Goal: Transaction & Acquisition: Purchase product/service

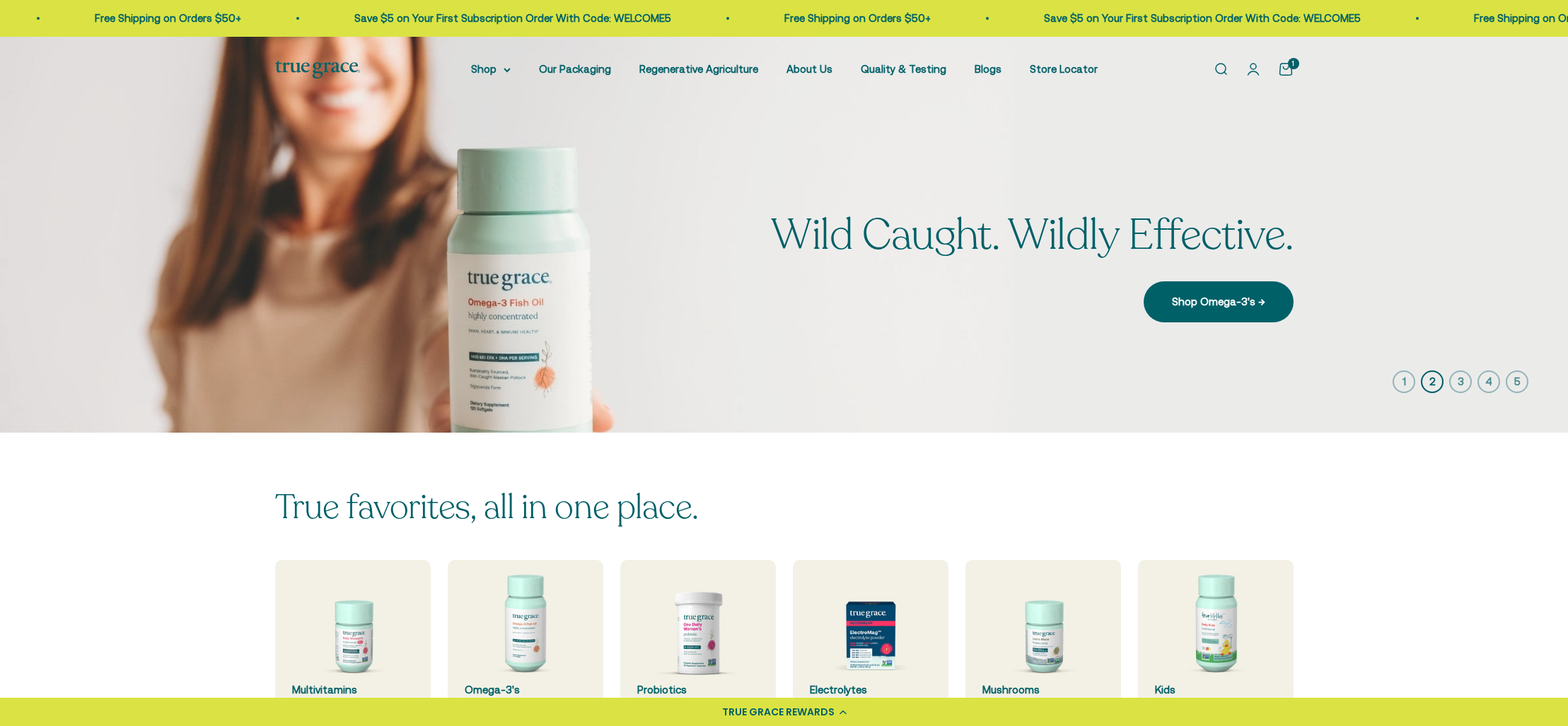
click at [1398, 383] on icon "button" at bounding box center [1403, 381] width 23 height 23
click at [1406, 381] on icon "button" at bounding box center [1403, 381] width 23 height 23
click at [1404, 380] on icon "button" at bounding box center [1403, 381] width 23 height 23
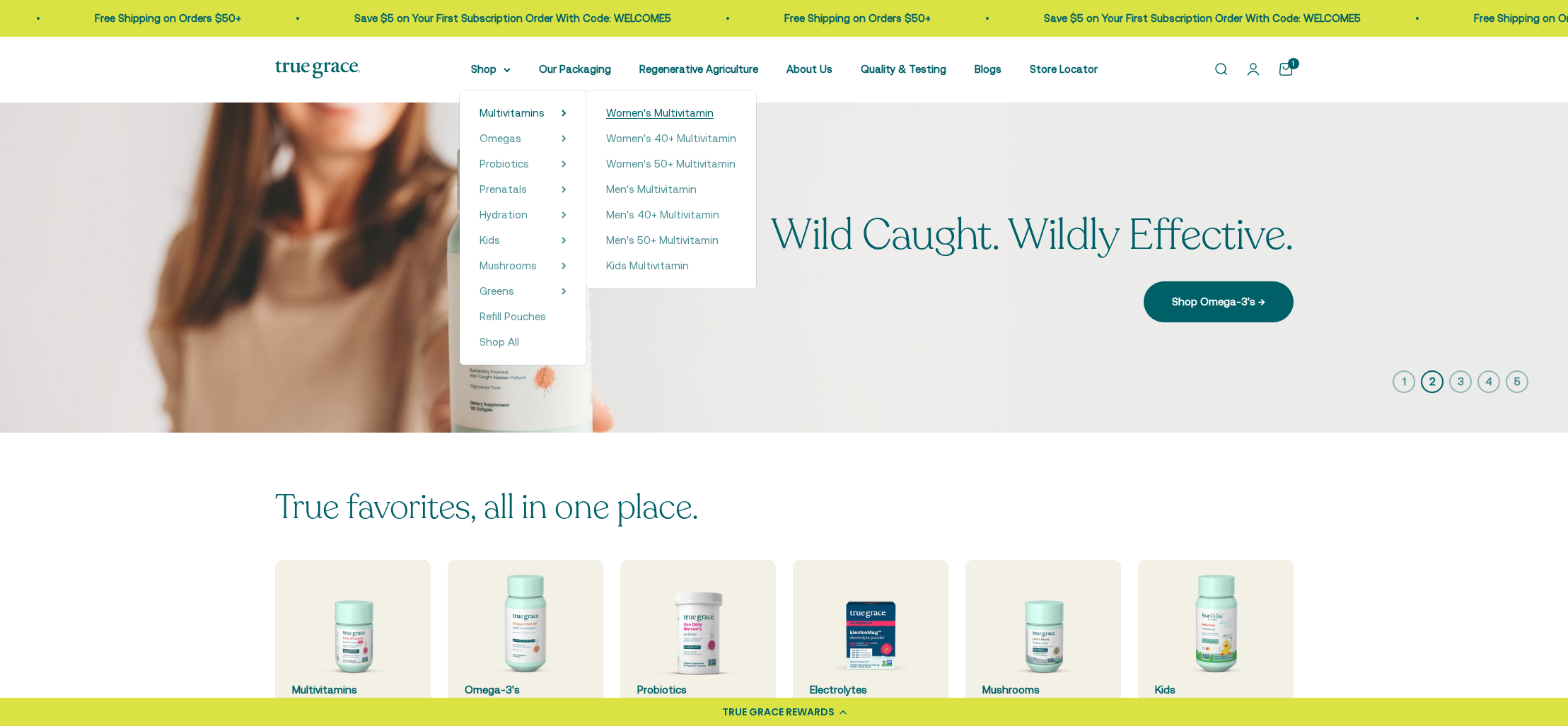
click at [654, 111] on span "Women's Multivitamin" at bounding box center [659, 112] width 108 height 12
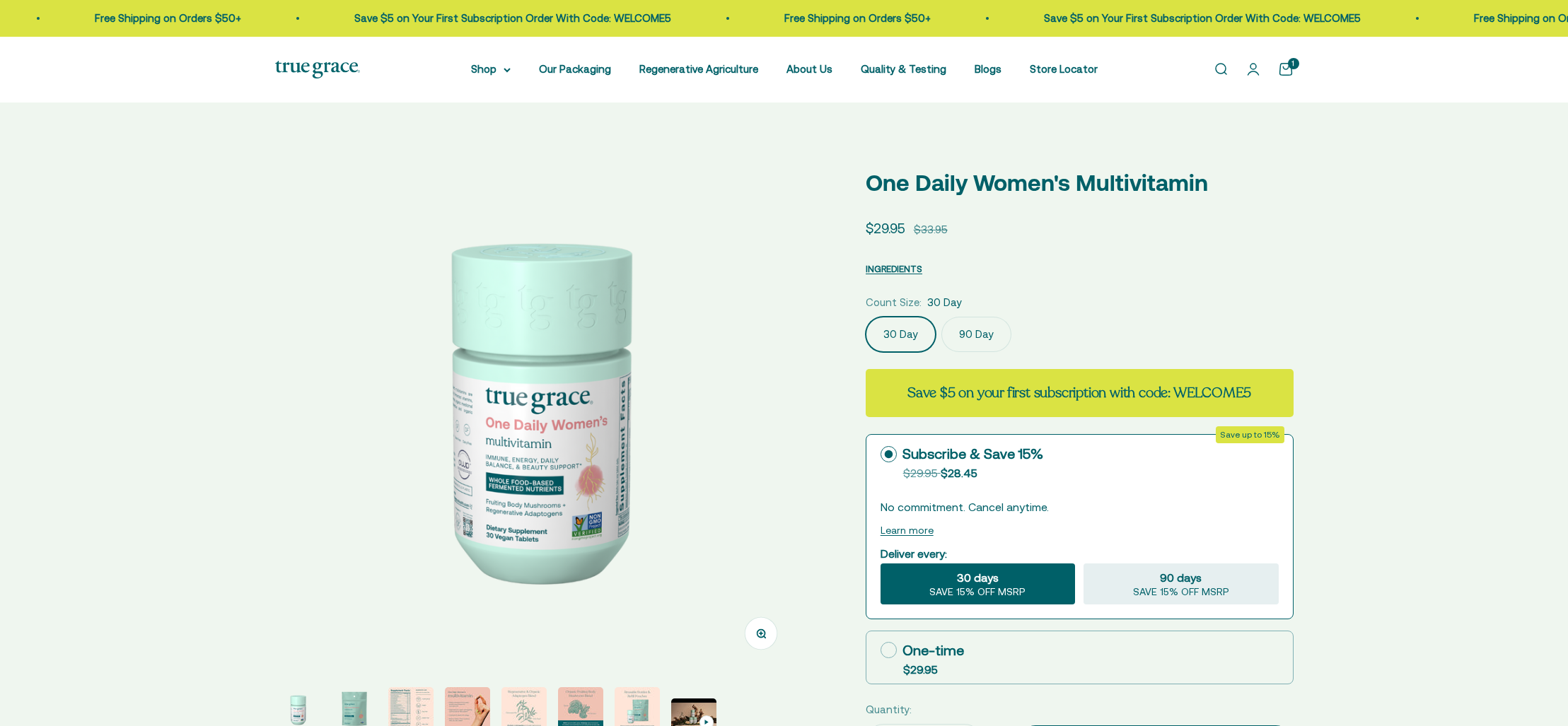
select select "3"
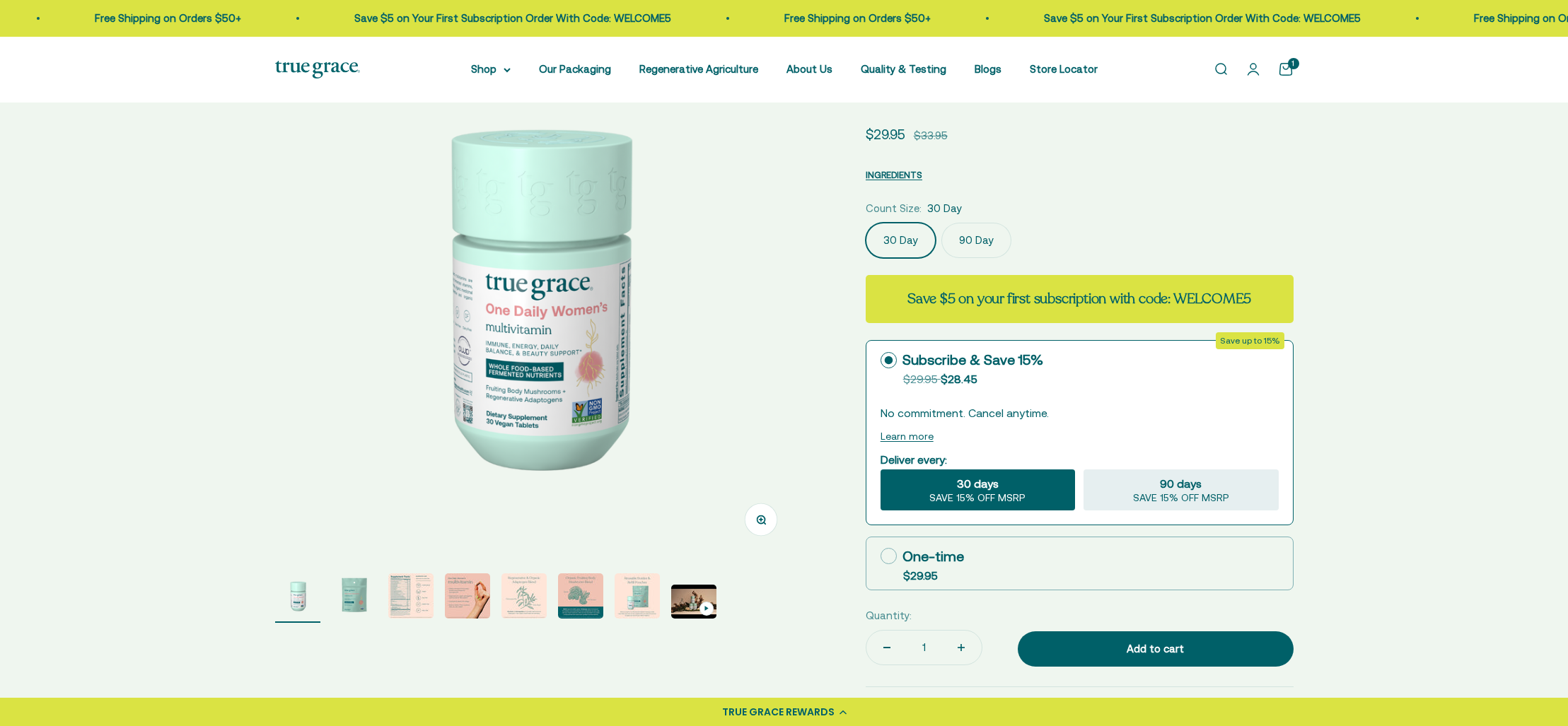
scroll to position [127, 0]
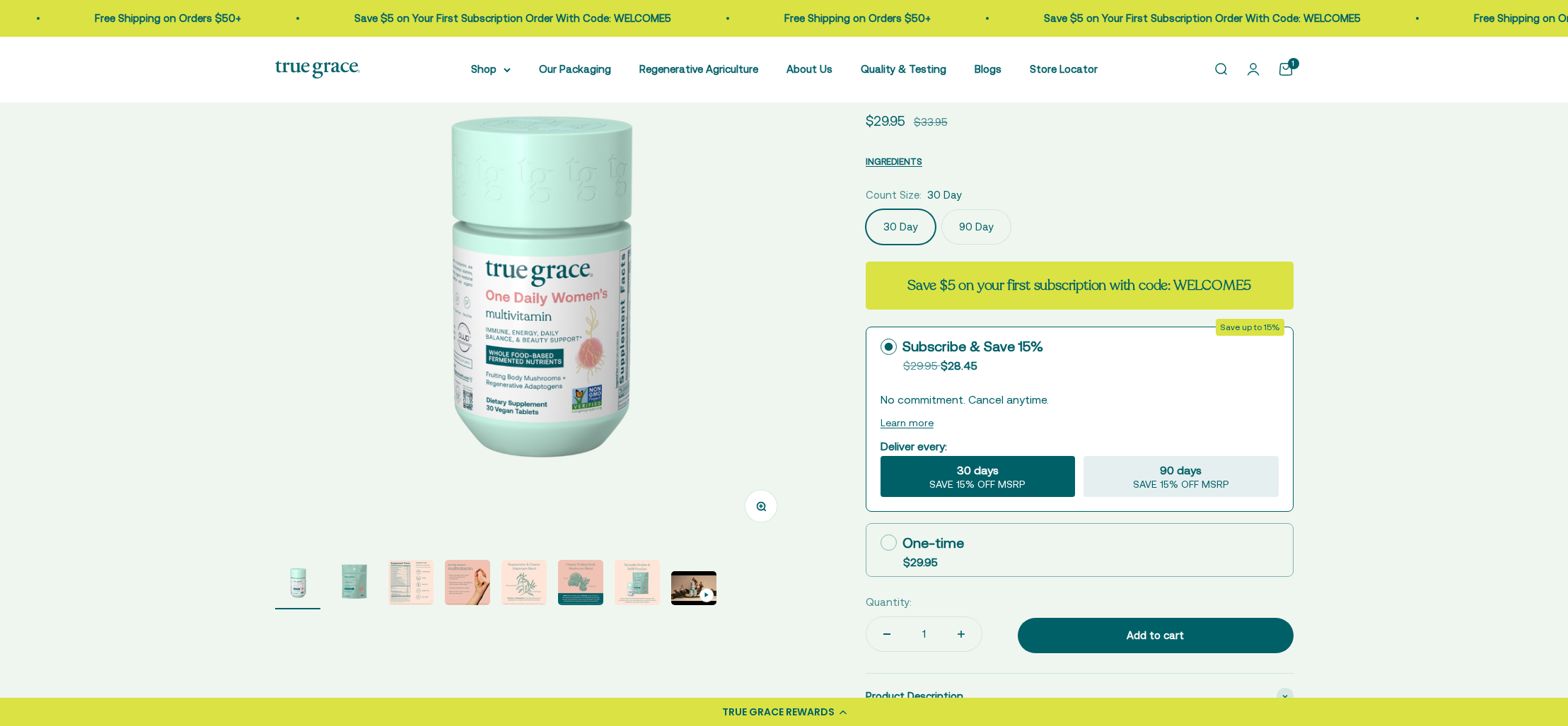
click at [408, 576] on img "Go to item 3" at bounding box center [411, 583] width 46 height 46
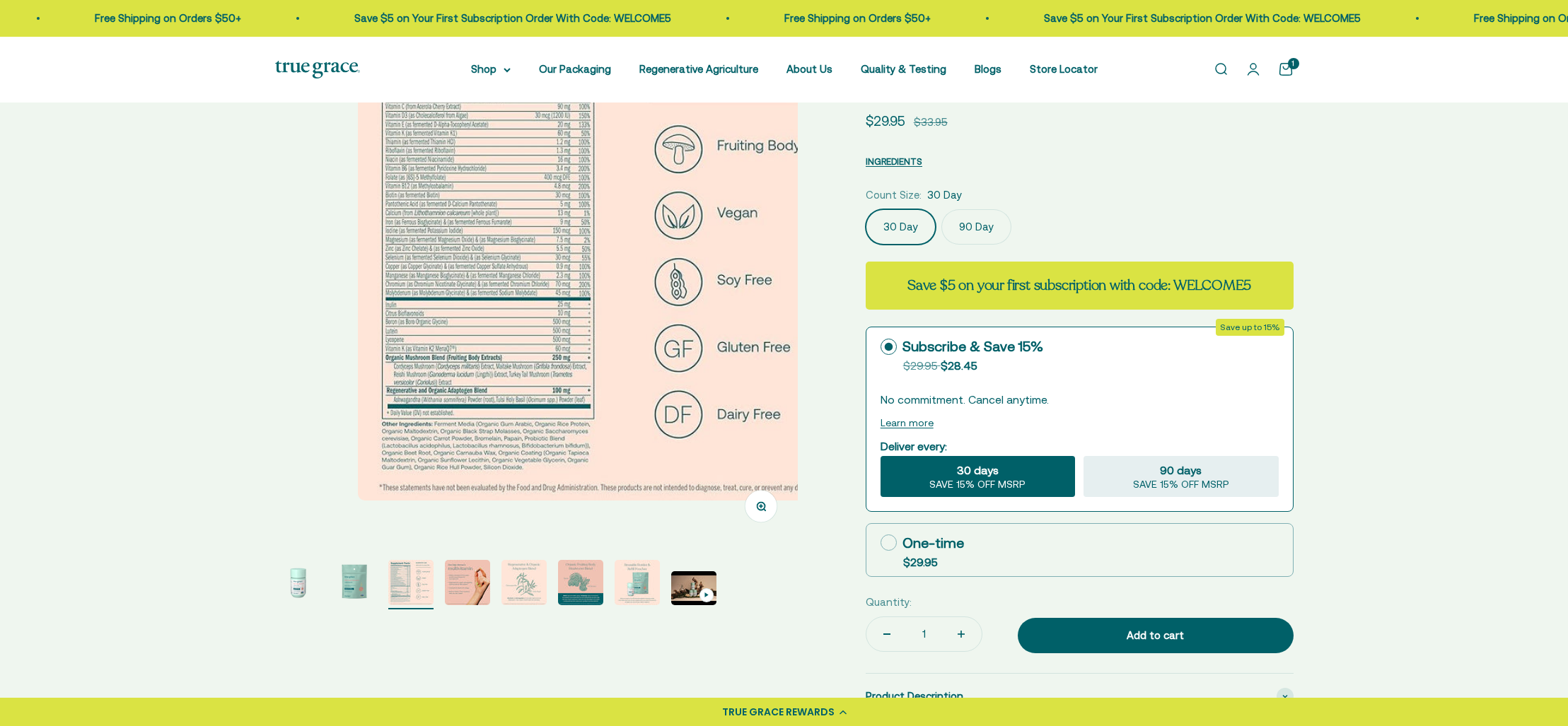
scroll to position [0, 1079]
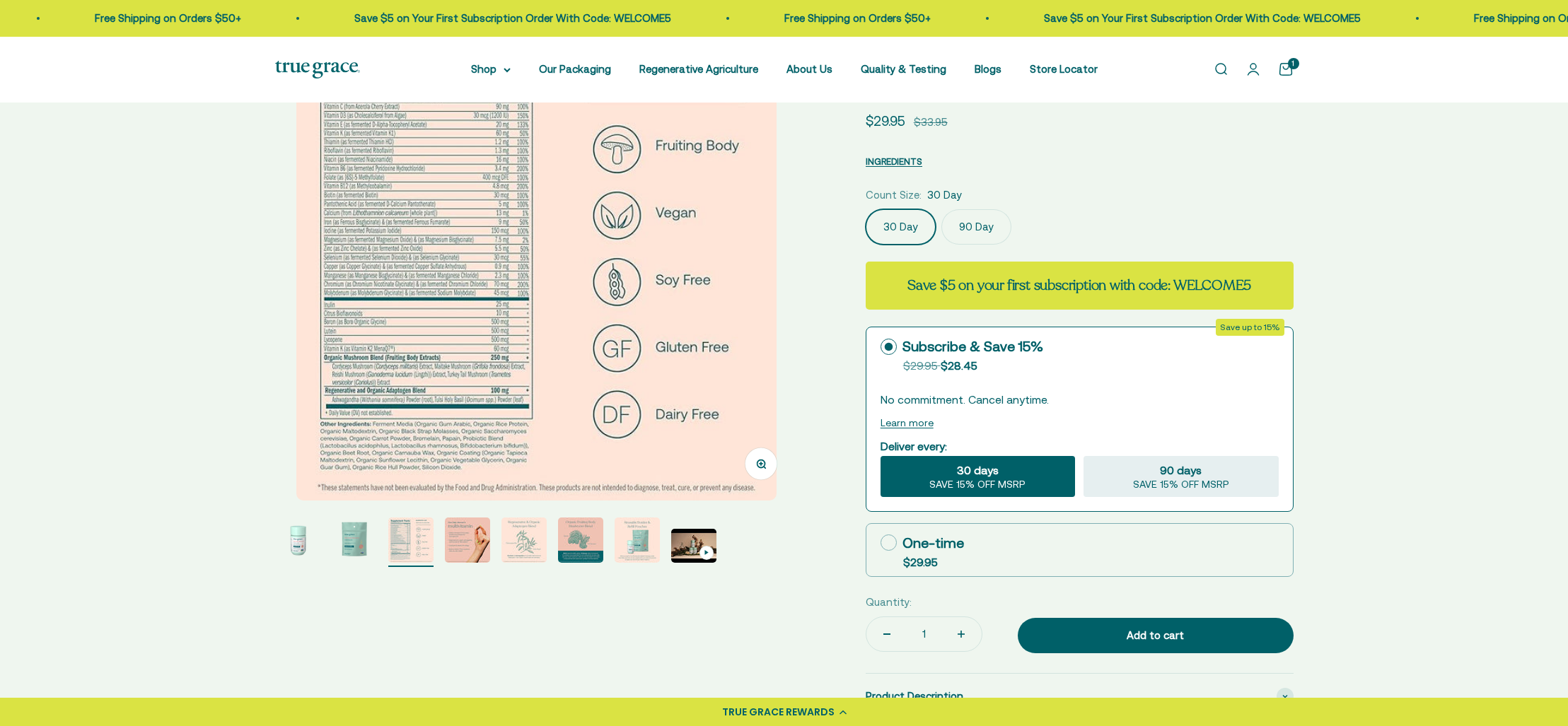
click at [469, 545] on img "Go to item 4" at bounding box center [468, 541] width 46 height 46
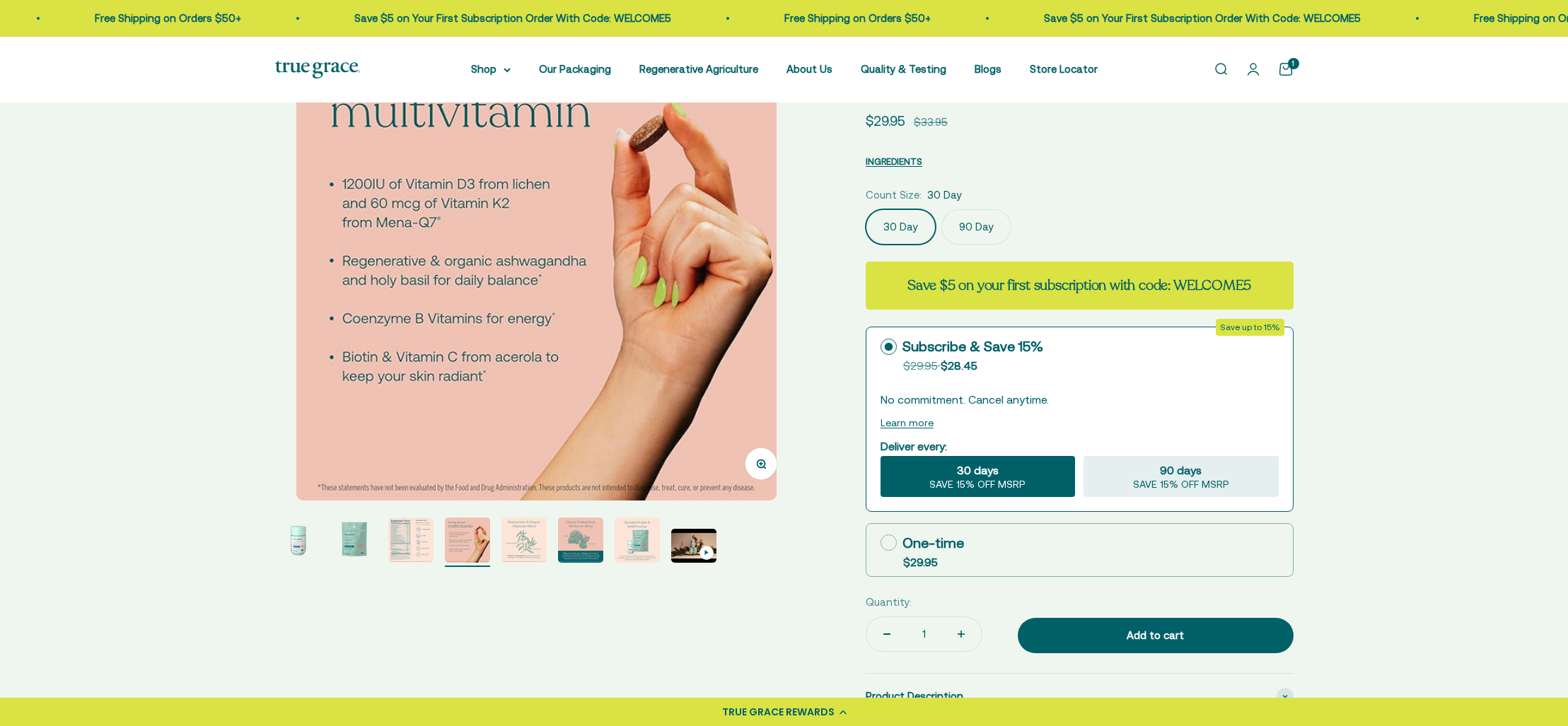
click at [523, 542] on img "Go to item 5" at bounding box center [524, 541] width 46 height 46
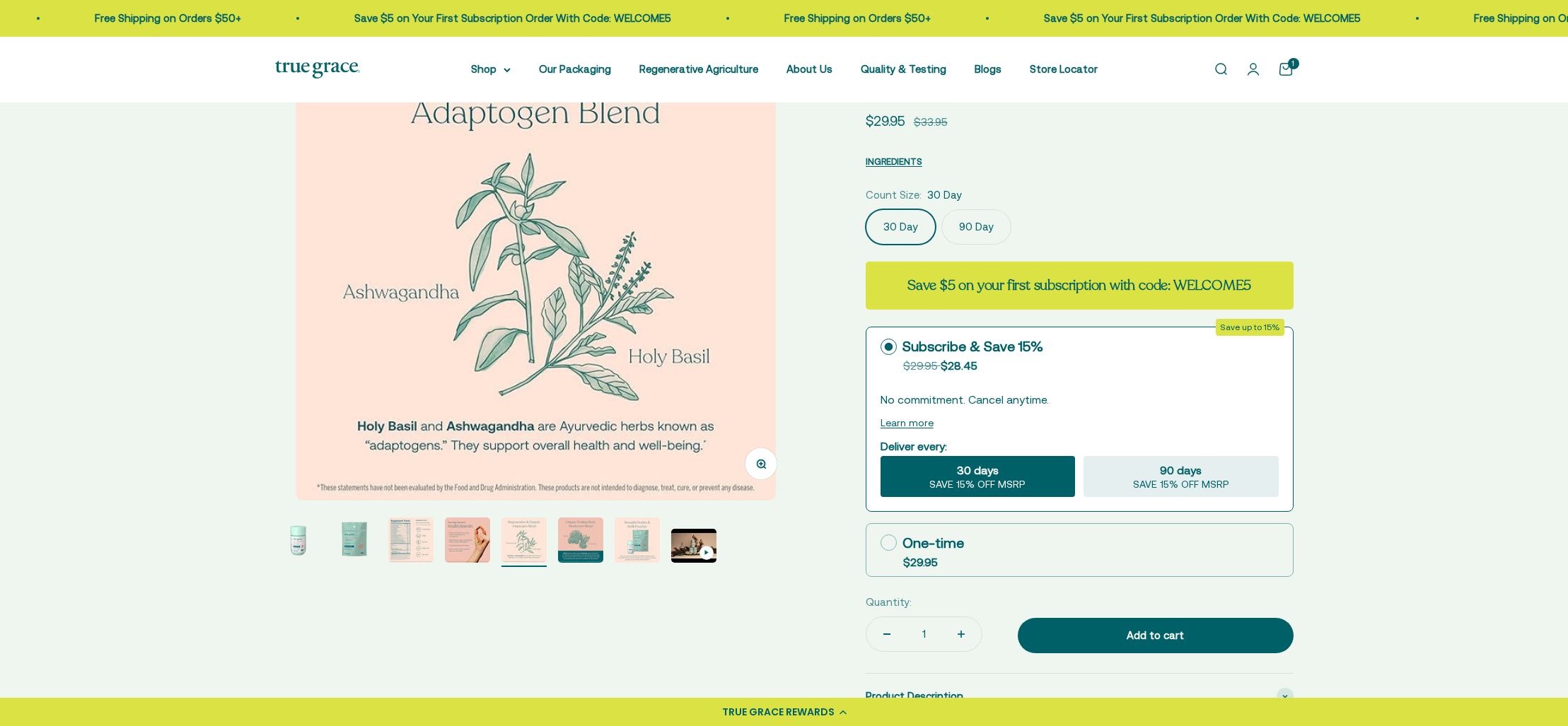
click at [576, 542] on img "Go to item 6" at bounding box center [581, 541] width 46 height 46
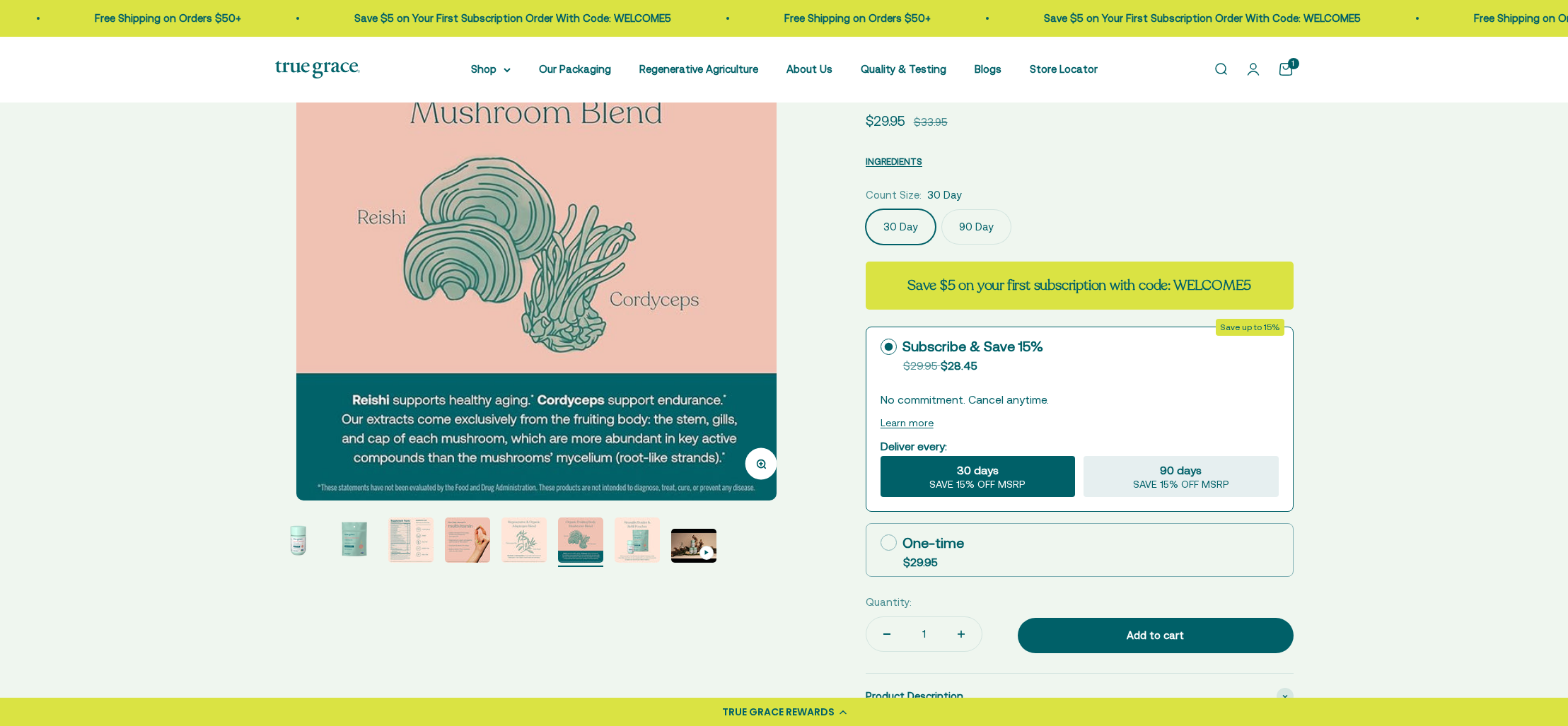
scroll to position [0, 0]
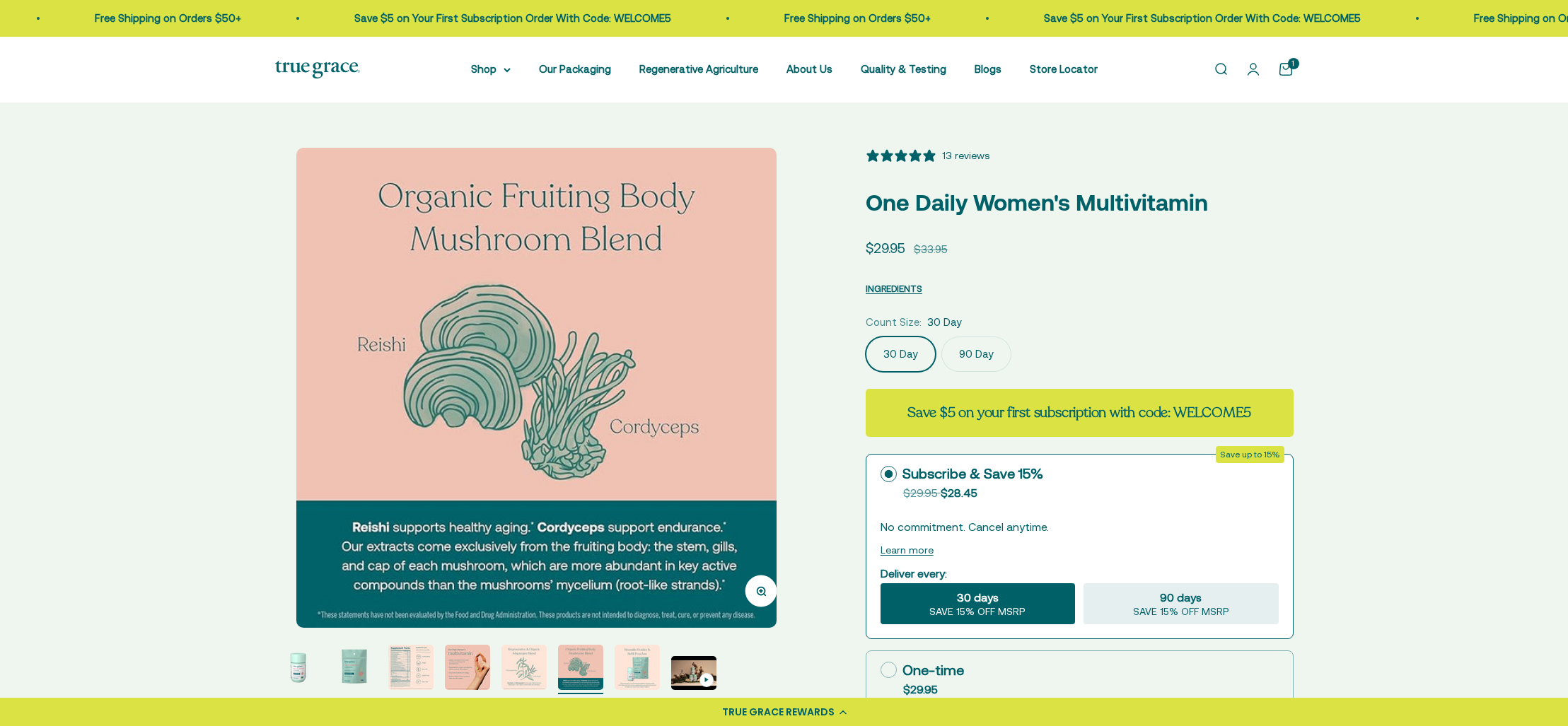
click at [418, 662] on img "Go to item 3" at bounding box center [411, 668] width 46 height 46
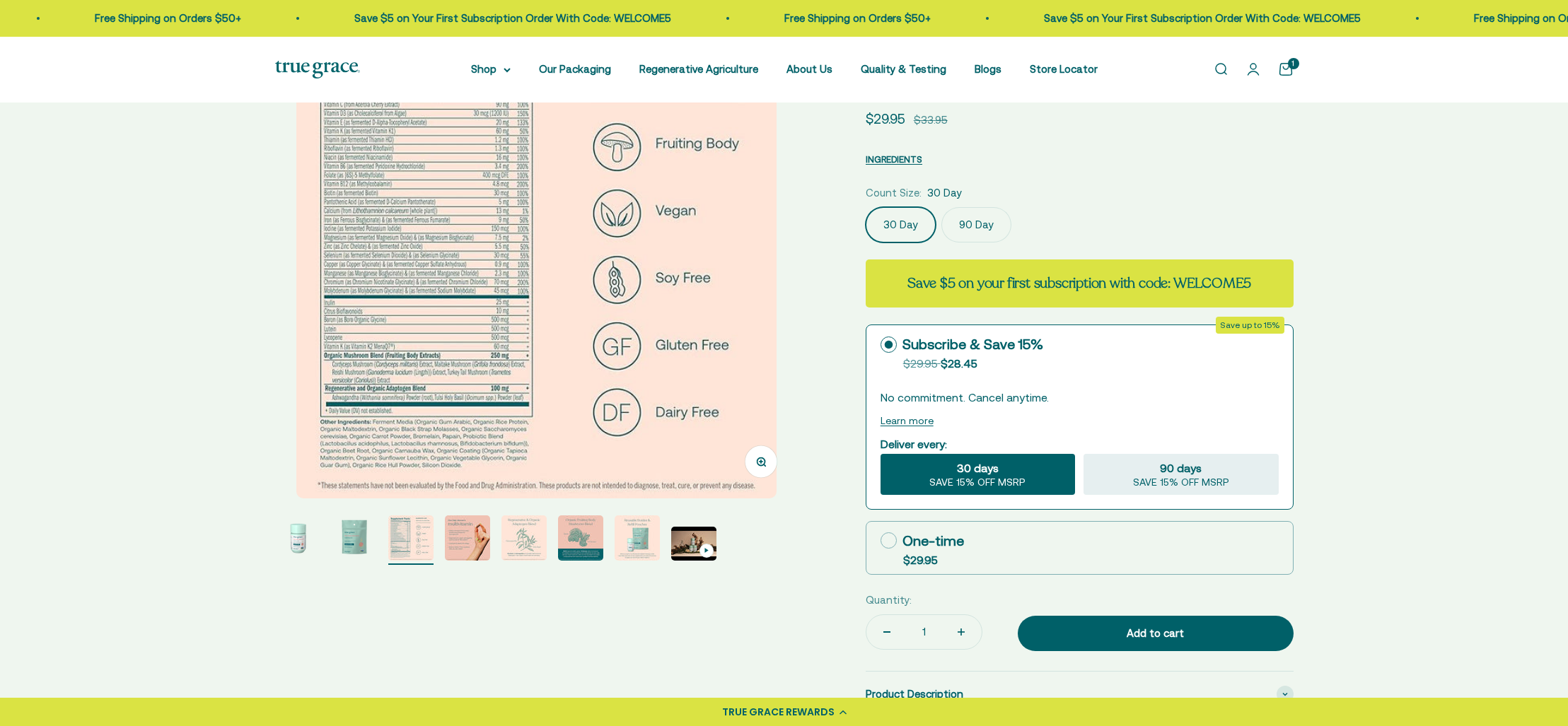
scroll to position [134, 0]
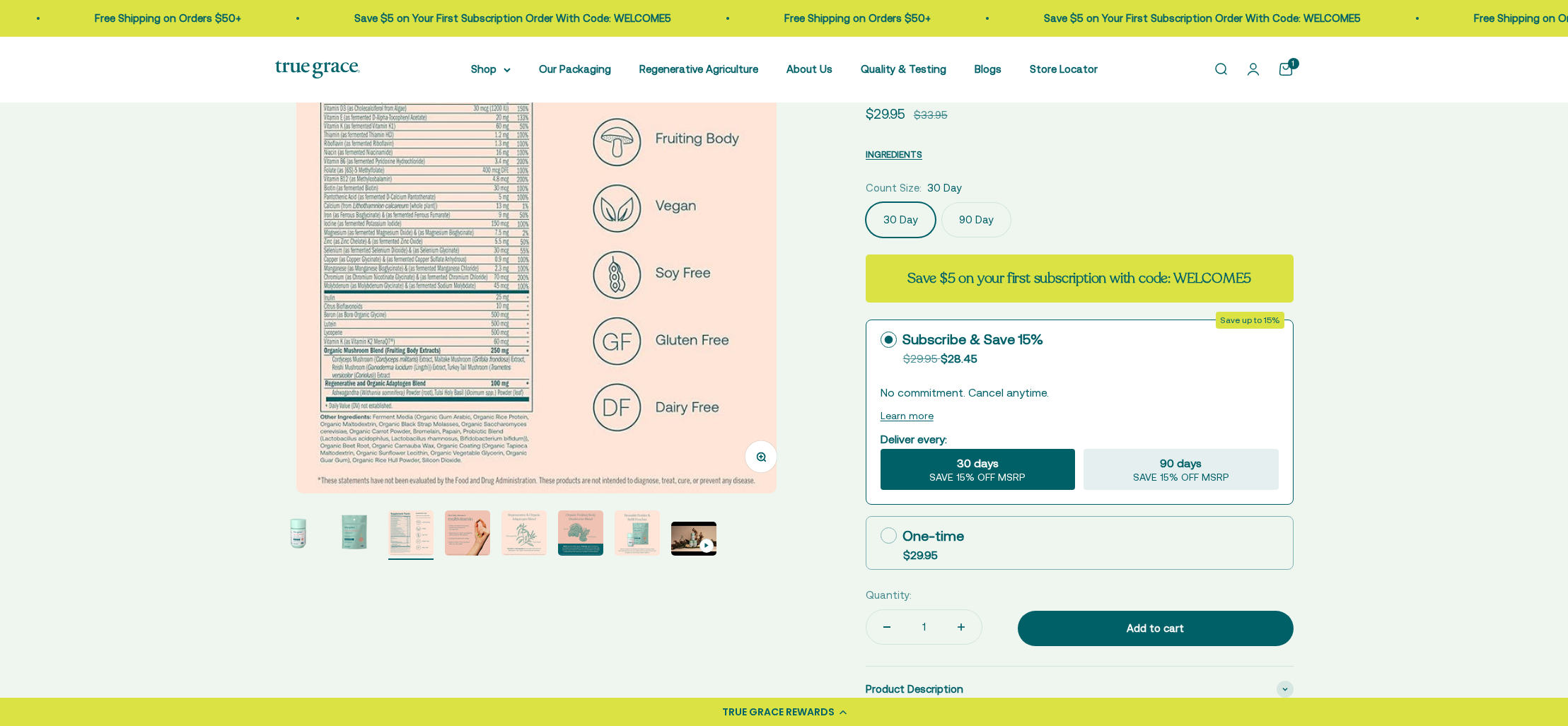
click at [474, 534] on img "Go to item 4" at bounding box center [468, 534] width 46 height 46
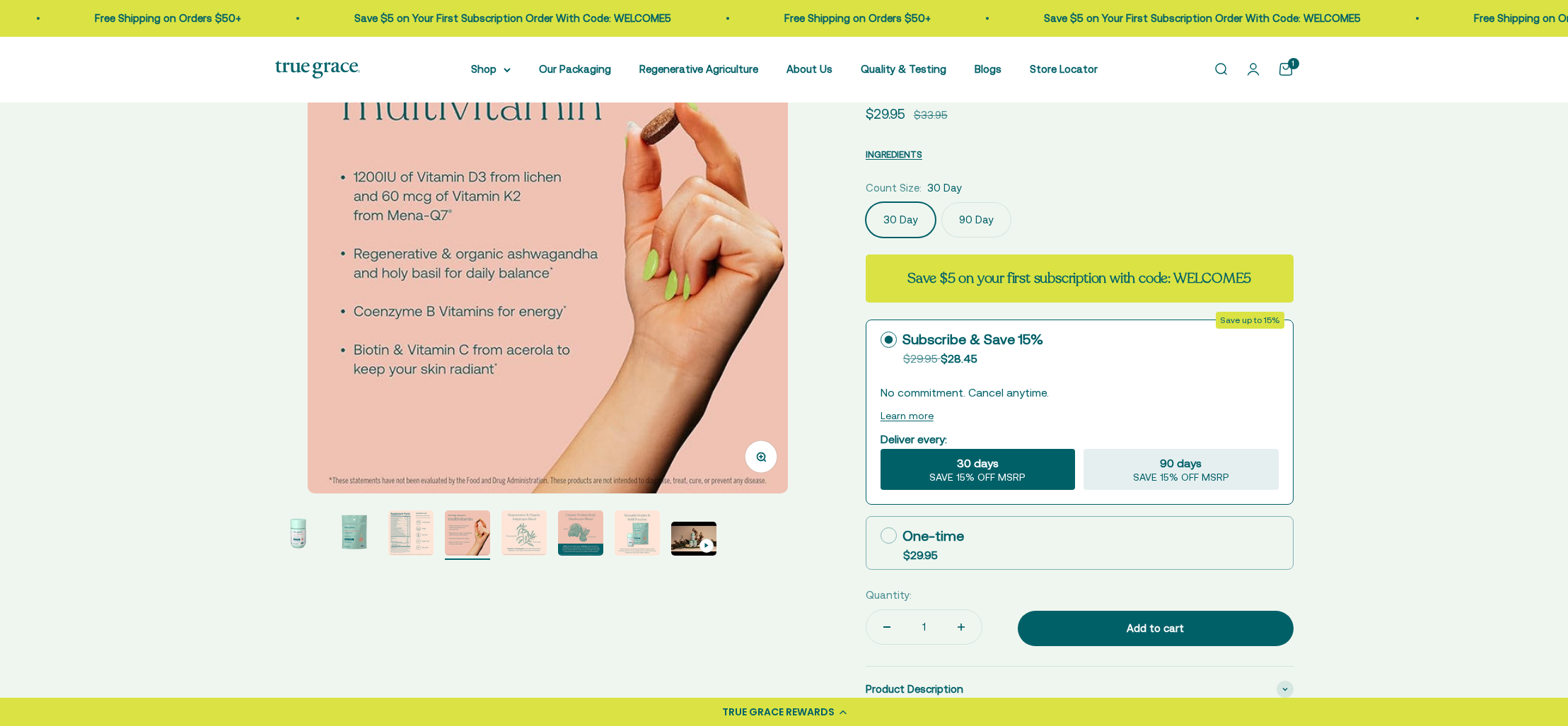
scroll to position [0, 1619]
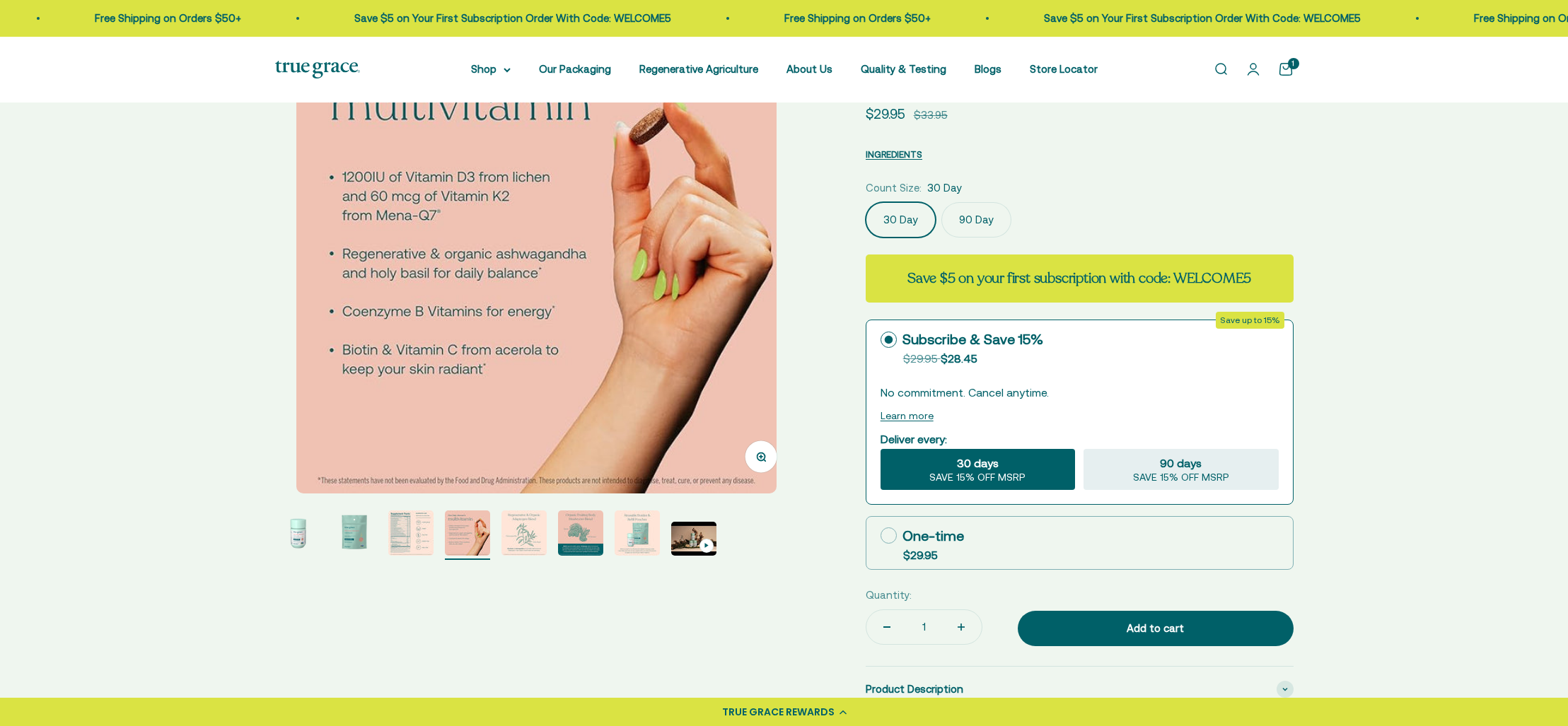
click at [636, 532] on img "Go to item 7" at bounding box center [637, 534] width 46 height 46
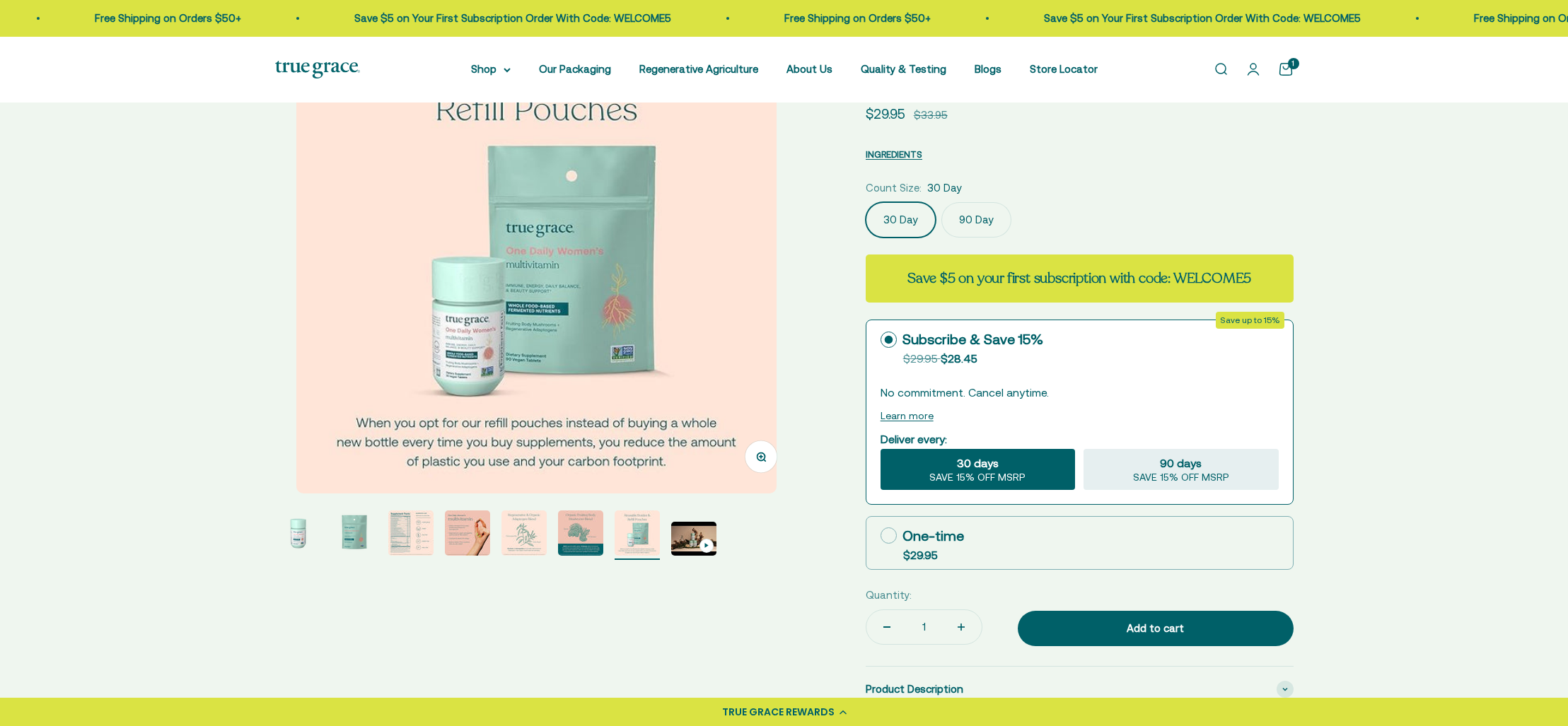
scroll to position [0, 0]
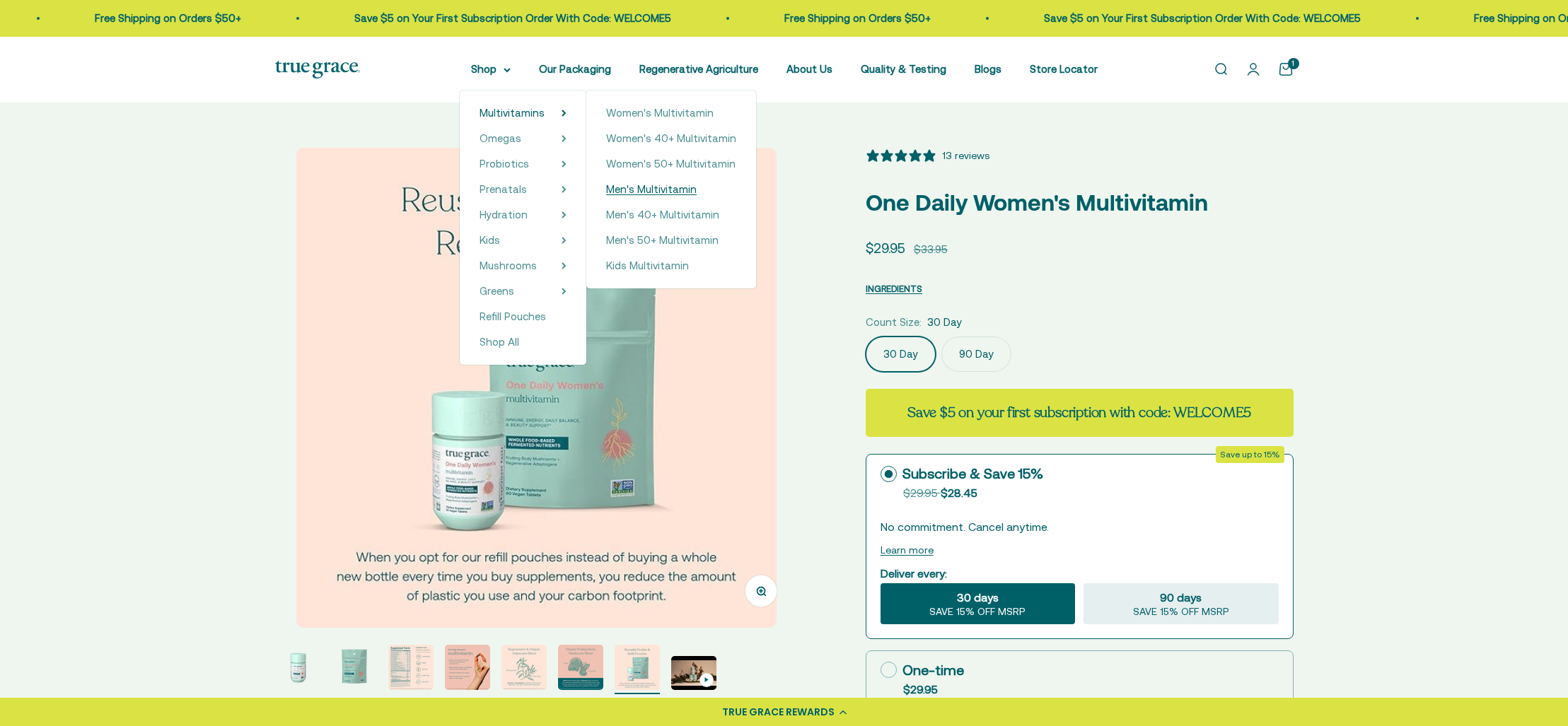
click at [656, 188] on span "Men's Multivitamin" at bounding box center [651, 188] width 90 height 12
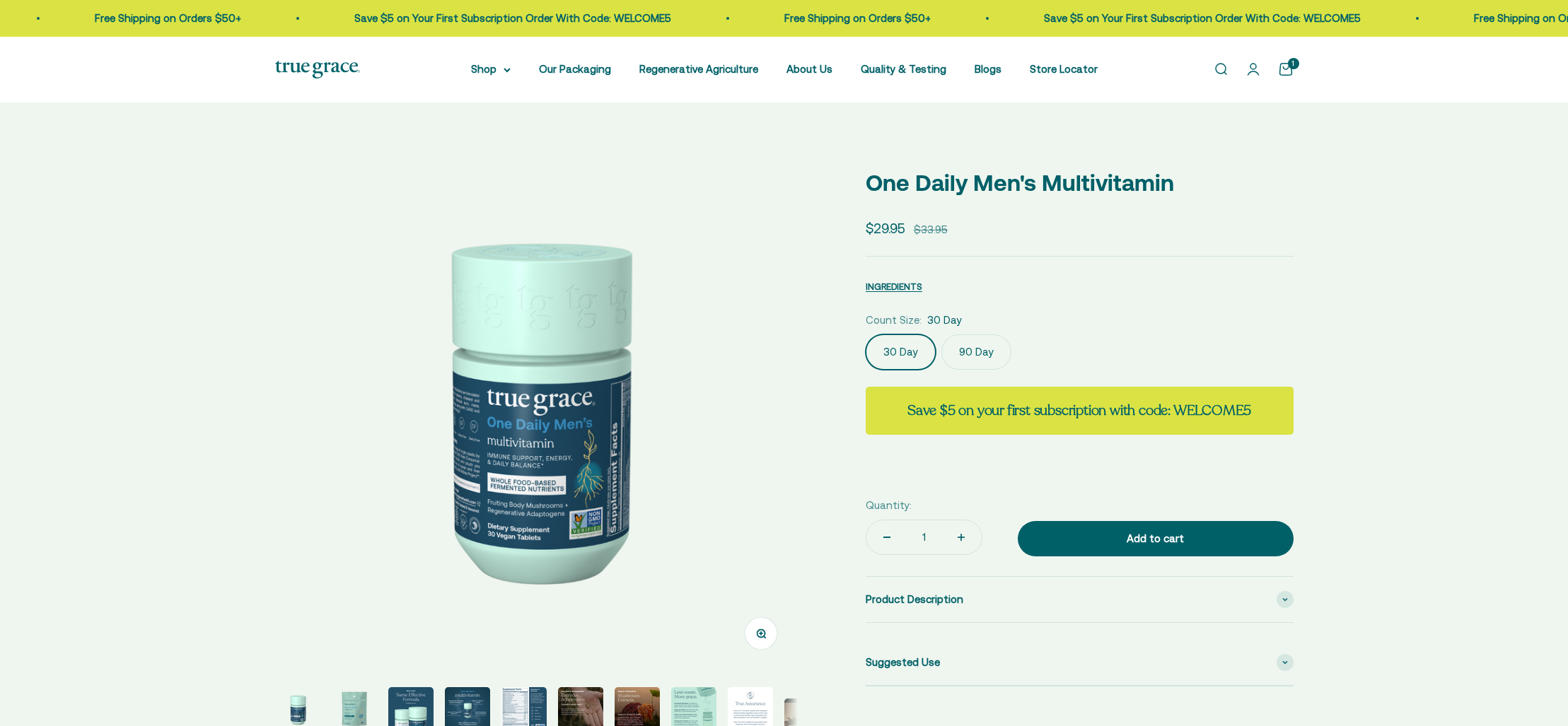
select select "3"
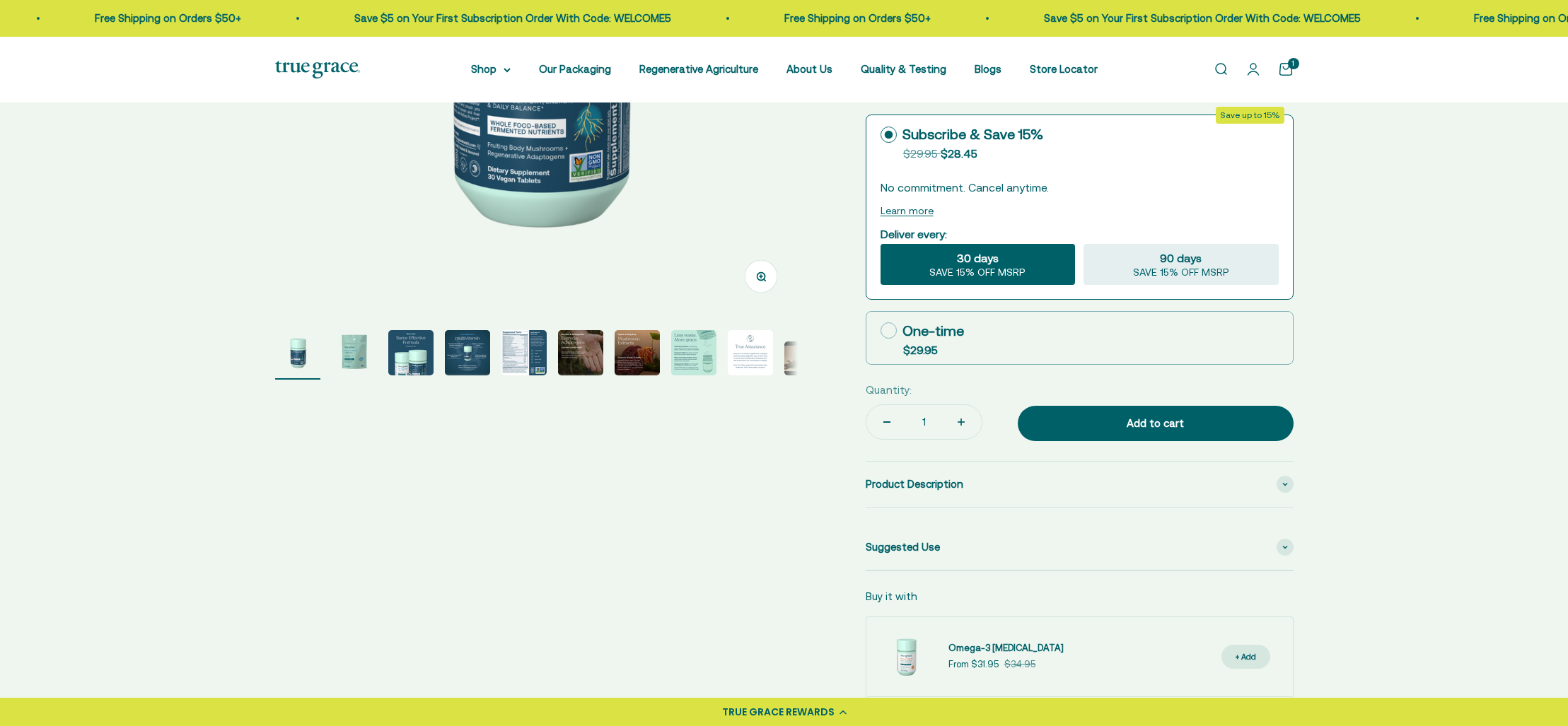
scroll to position [379, 0]
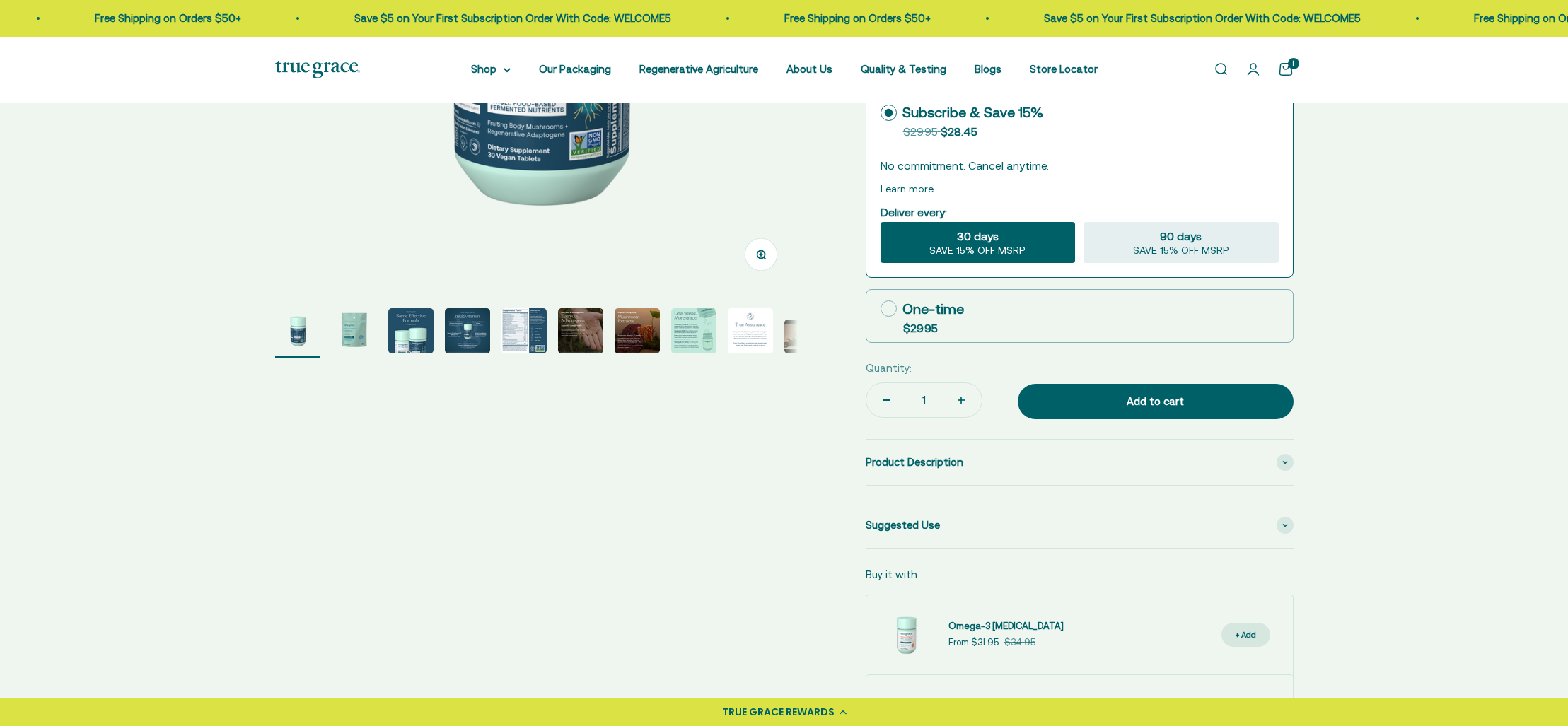
click at [520, 323] on img "Go to item 5" at bounding box center [524, 331] width 46 height 46
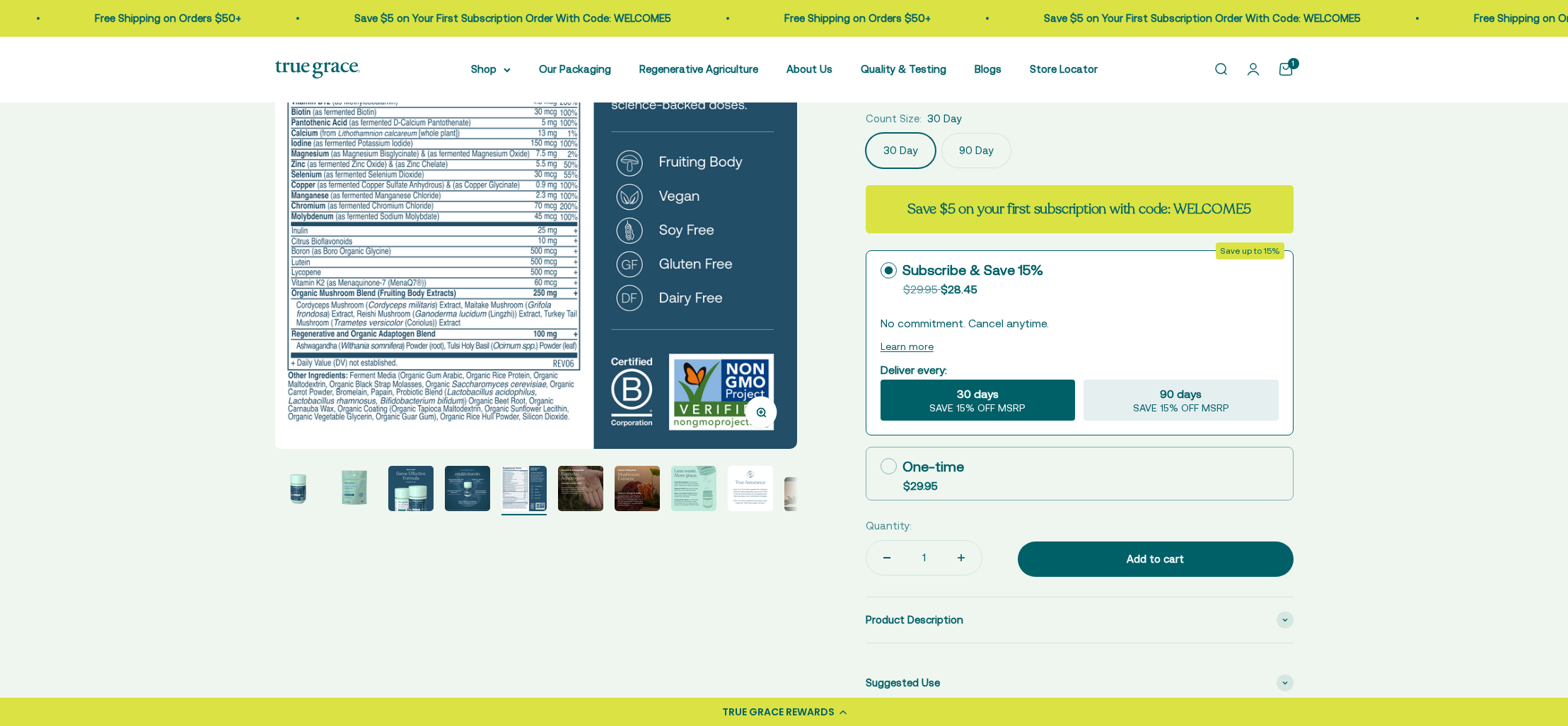
scroll to position [209, 0]
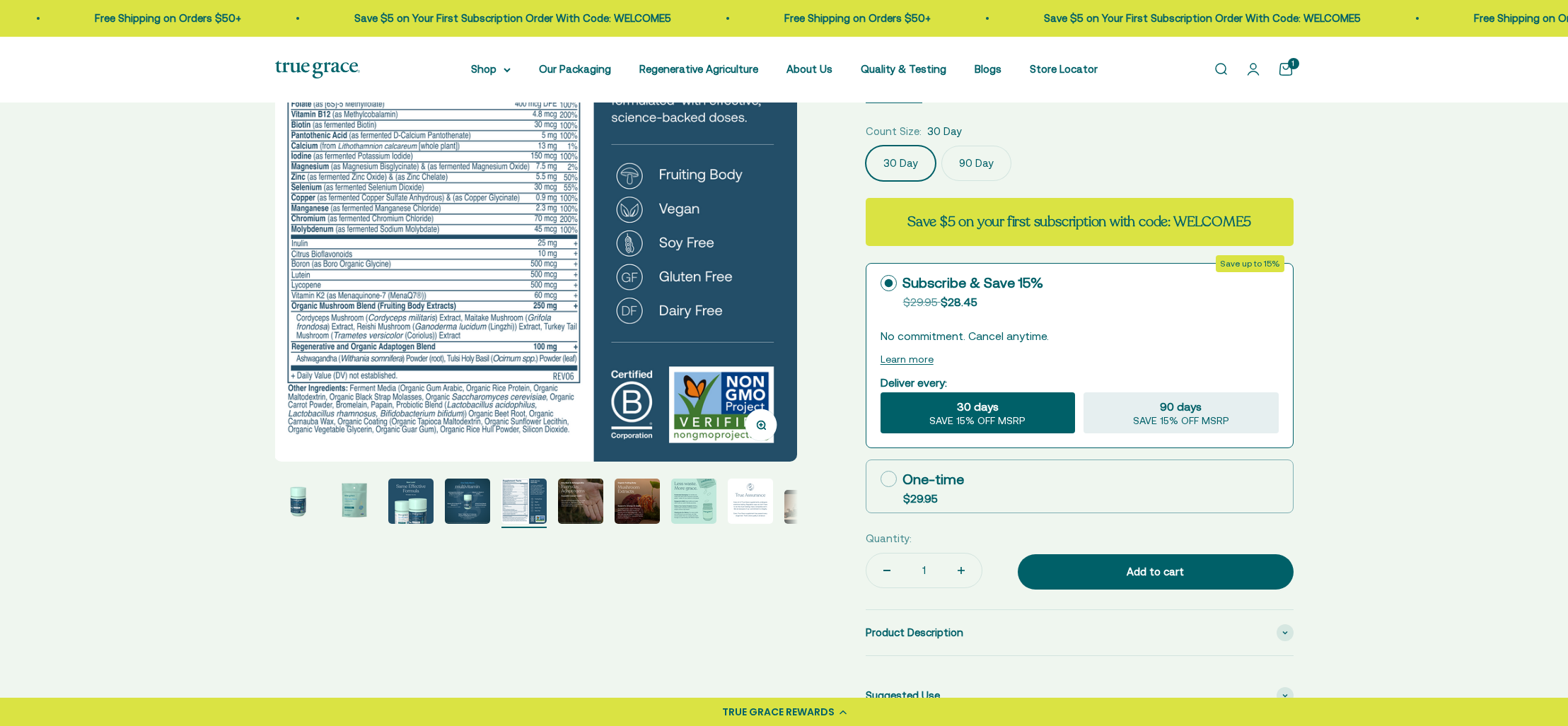
click at [576, 499] on img "Go to item 6" at bounding box center [581, 502] width 46 height 46
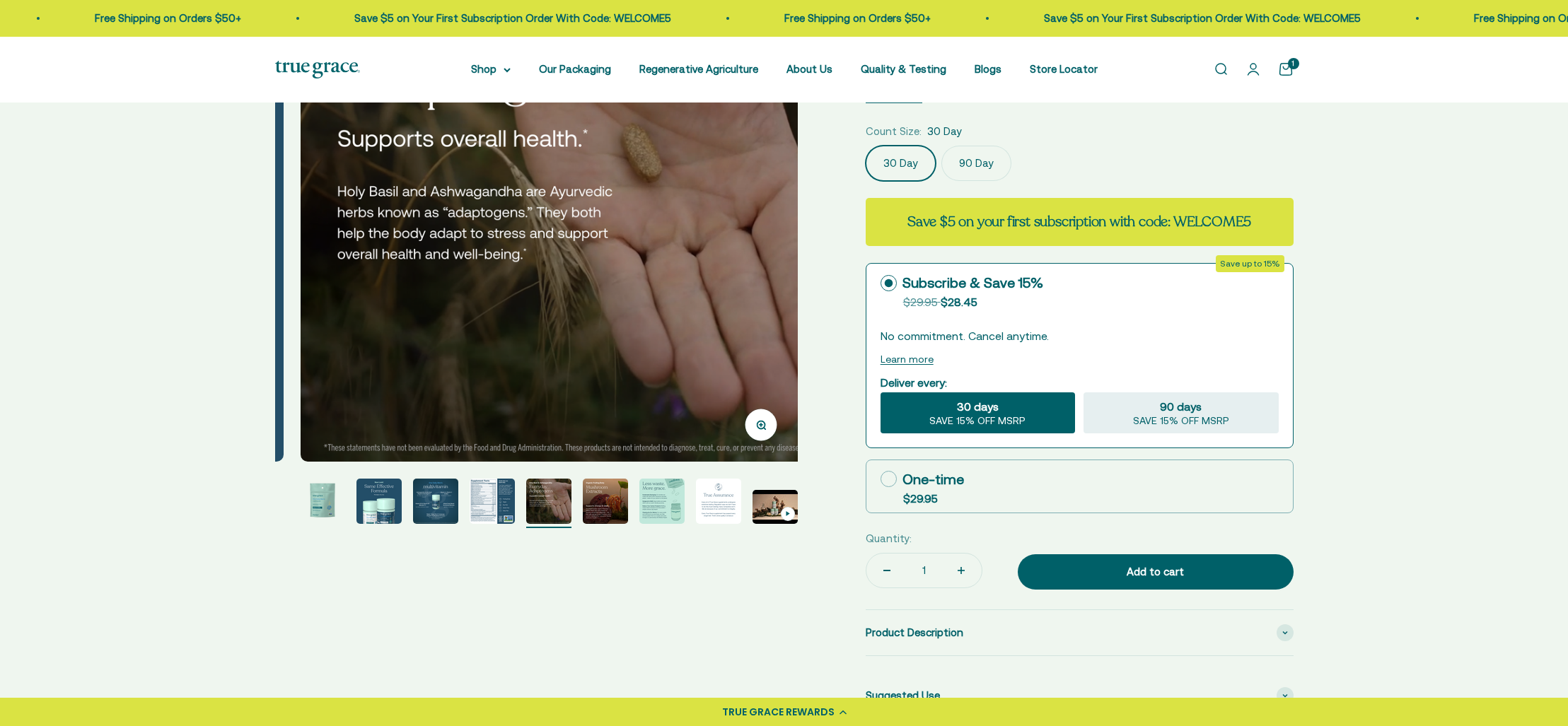
scroll to position [0, 2699]
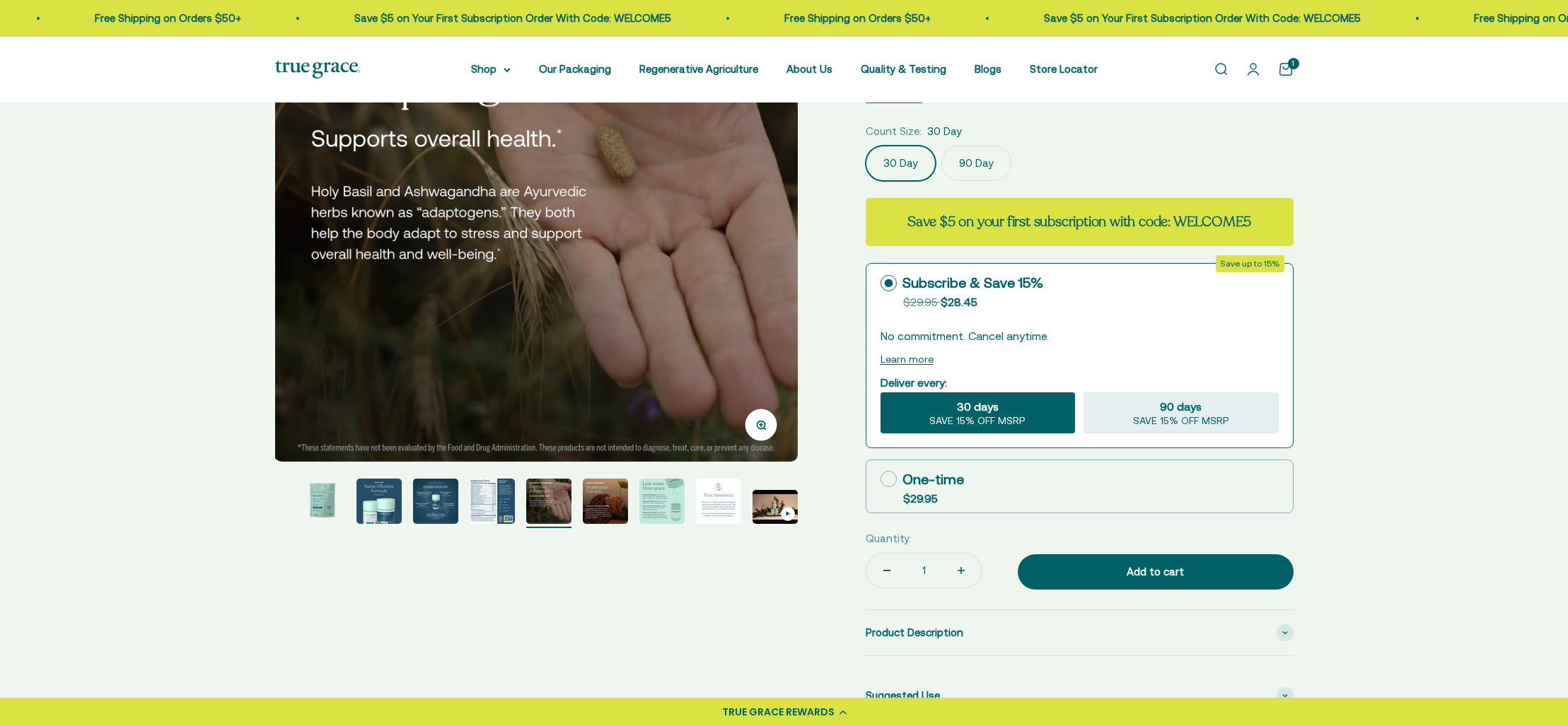
click at [437, 505] on img "Go to item 4" at bounding box center [436, 502] width 46 height 46
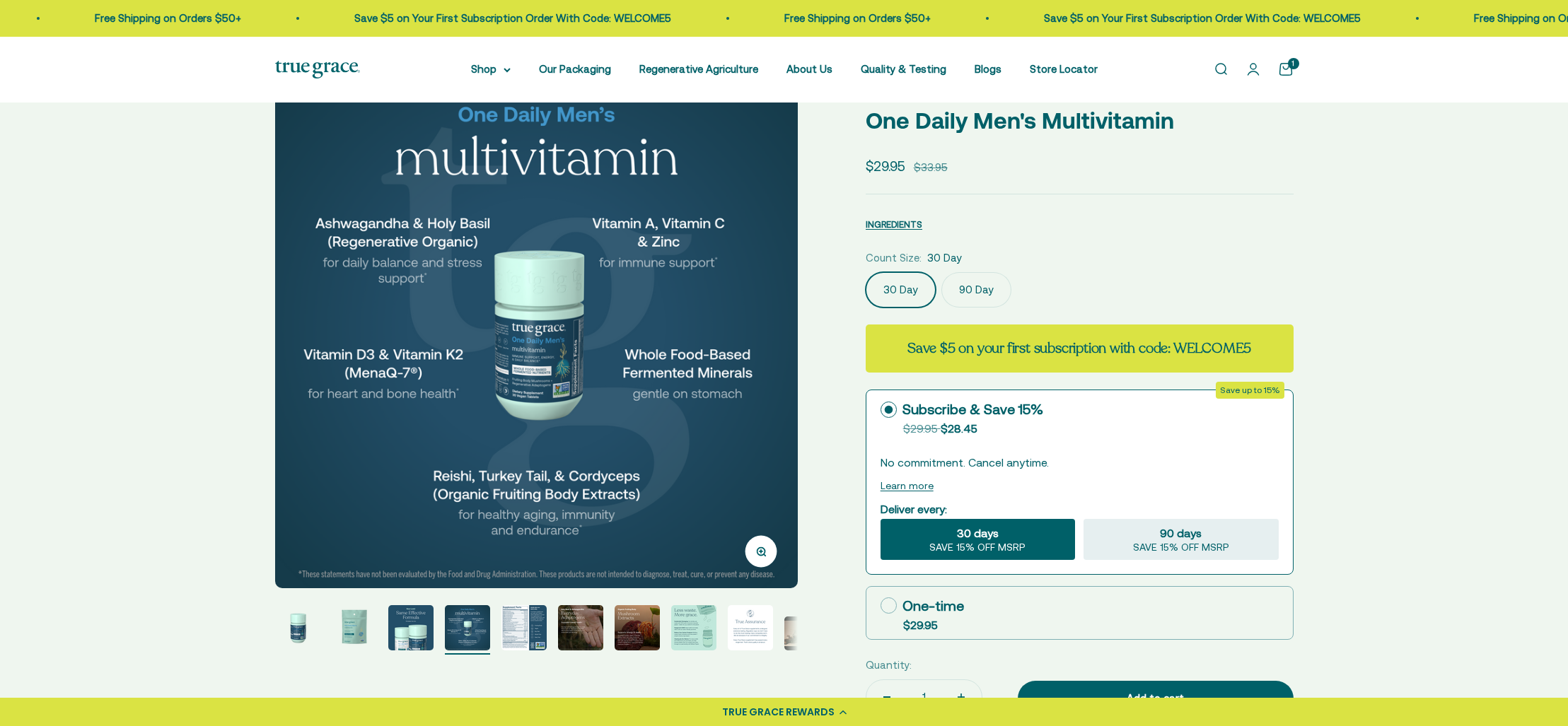
scroll to position [64, 0]
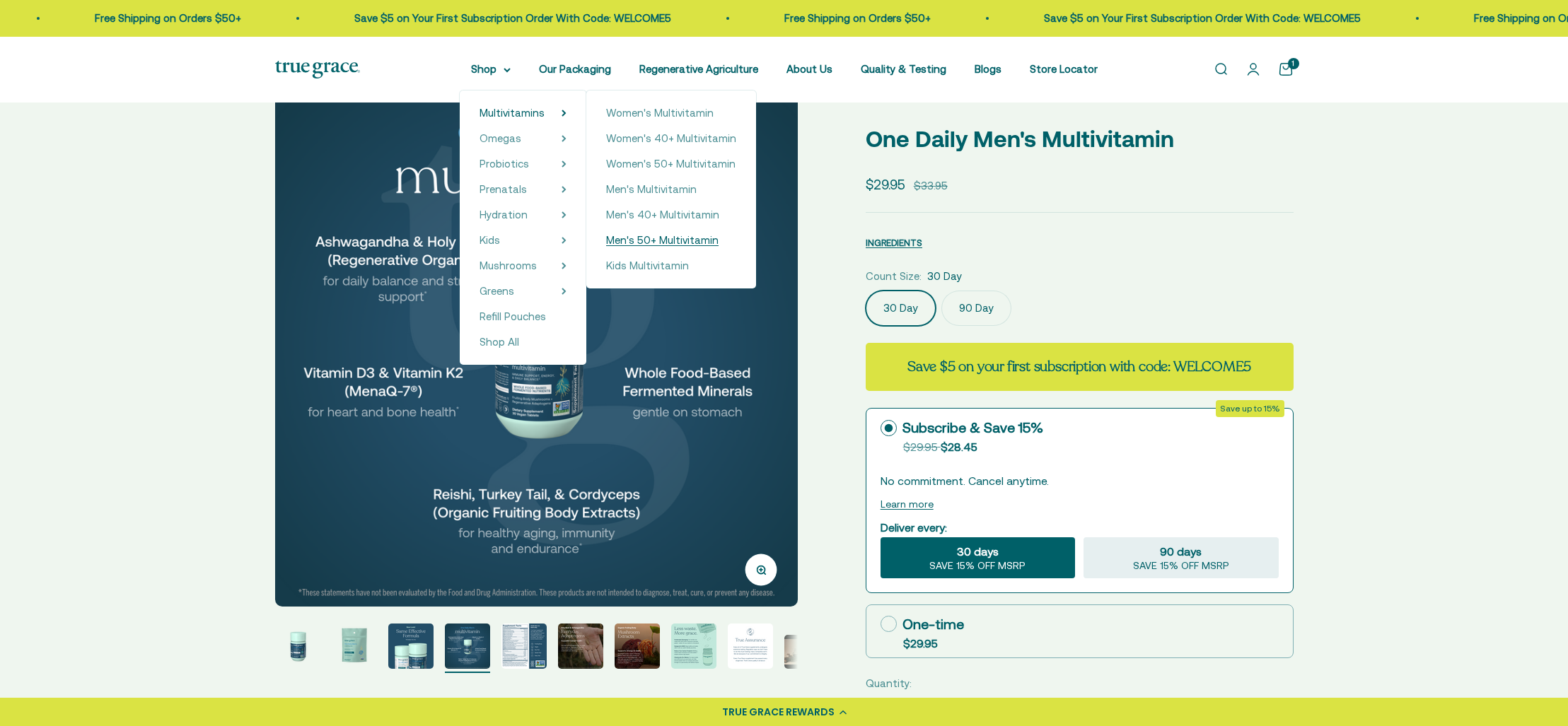
click at [659, 237] on span "Men's 50+ Multivitamin" at bounding box center [662, 239] width 112 height 12
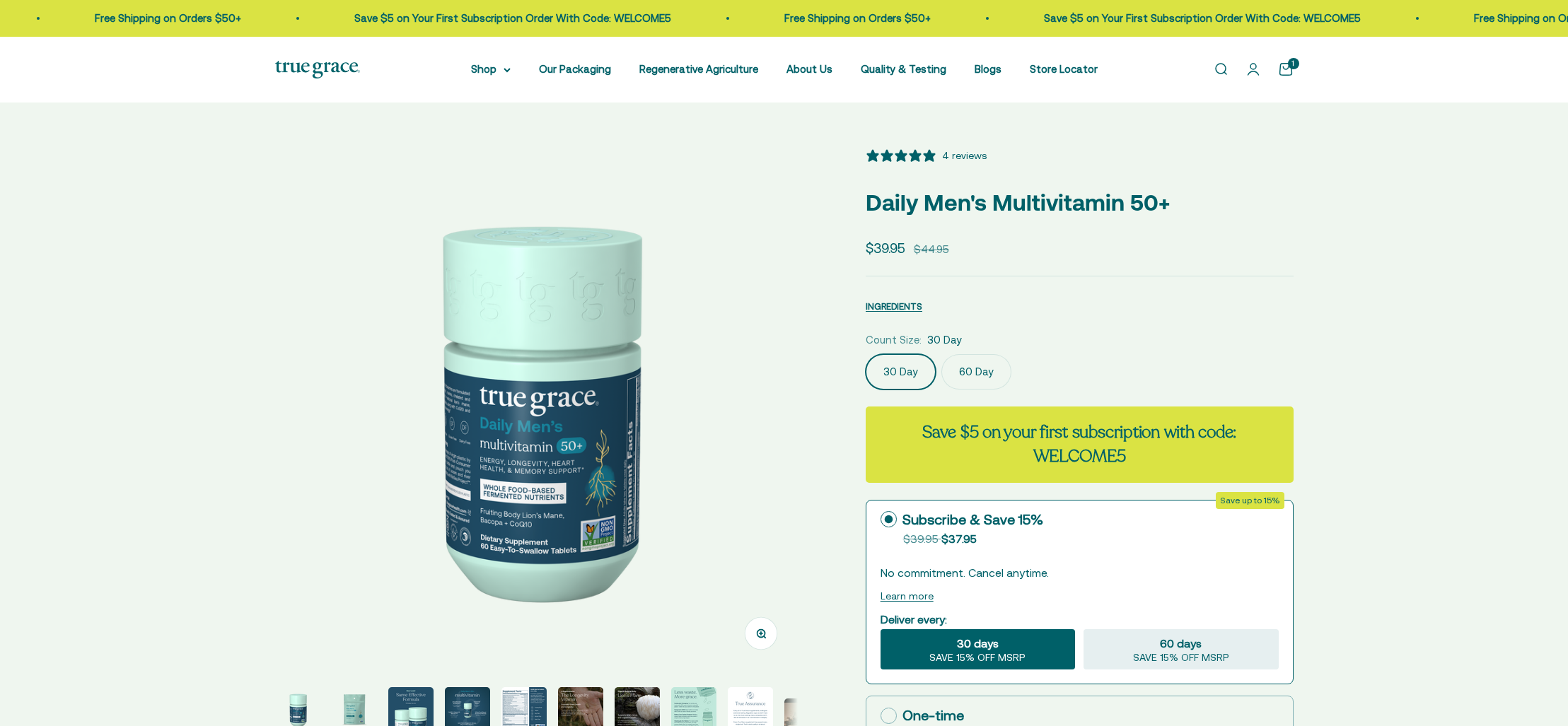
scroll to position [8, 0]
select select "3"
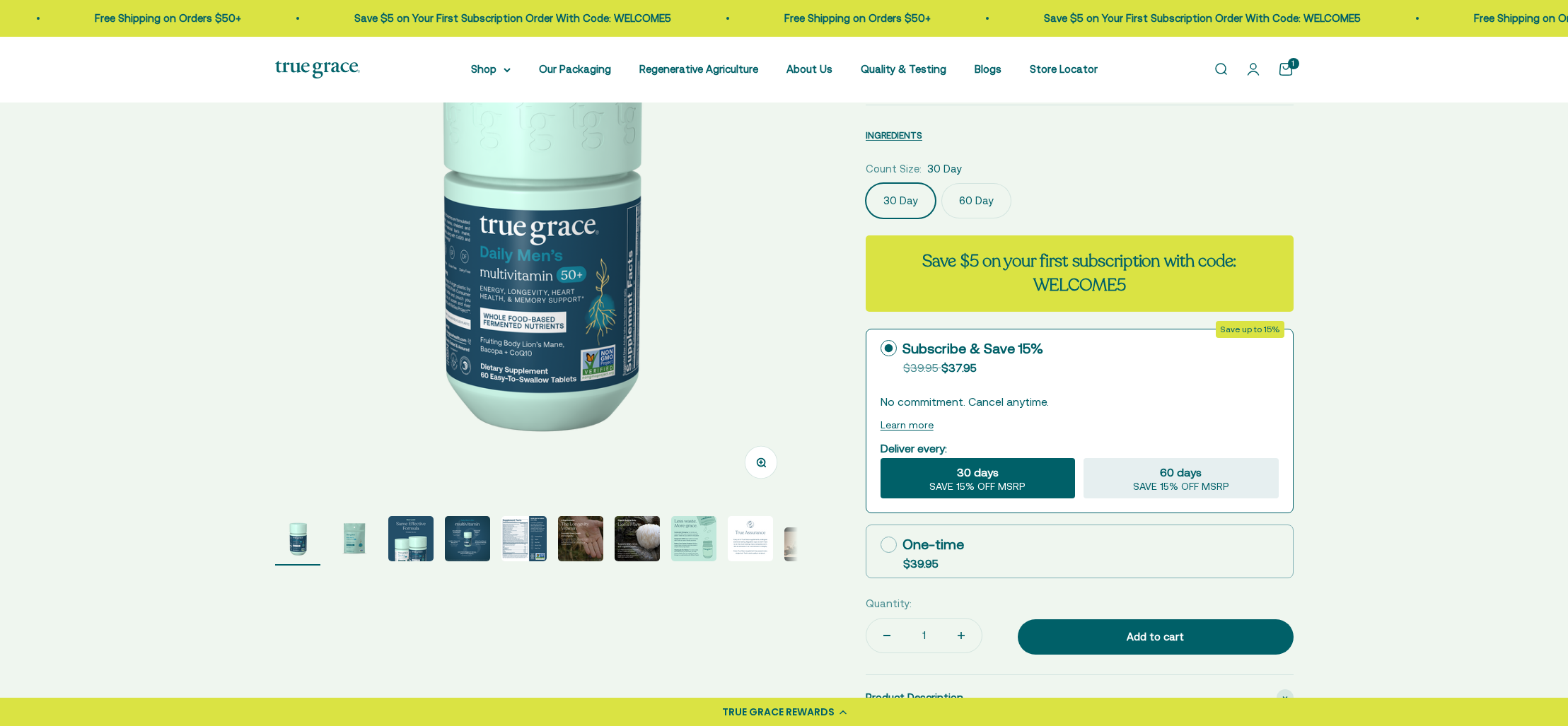
scroll to position [189, 0]
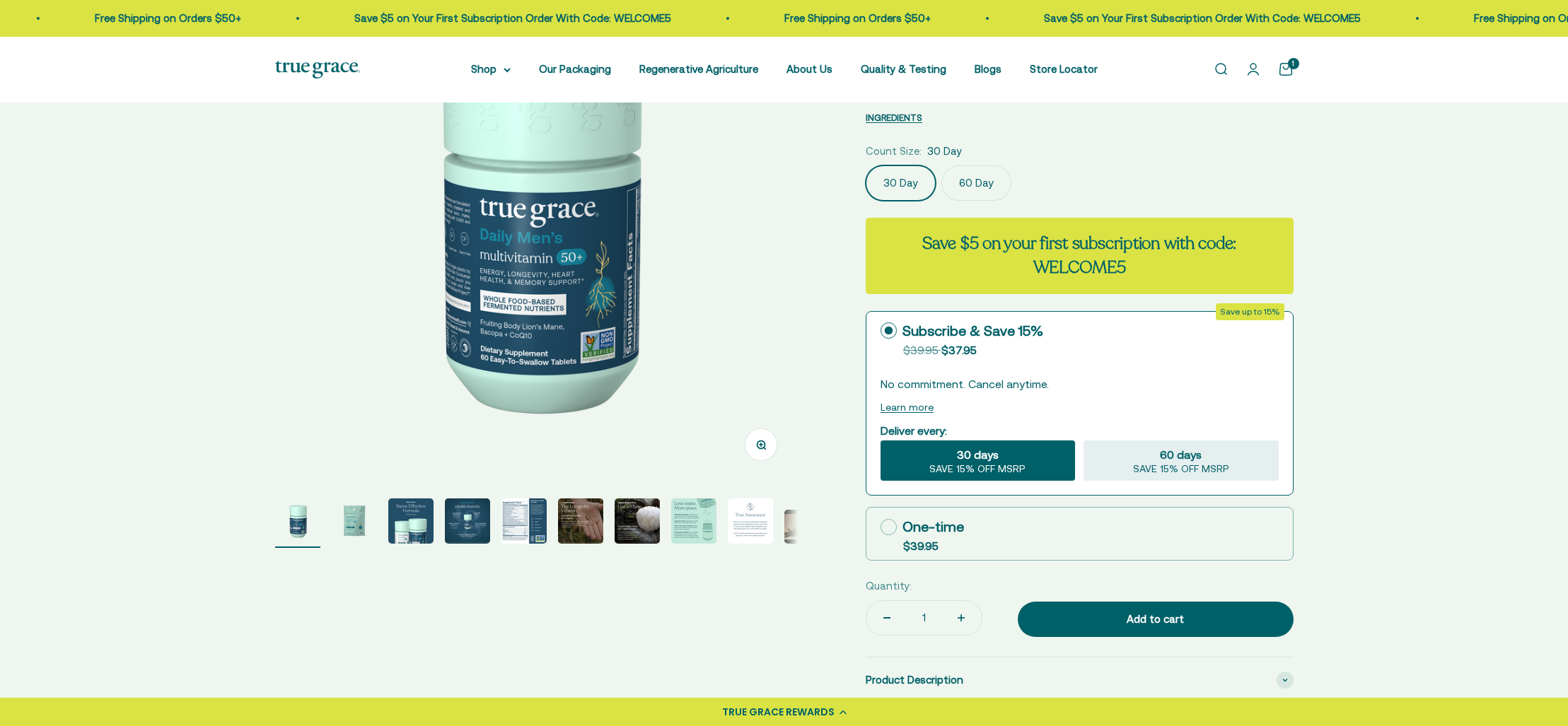
click at [581, 517] on img "Go to item 6" at bounding box center [581, 521] width 46 height 46
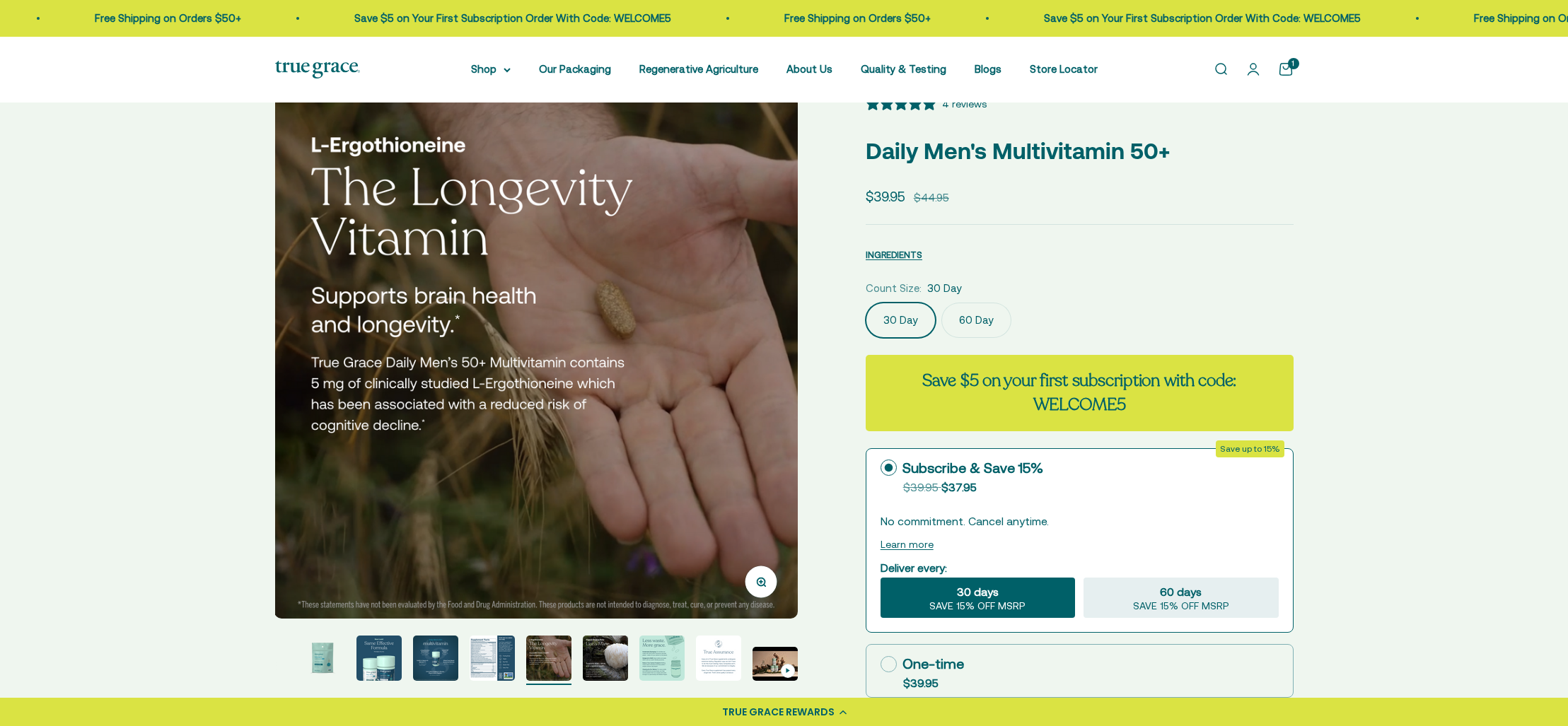
scroll to position [40, 0]
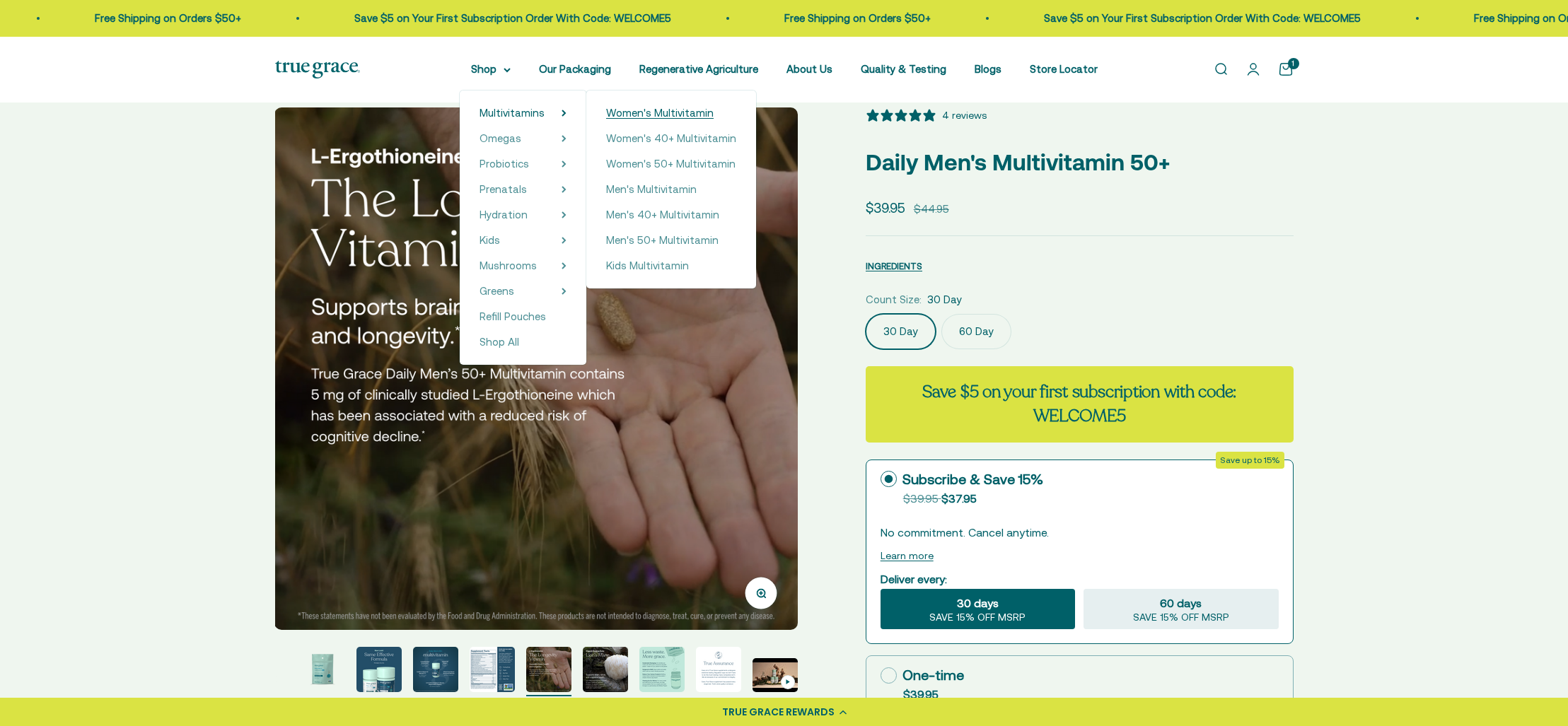
click at [676, 114] on span "Women's Multivitamin" at bounding box center [659, 112] width 108 height 12
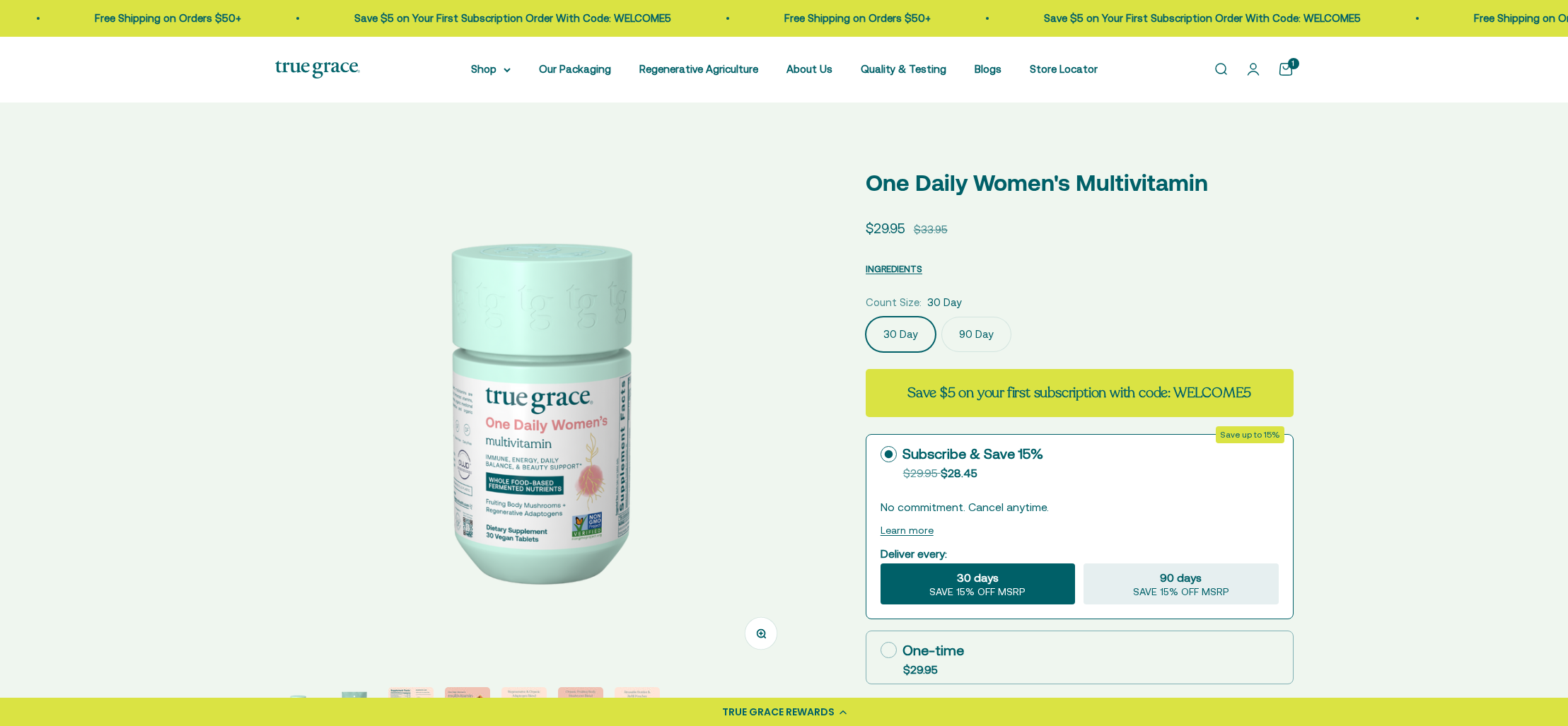
select select "3"
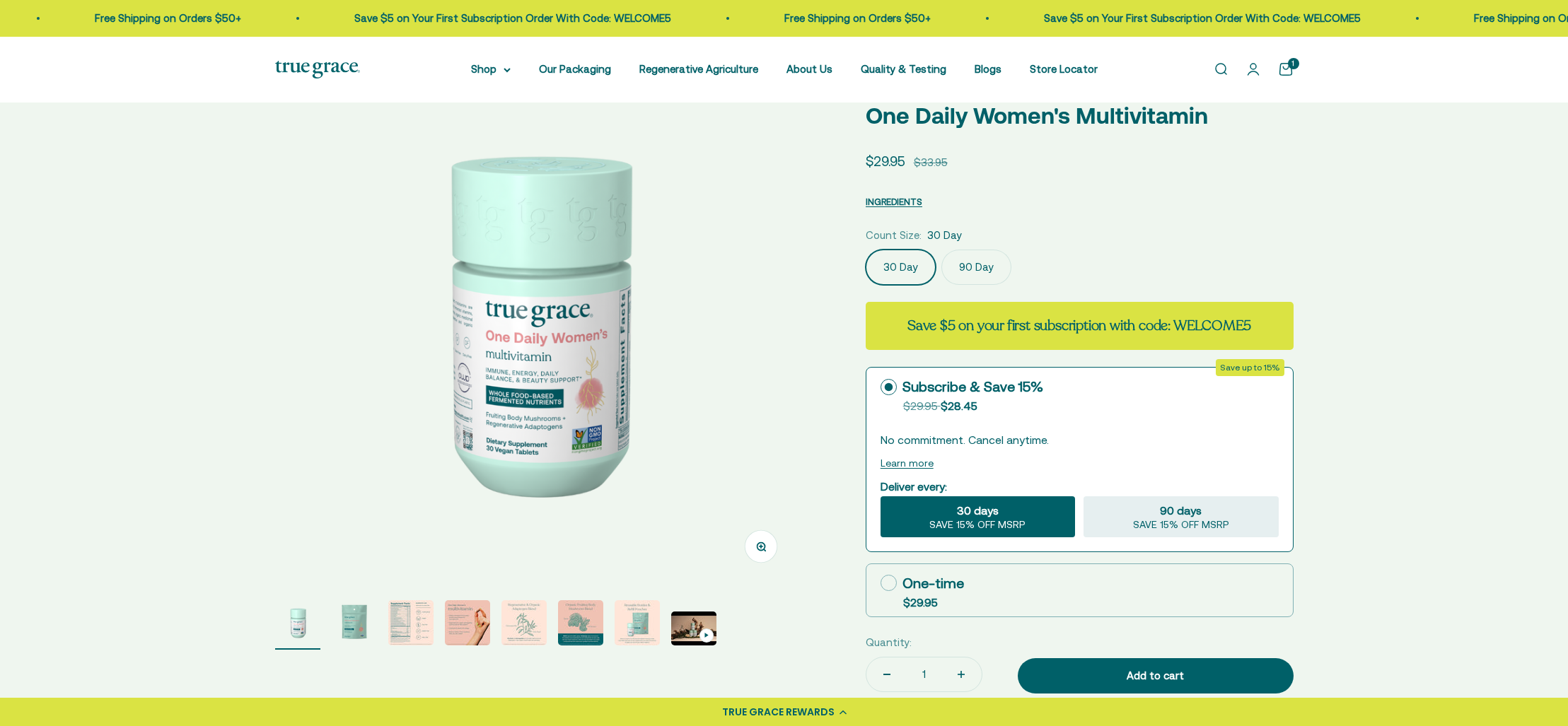
scroll to position [89, 0]
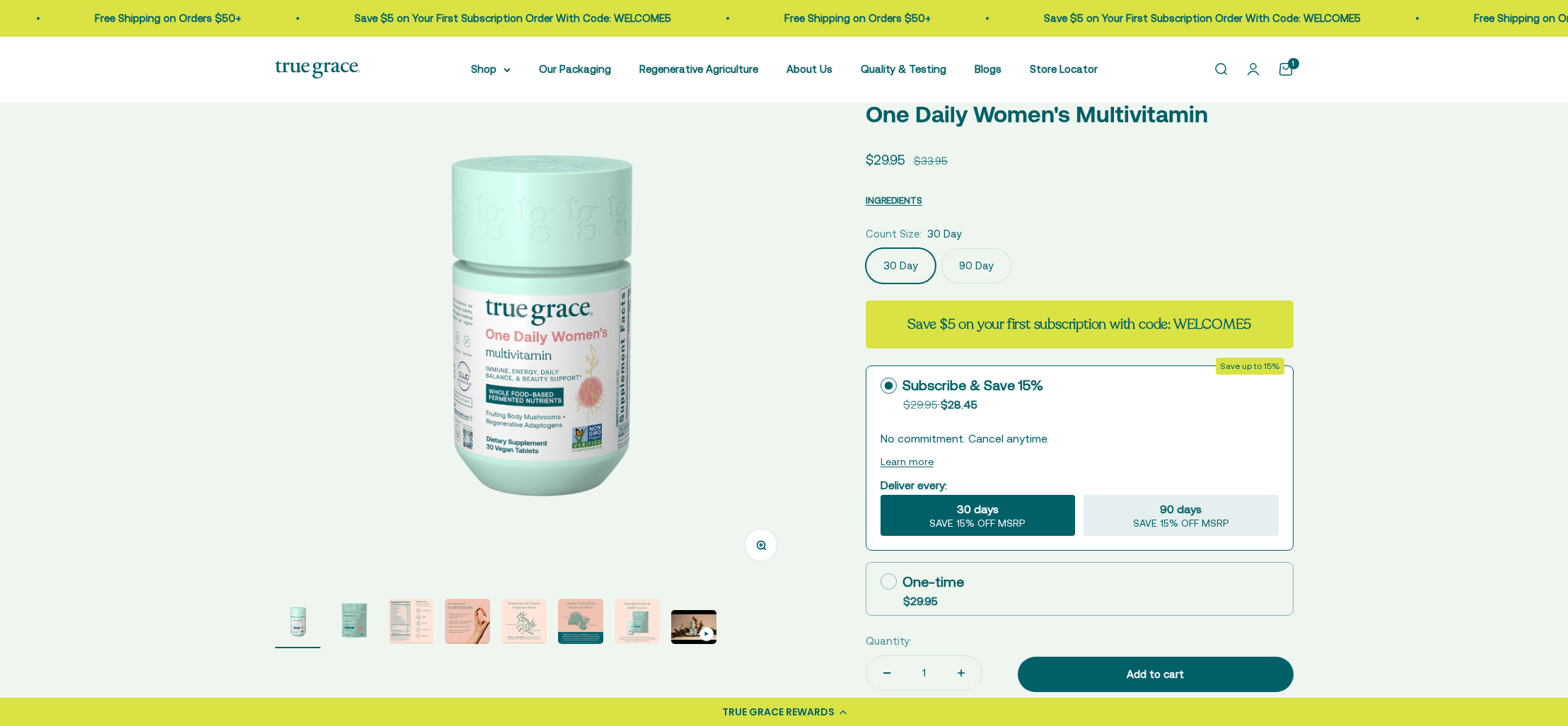
click at [422, 622] on img "Go to item 3" at bounding box center [411, 622] width 46 height 46
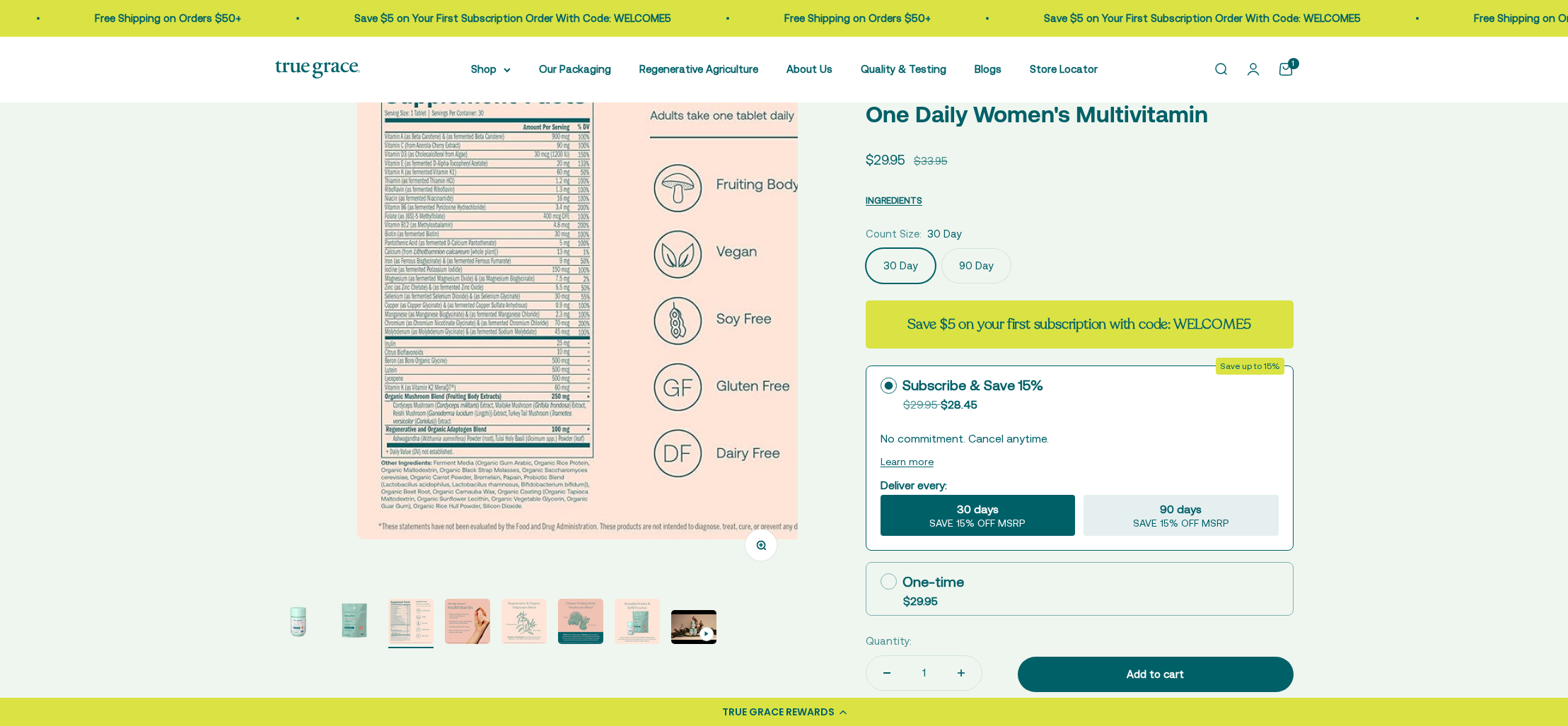
scroll to position [0, 1079]
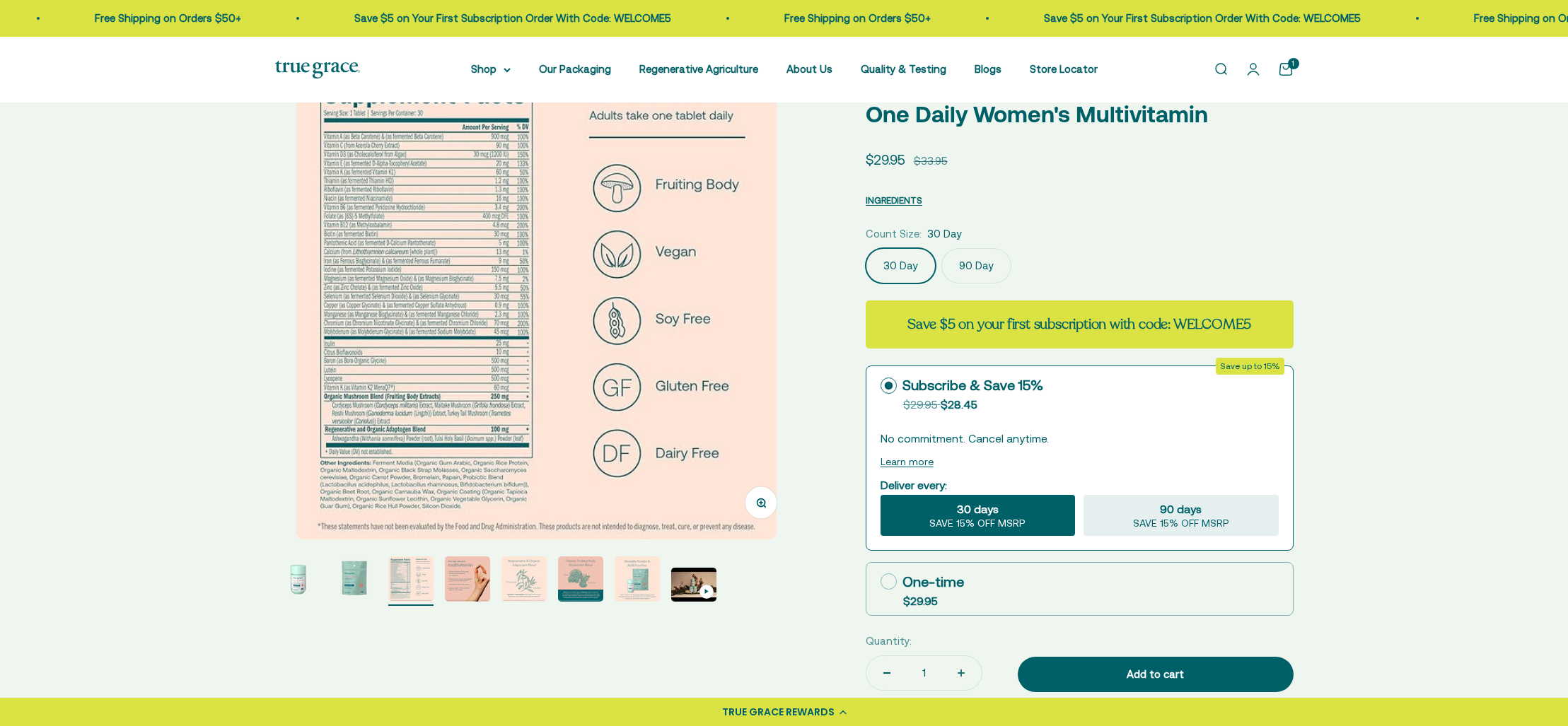
click at [466, 619] on div "Zoom Go to item 1 Go to item 2 Go to item 3 Go to item 4 Go to item 5 Go to ite…" at bounding box center [785, 441] width 1019 height 763
click at [472, 580] on img "Go to item 4" at bounding box center [468, 579] width 46 height 46
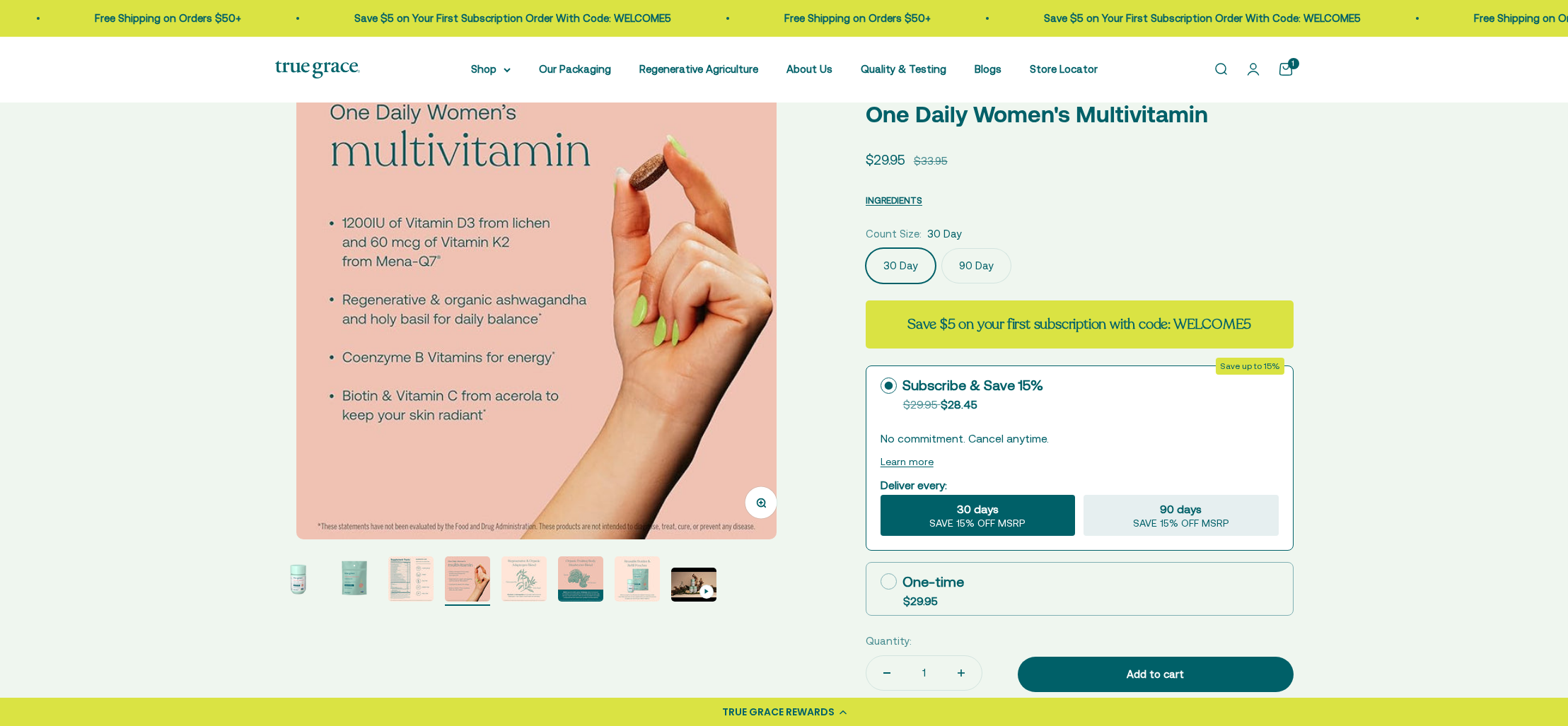
click at [530, 572] on img "Go to item 5" at bounding box center [524, 579] width 46 height 46
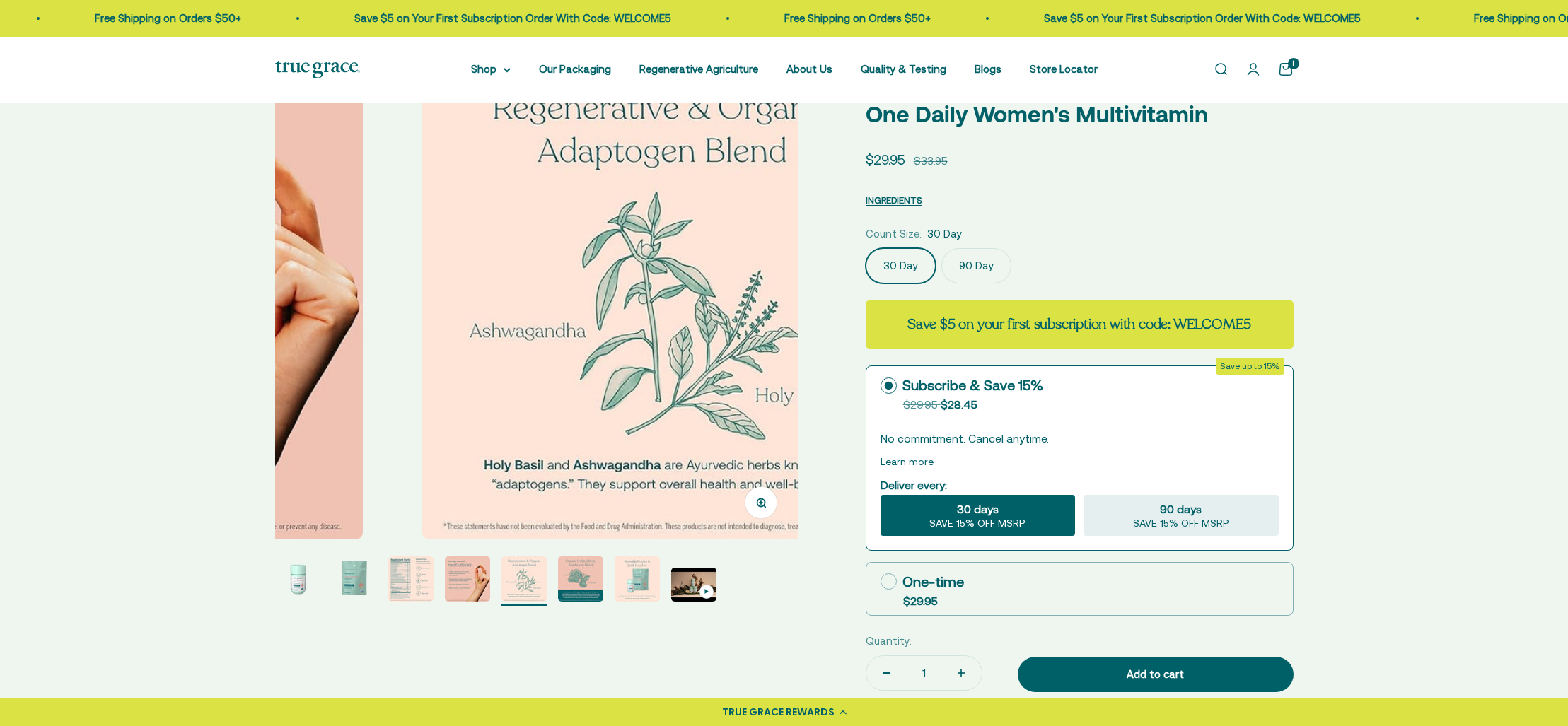
scroll to position [0, 2159]
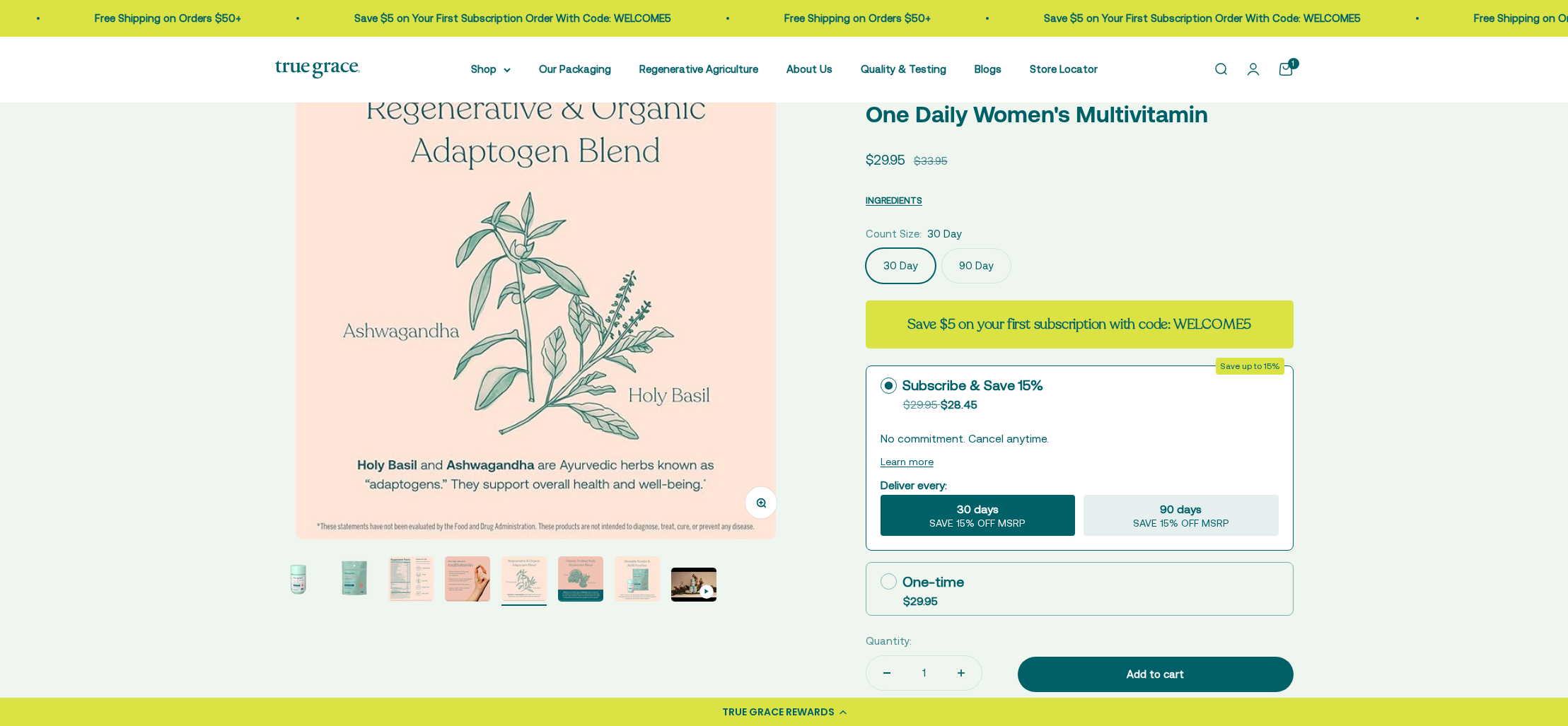
click at [296, 580] on img "Go to item 1" at bounding box center [298, 579] width 46 height 46
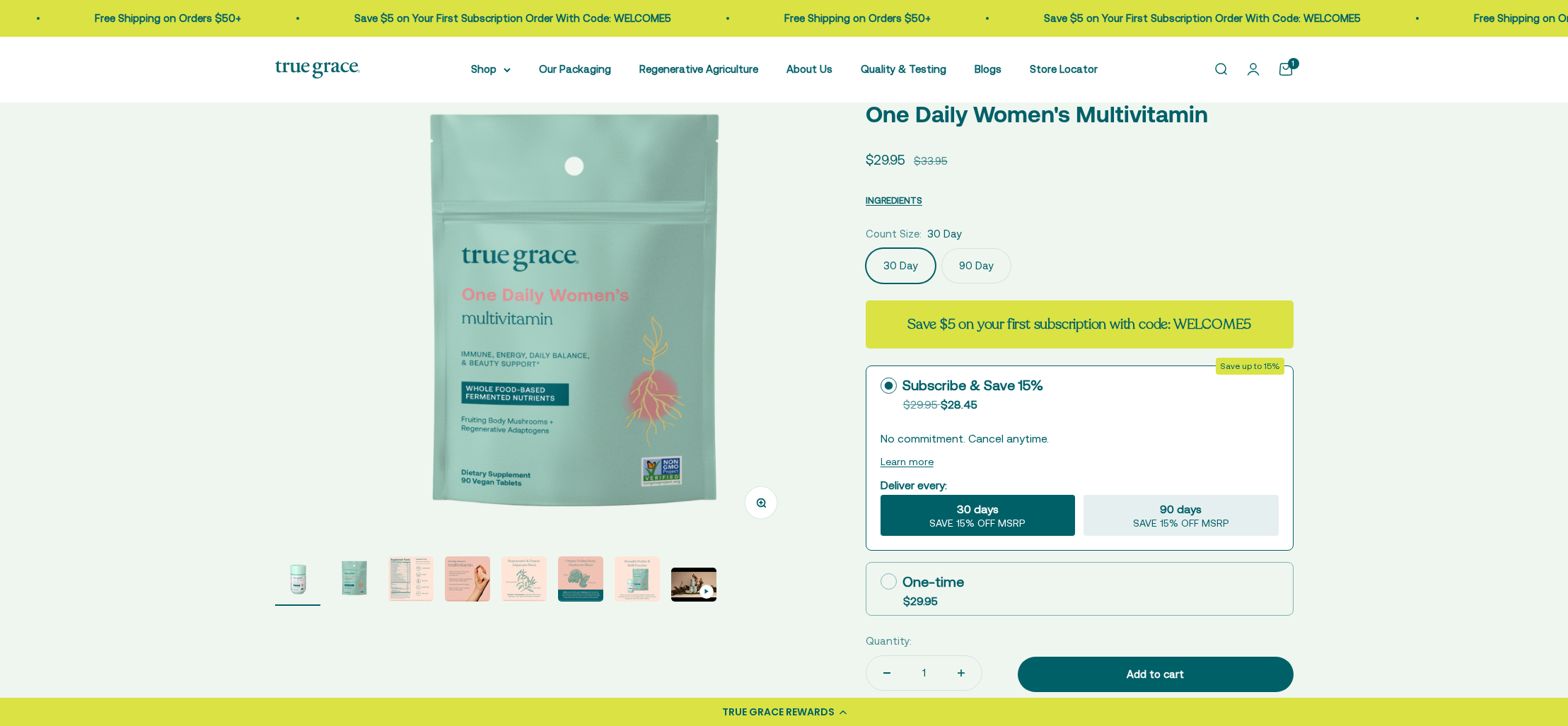
scroll to position [0, 0]
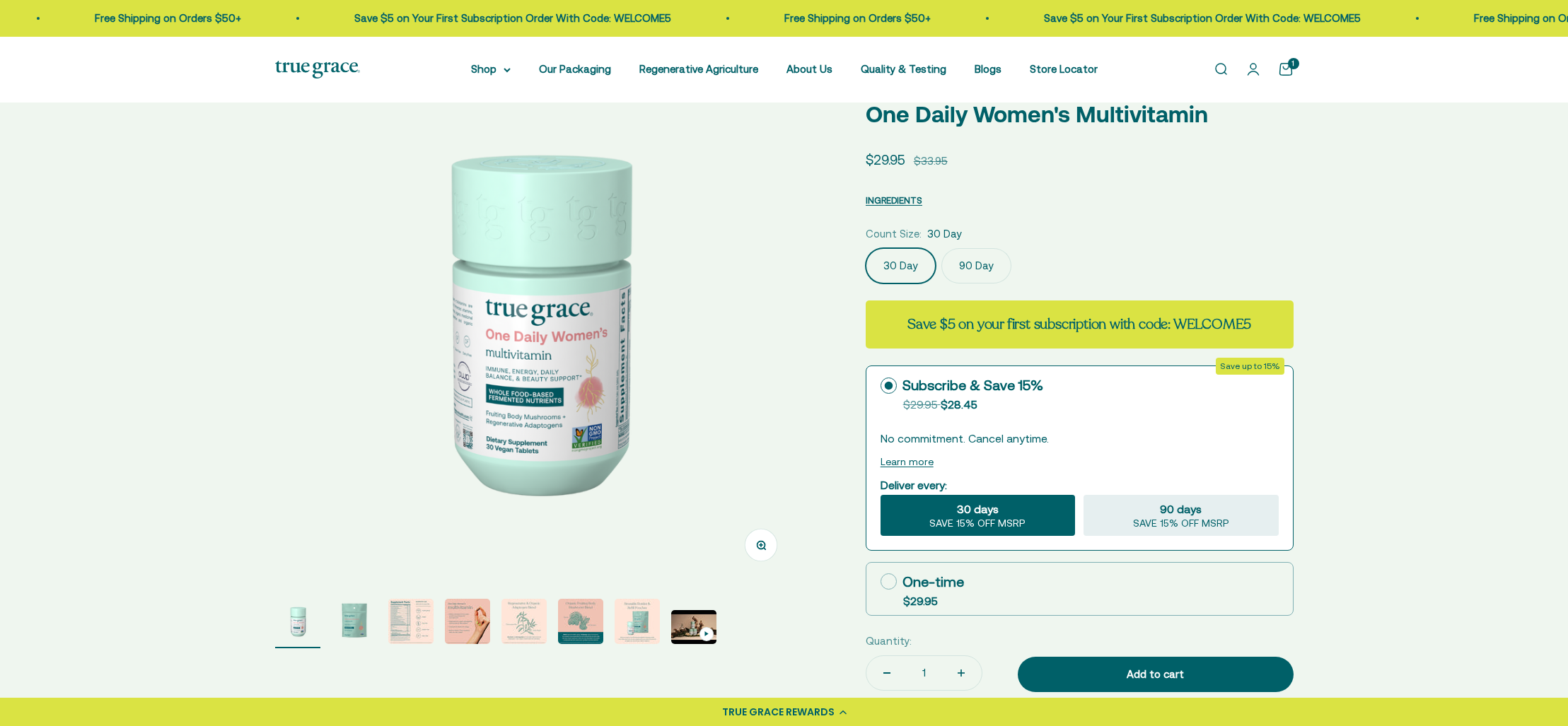
click at [356, 617] on img "Go to item 2" at bounding box center [355, 622] width 46 height 46
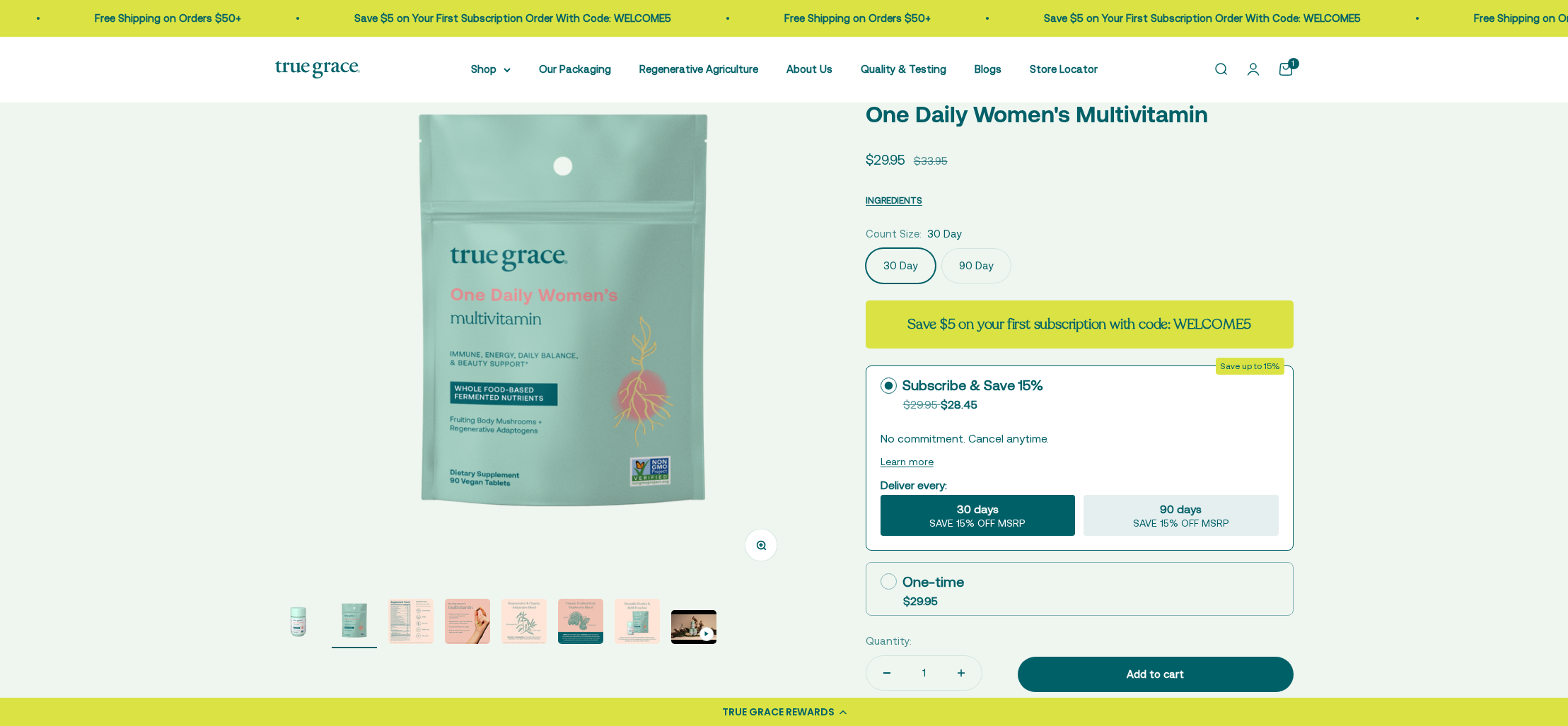
scroll to position [0, 540]
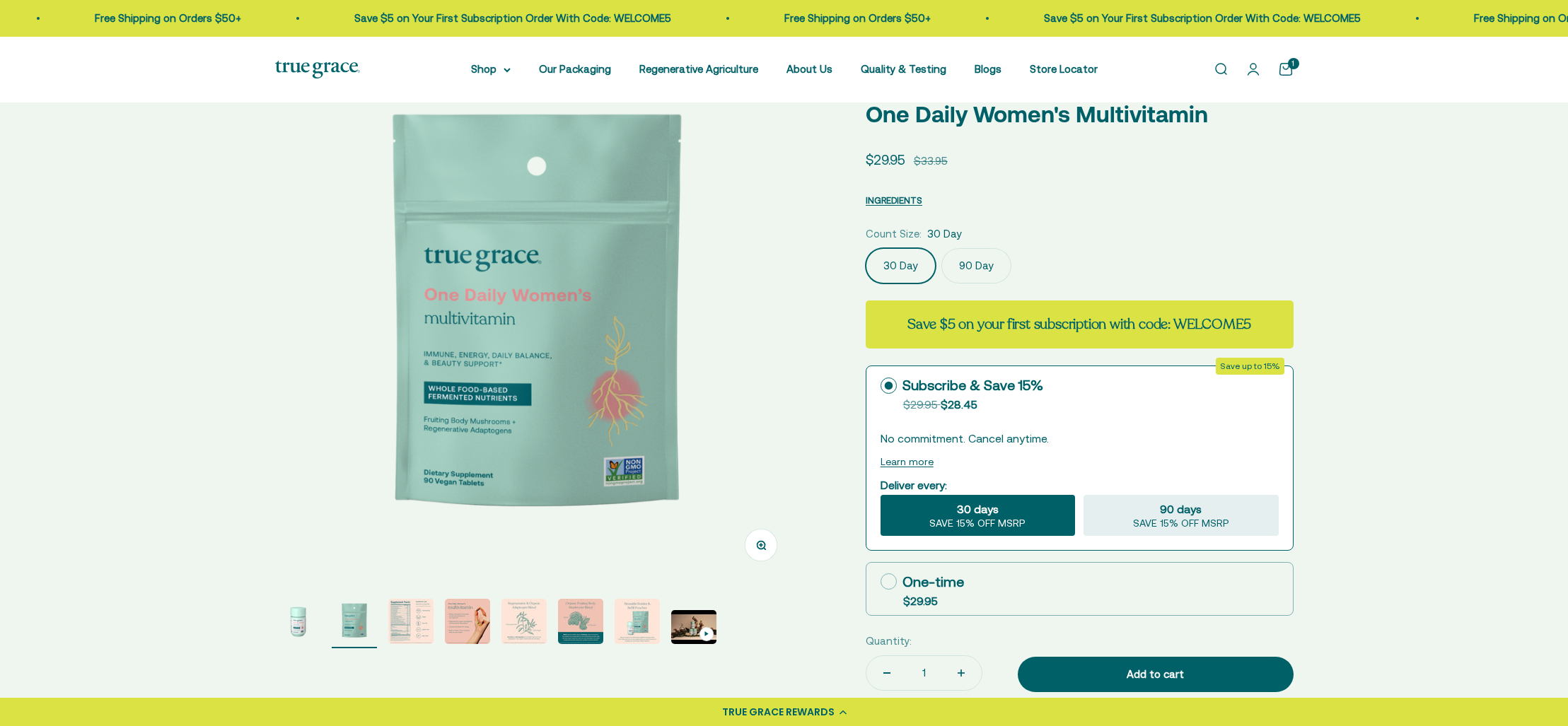
click at [412, 617] on img "Go to item 3" at bounding box center [411, 622] width 46 height 46
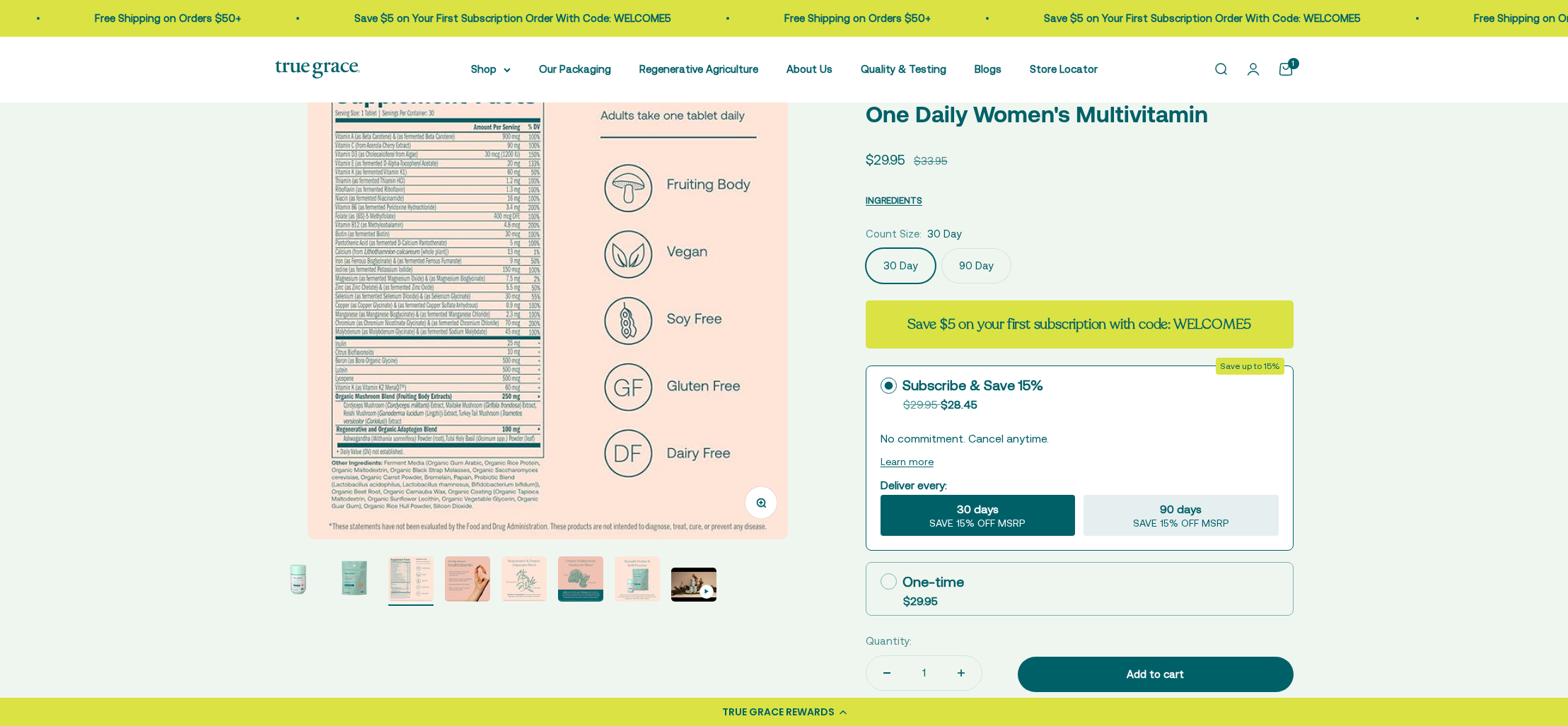
scroll to position [0, 1079]
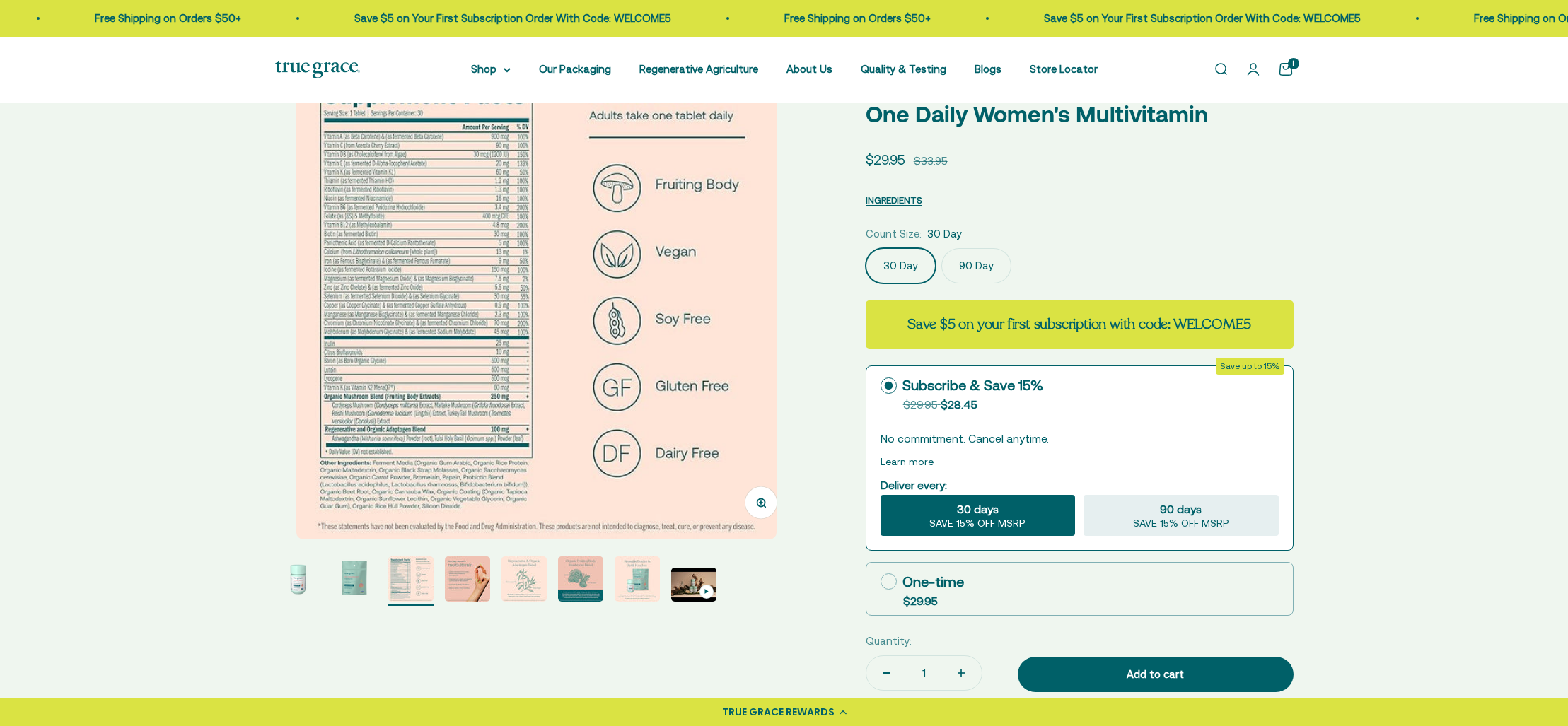
click at [461, 575] on img "Go to item 4" at bounding box center [468, 579] width 46 height 46
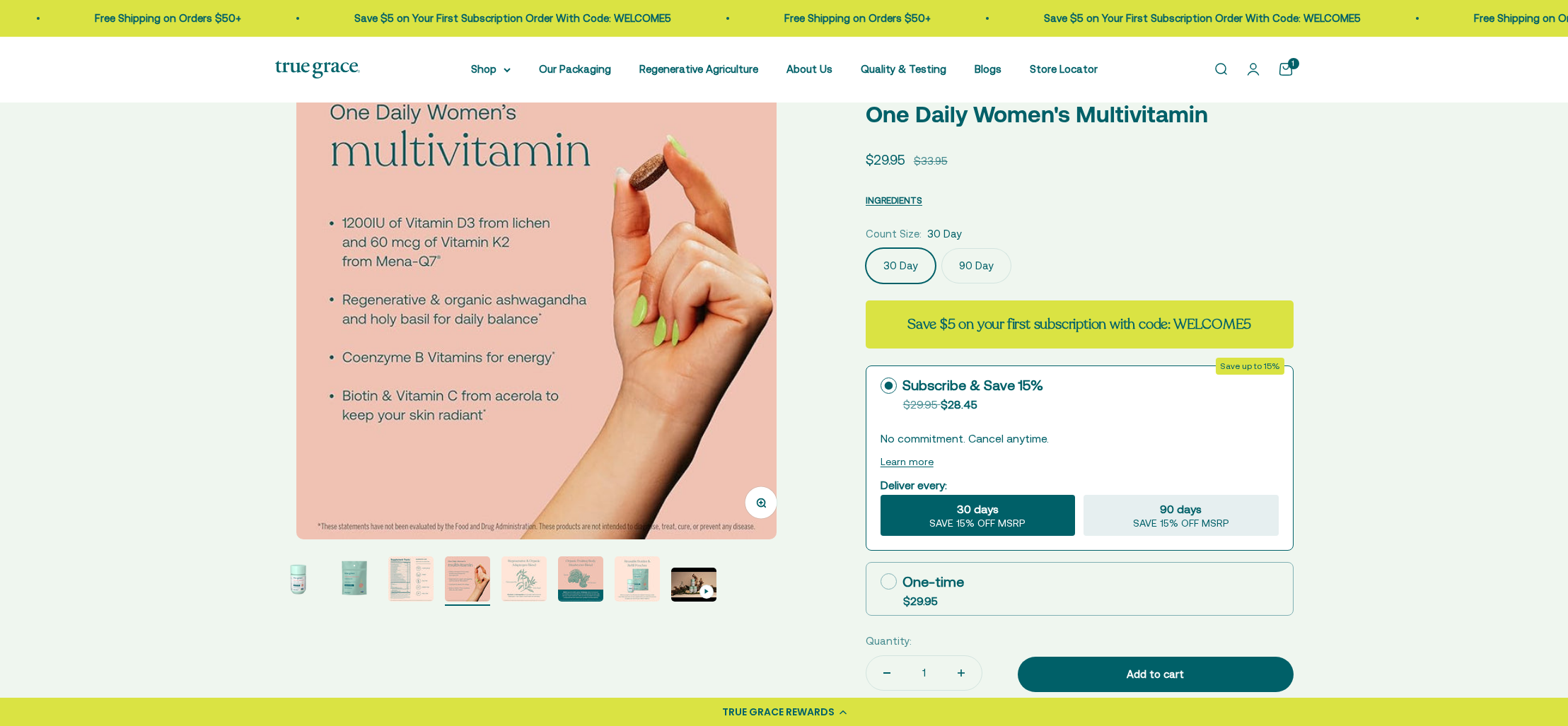
click at [520, 571] on img "Go to item 5" at bounding box center [524, 579] width 46 height 46
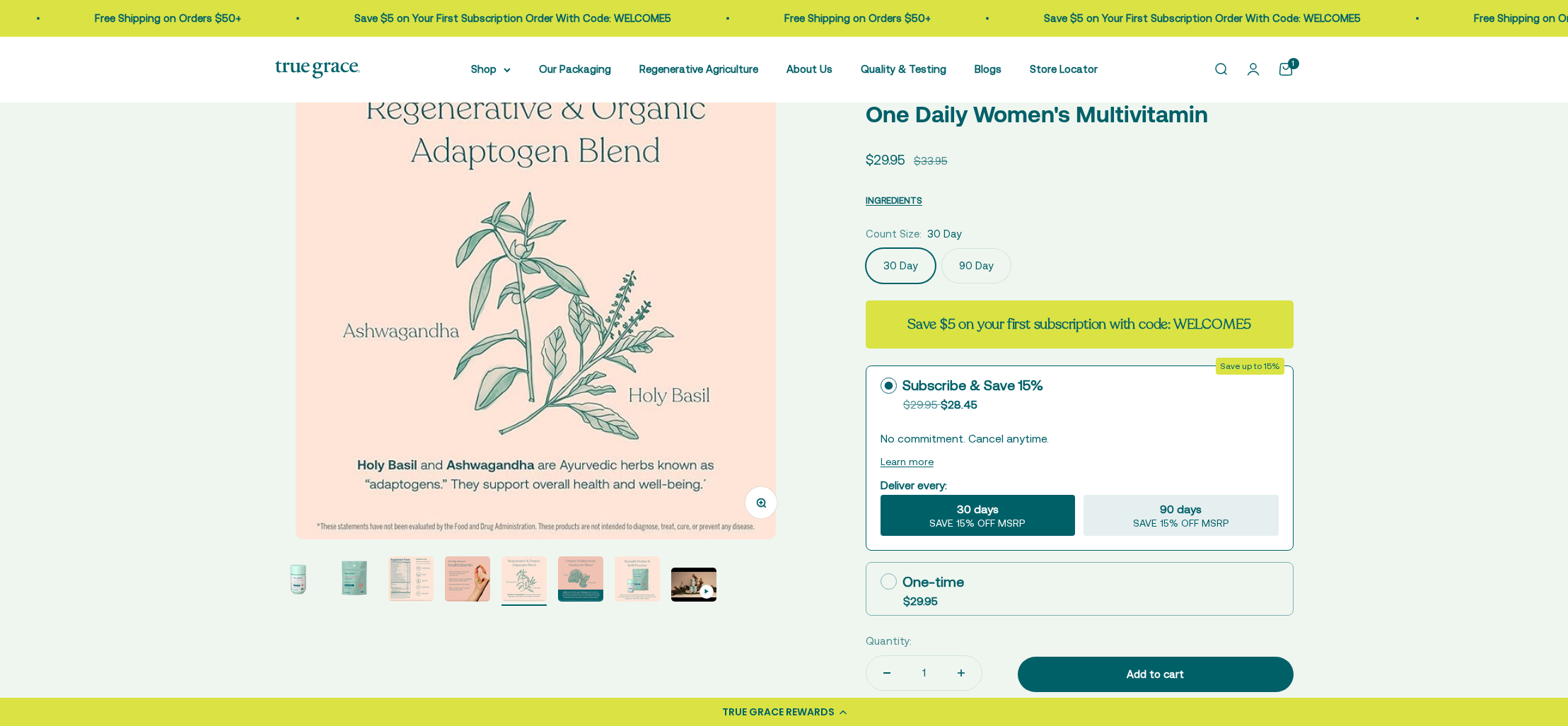
click at [585, 578] on img "Go to item 6" at bounding box center [581, 579] width 46 height 46
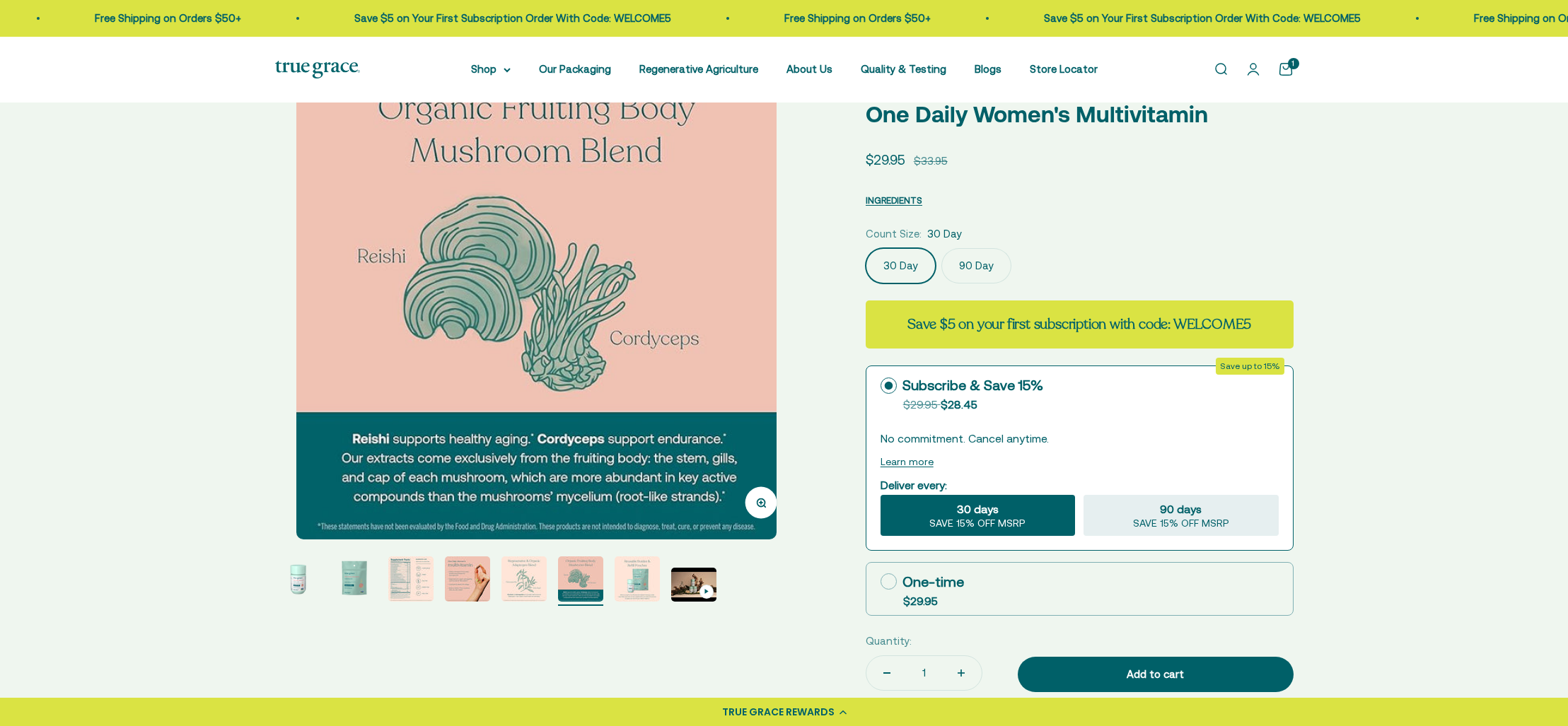
scroll to position [0, 0]
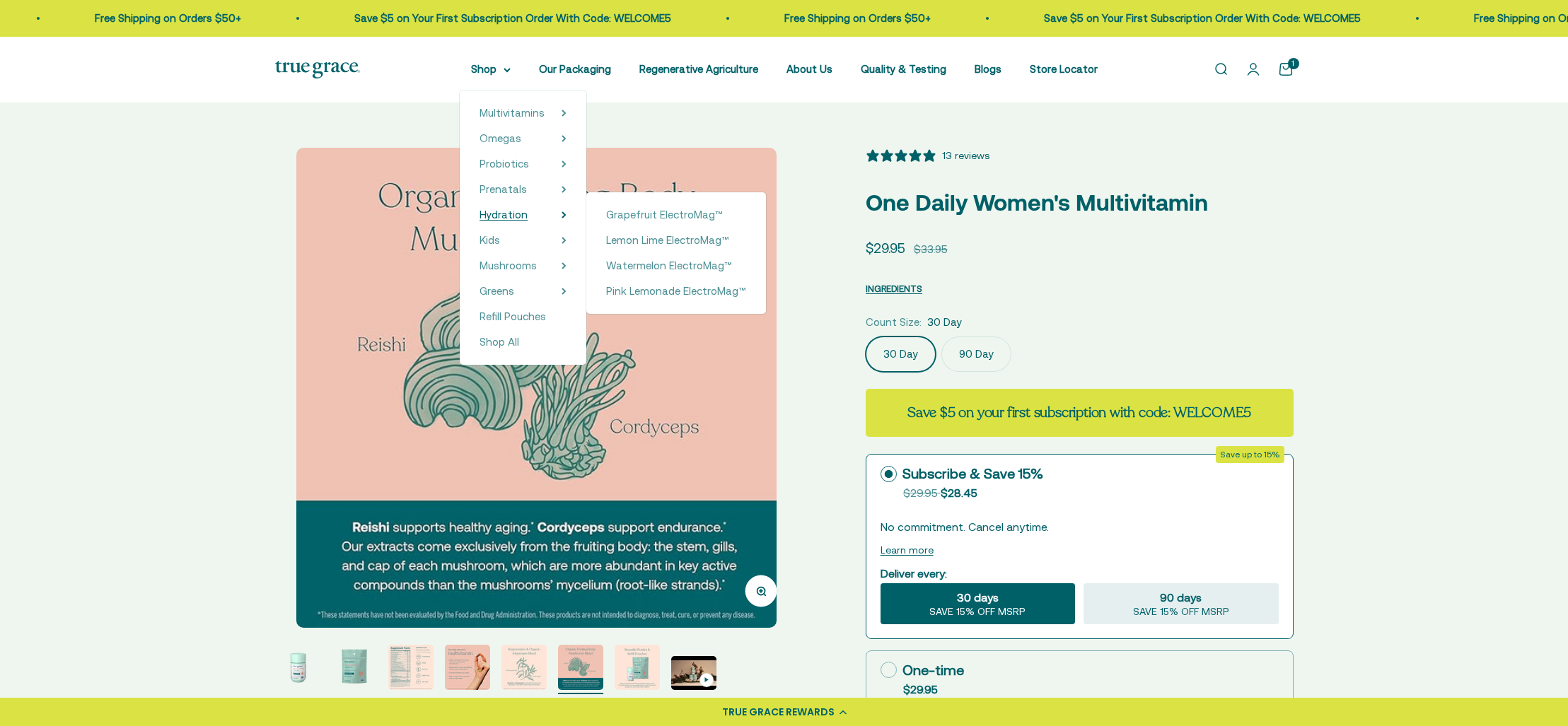
click at [513, 217] on span "Hydration" at bounding box center [503, 214] width 48 height 12
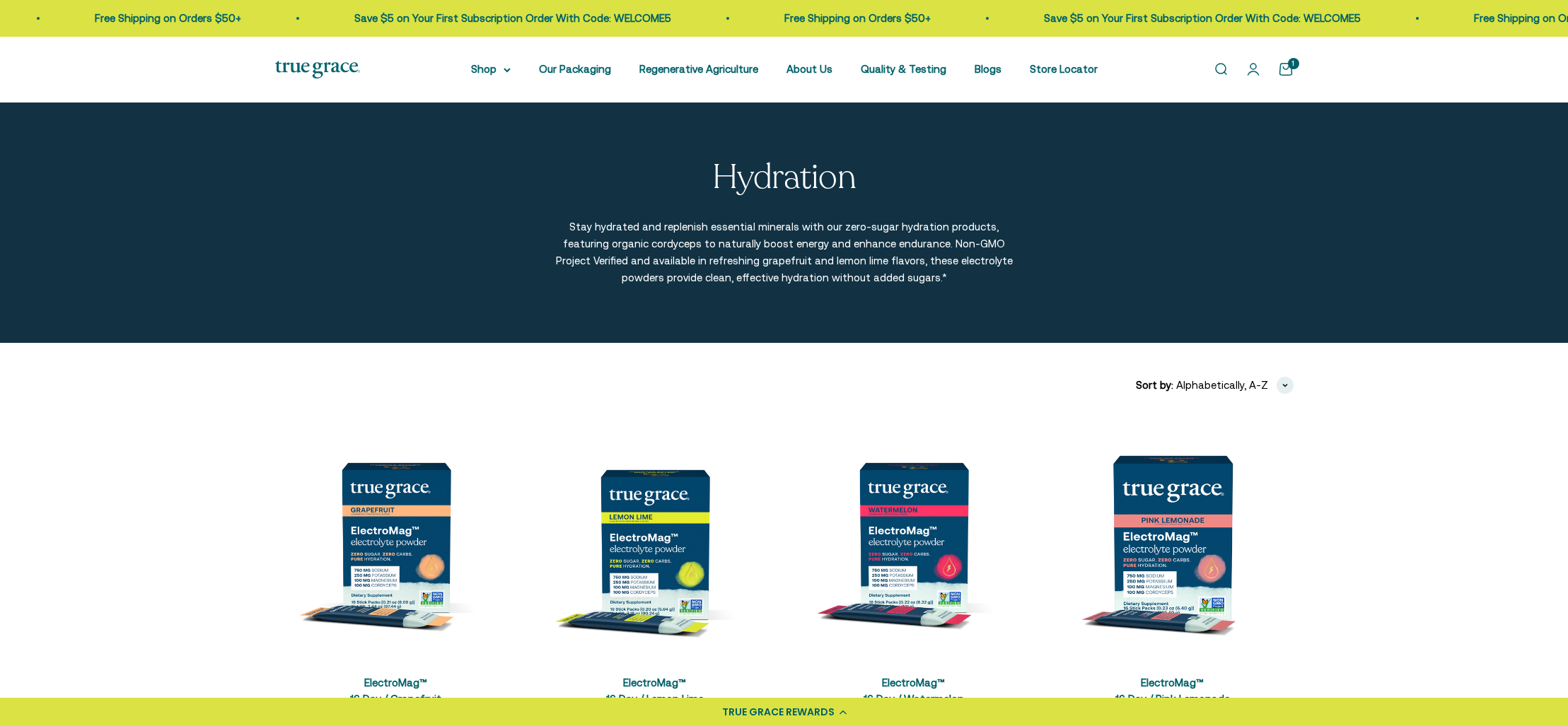
click at [326, 64] on img at bounding box center [318, 69] width 85 height 18
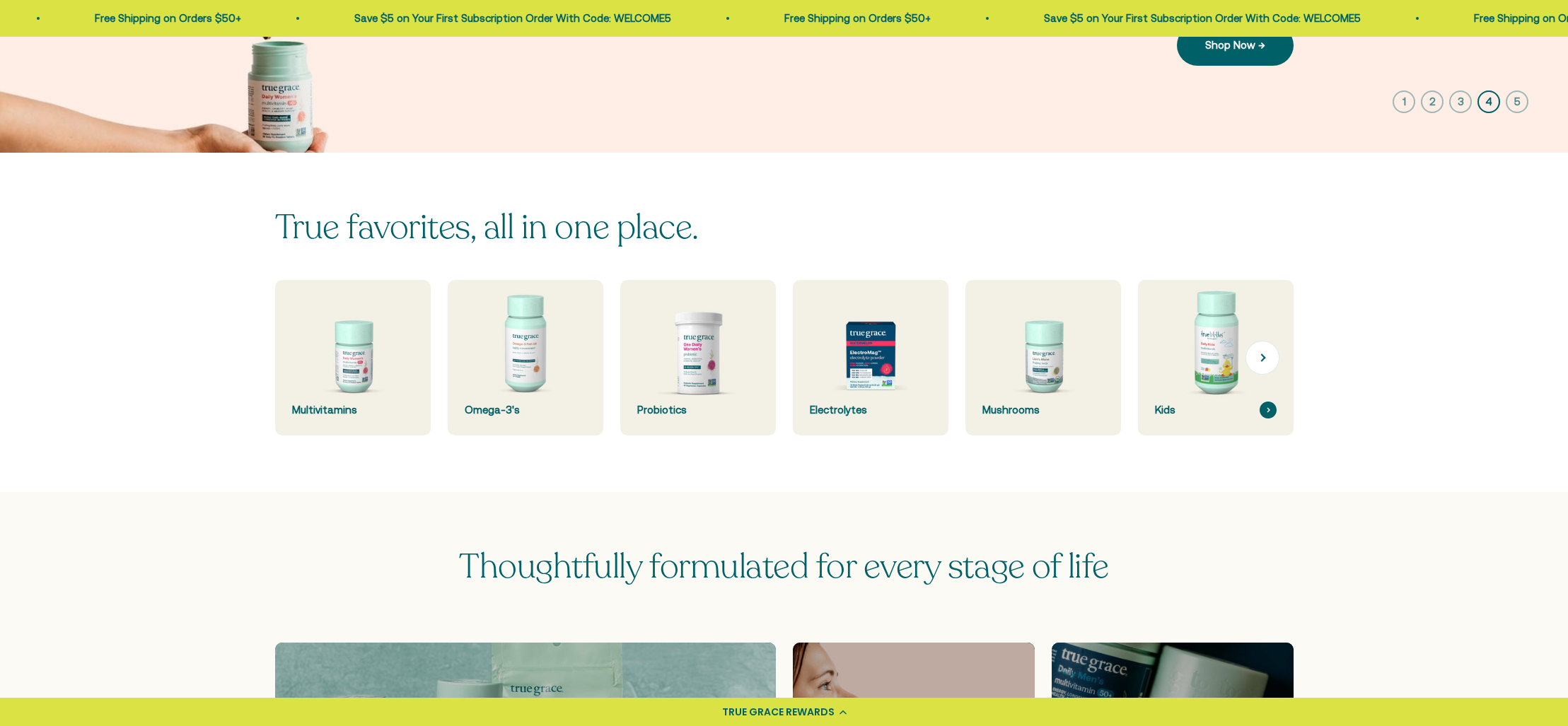
scroll to position [237, 0]
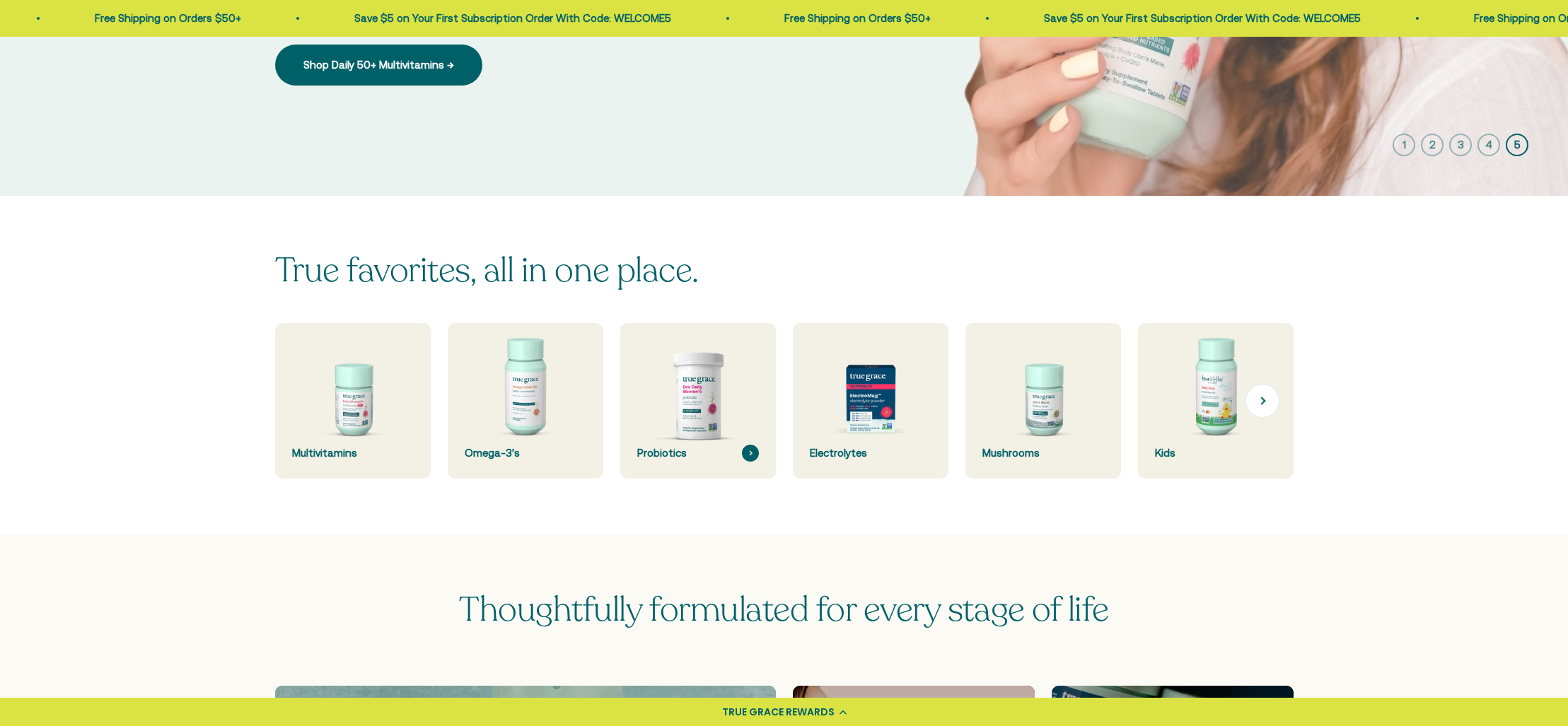
click at [692, 389] on img at bounding box center [698, 401] width 165 height 165
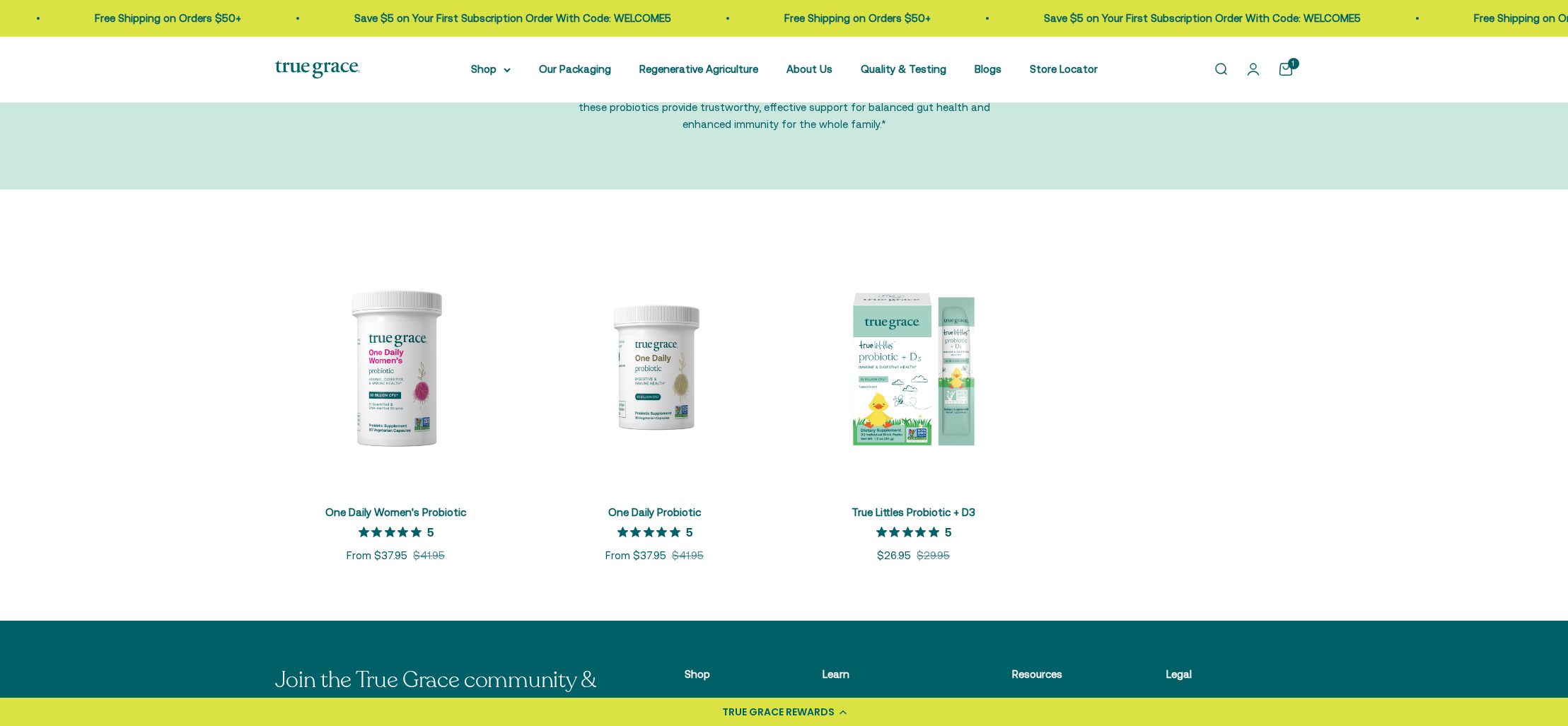
scroll to position [154, 0]
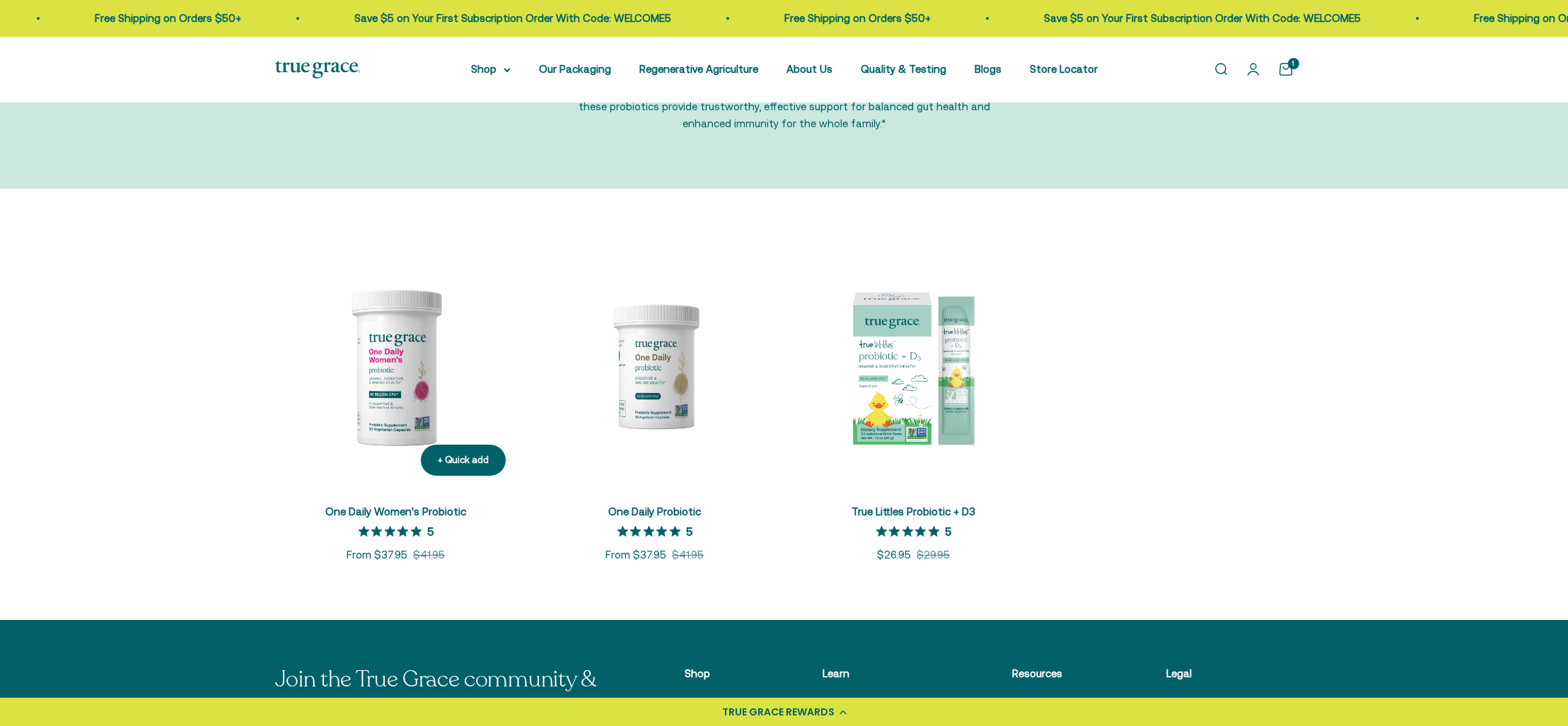
click at [397, 399] on img at bounding box center [396, 367] width 242 height 242
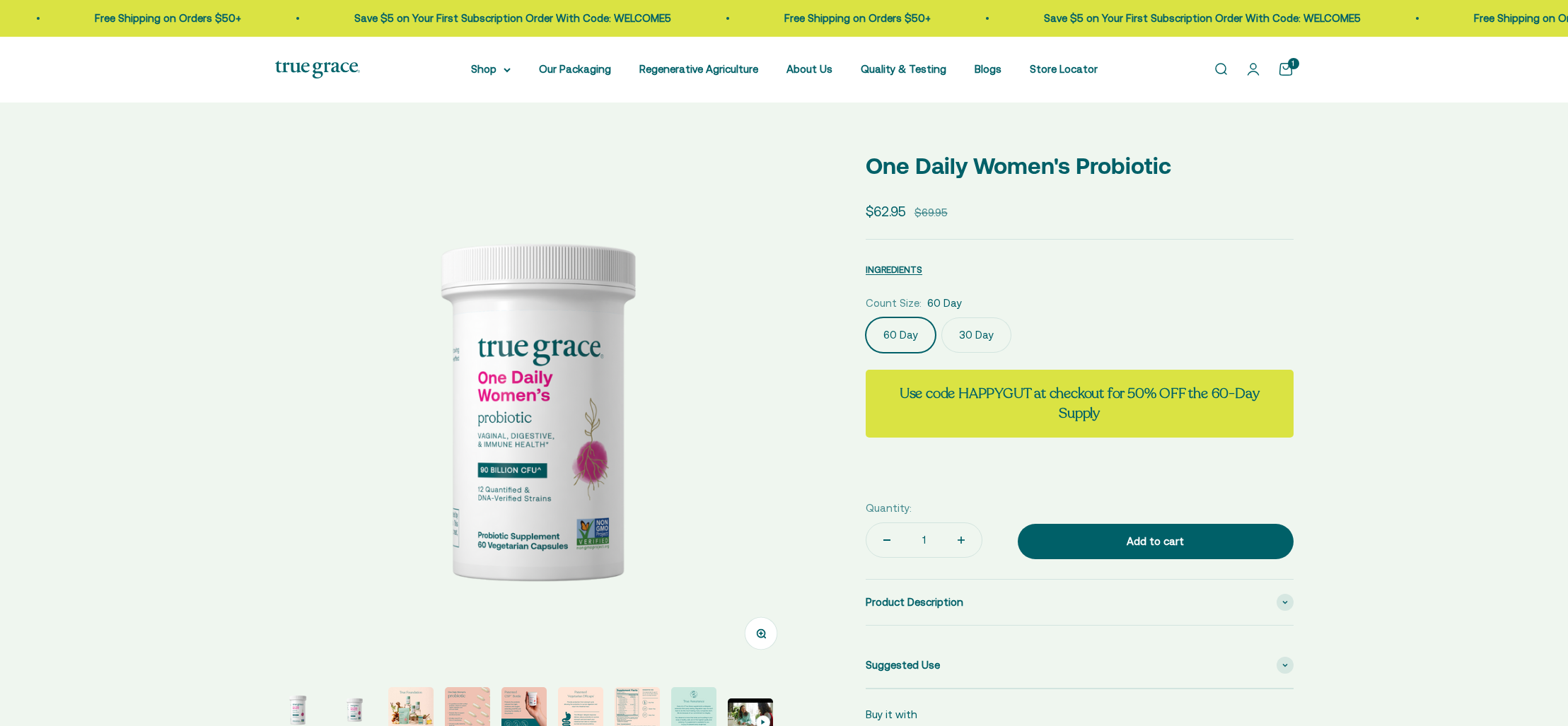
select select "3"
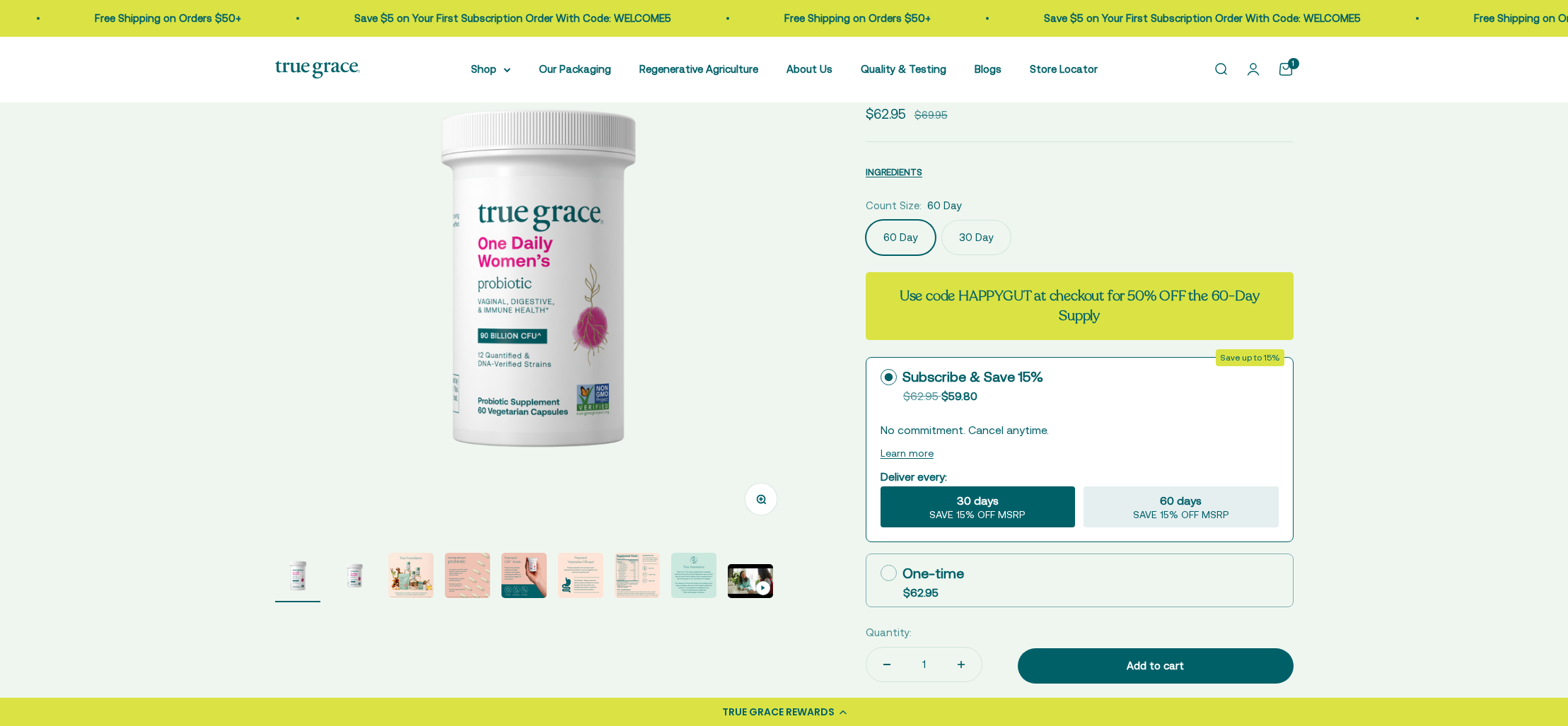
scroll to position [146, 0]
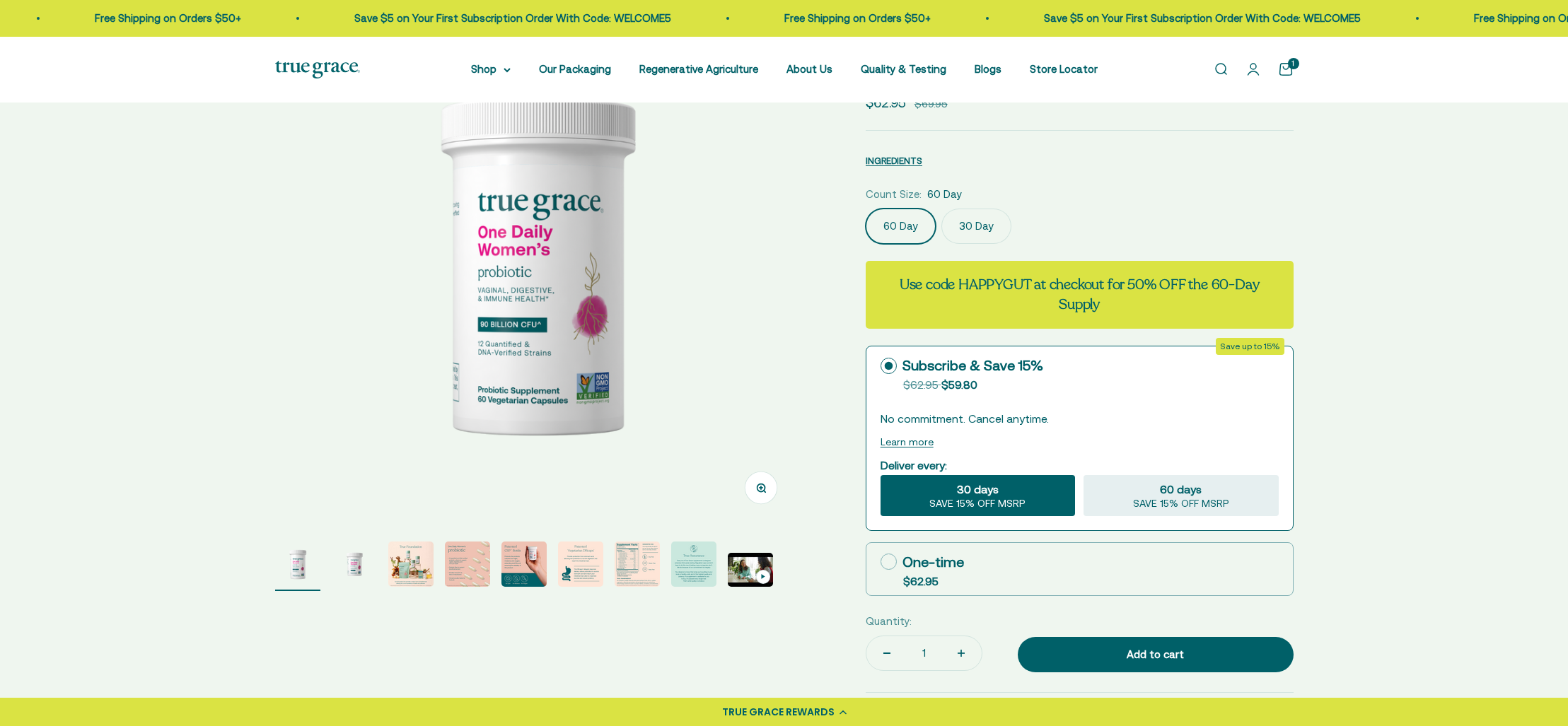
click at [982, 232] on label "30 Day" at bounding box center [975, 226] width 70 height 35
click at [866, 209] on input "30 Day" at bounding box center [865, 208] width 1 height 1
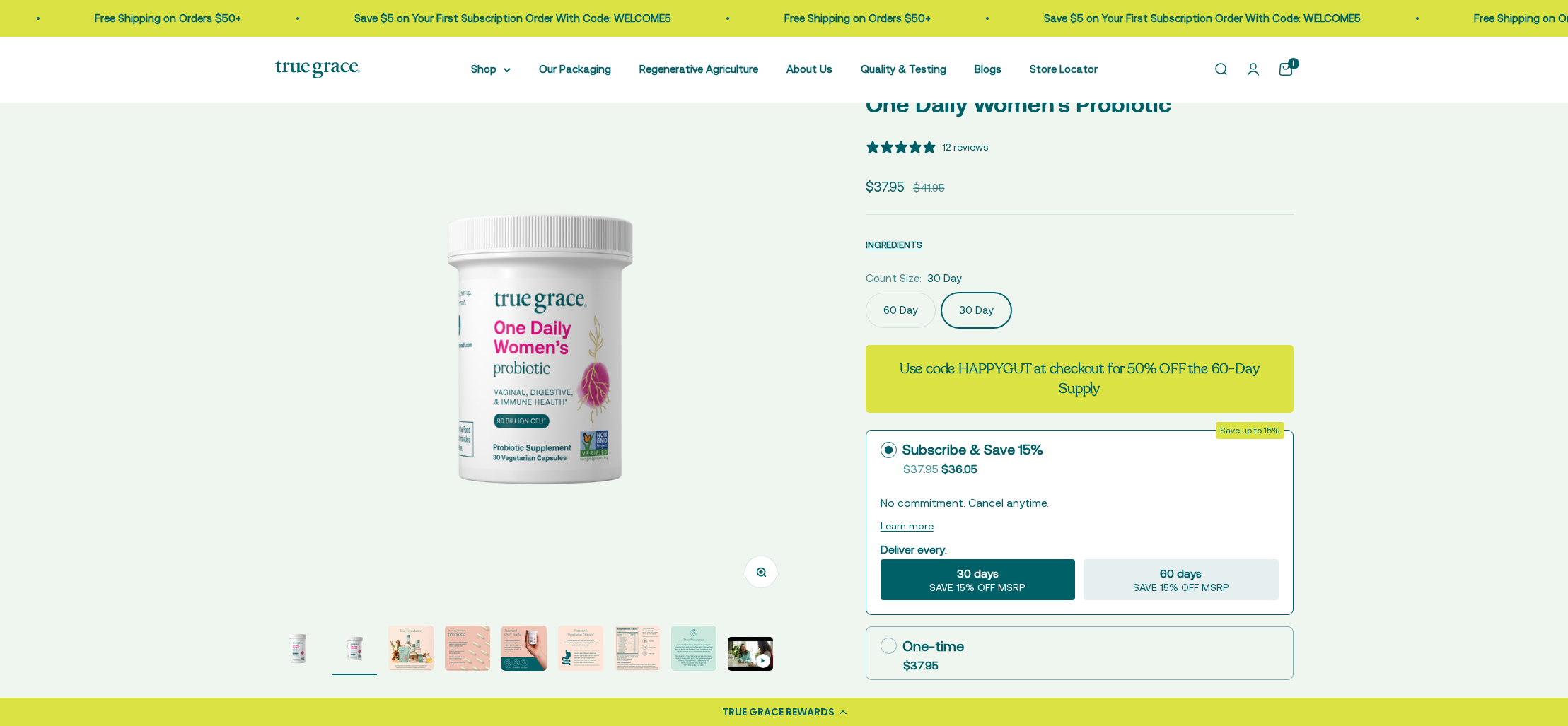
scroll to position [58, 0]
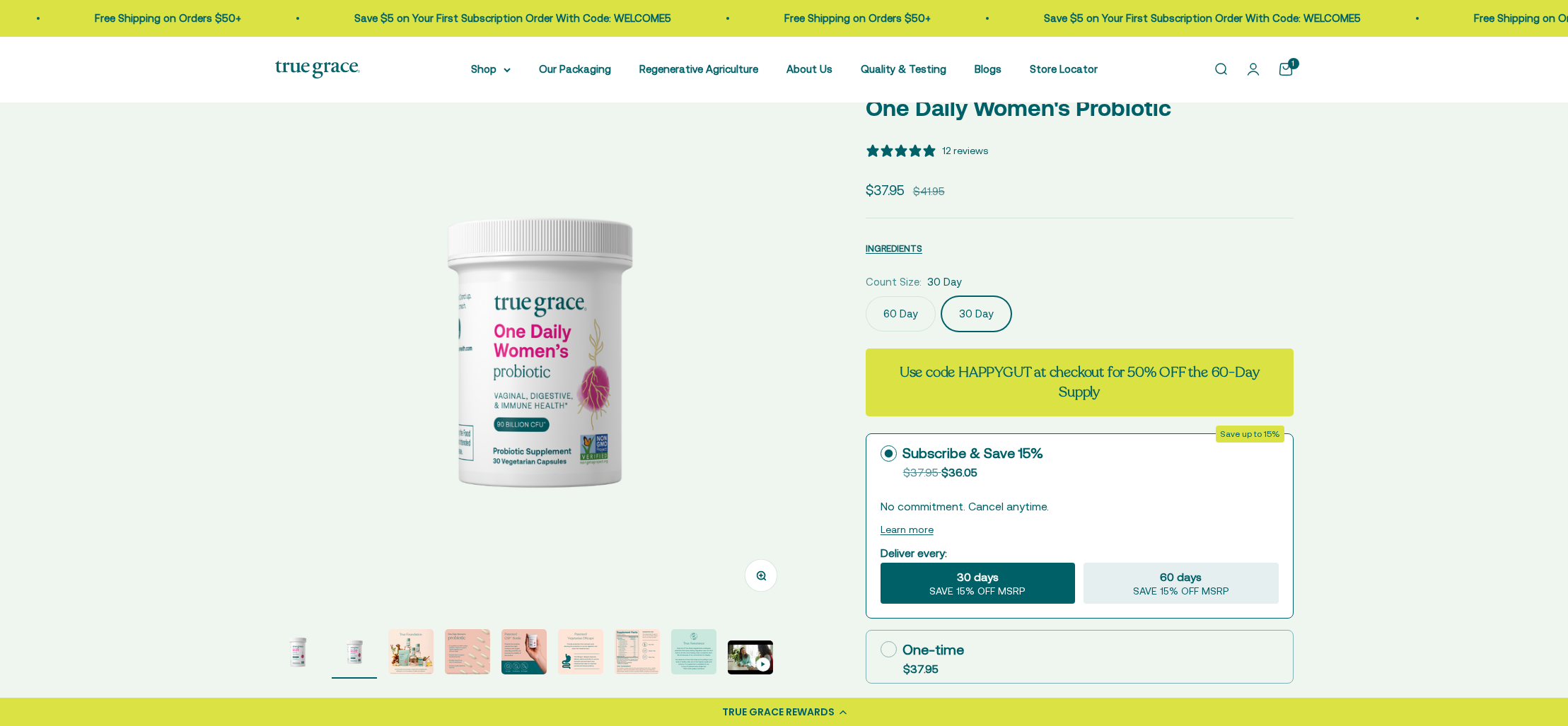
click at [320, 66] on img at bounding box center [318, 69] width 85 height 18
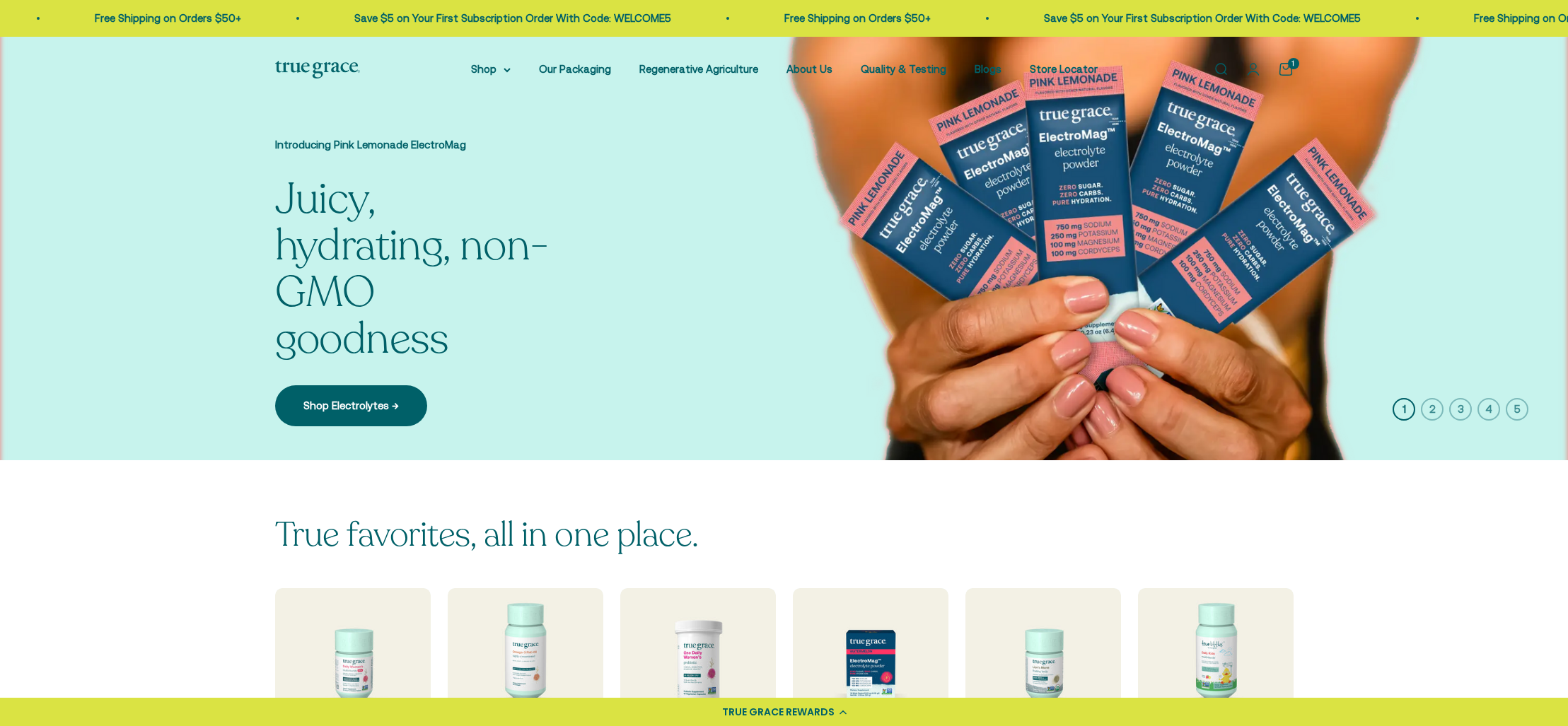
click at [1436, 410] on icon "button" at bounding box center [1431, 409] width 23 height 23
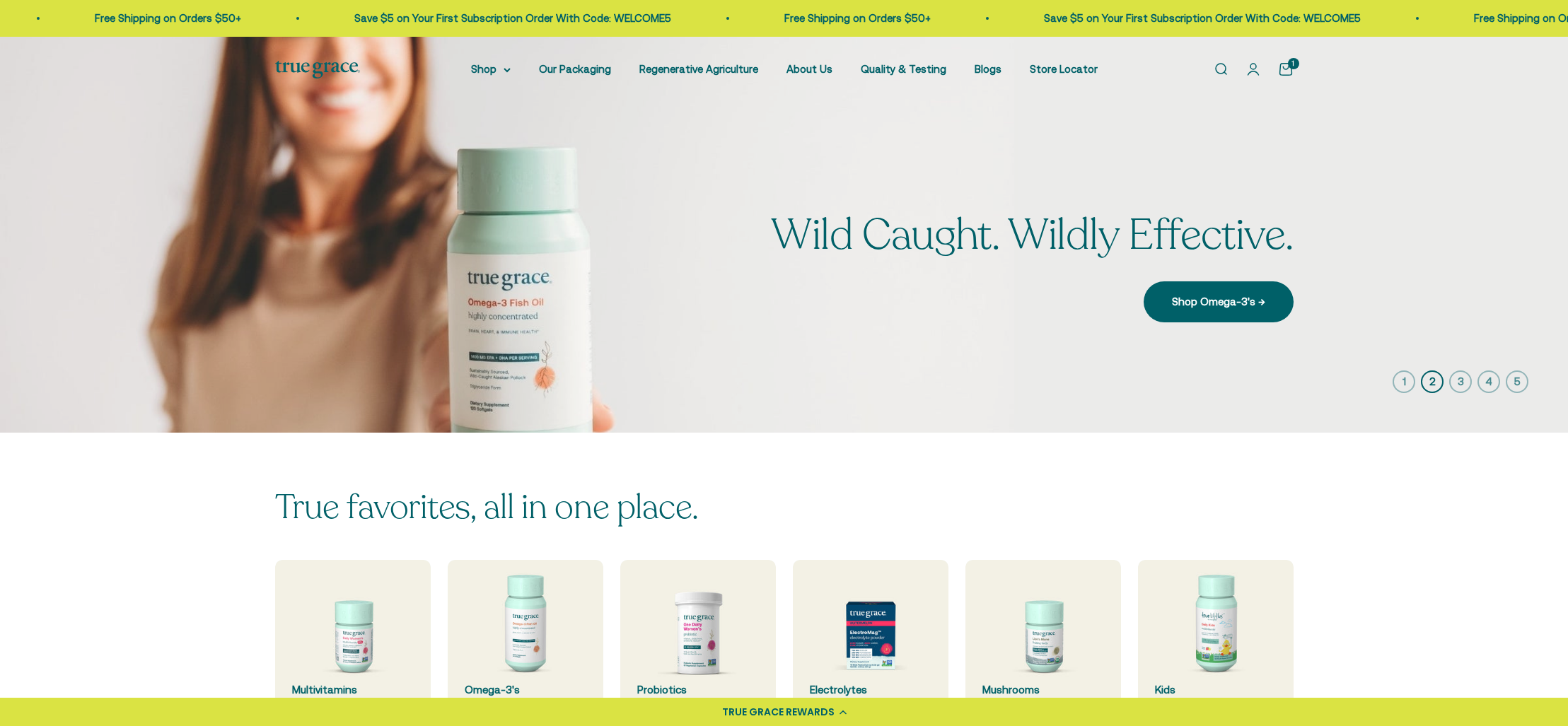
click at [1461, 378] on icon "button" at bounding box center [1460, 381] width 23 height 23
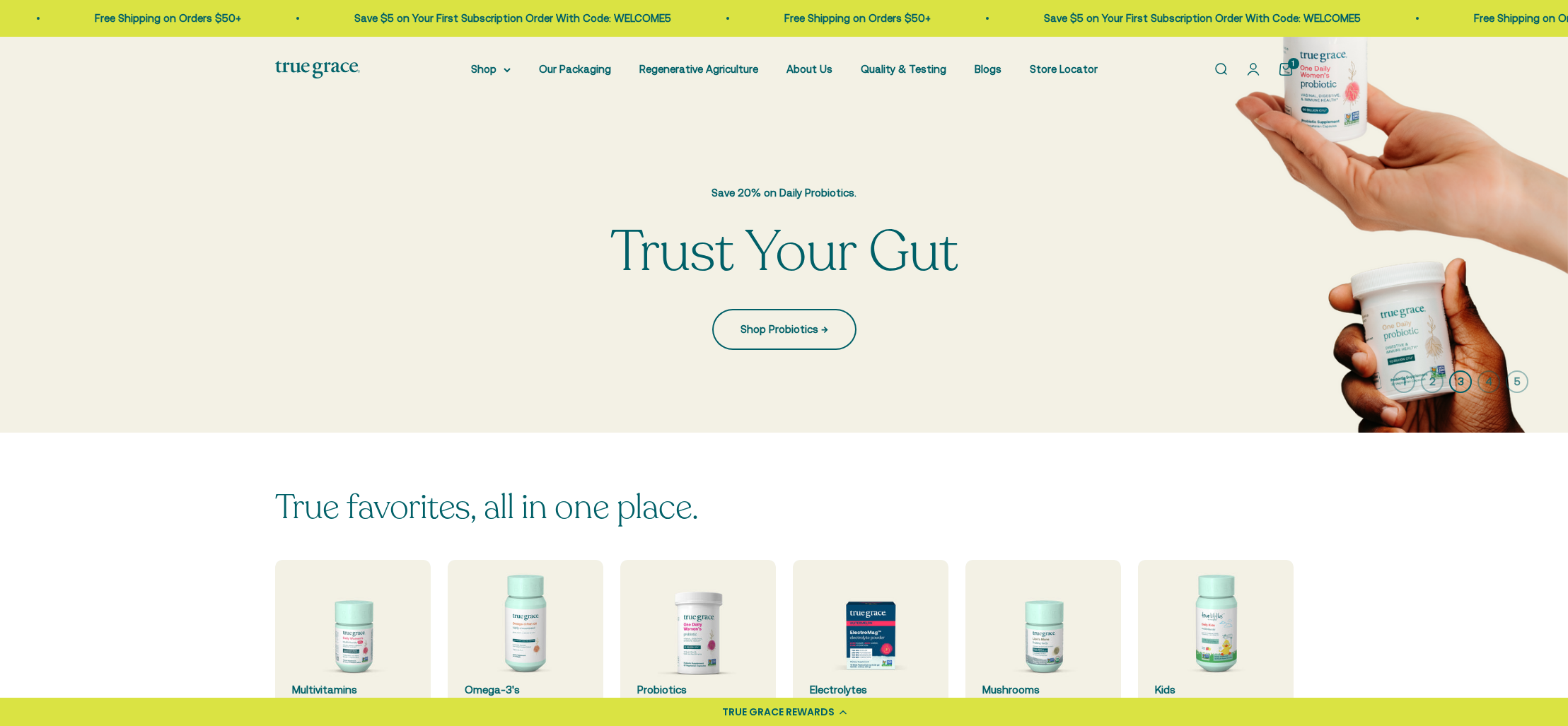
click at [794, 334] on link "Shop Probiotics →" at bounding box center [784, 330] width 144 height 41
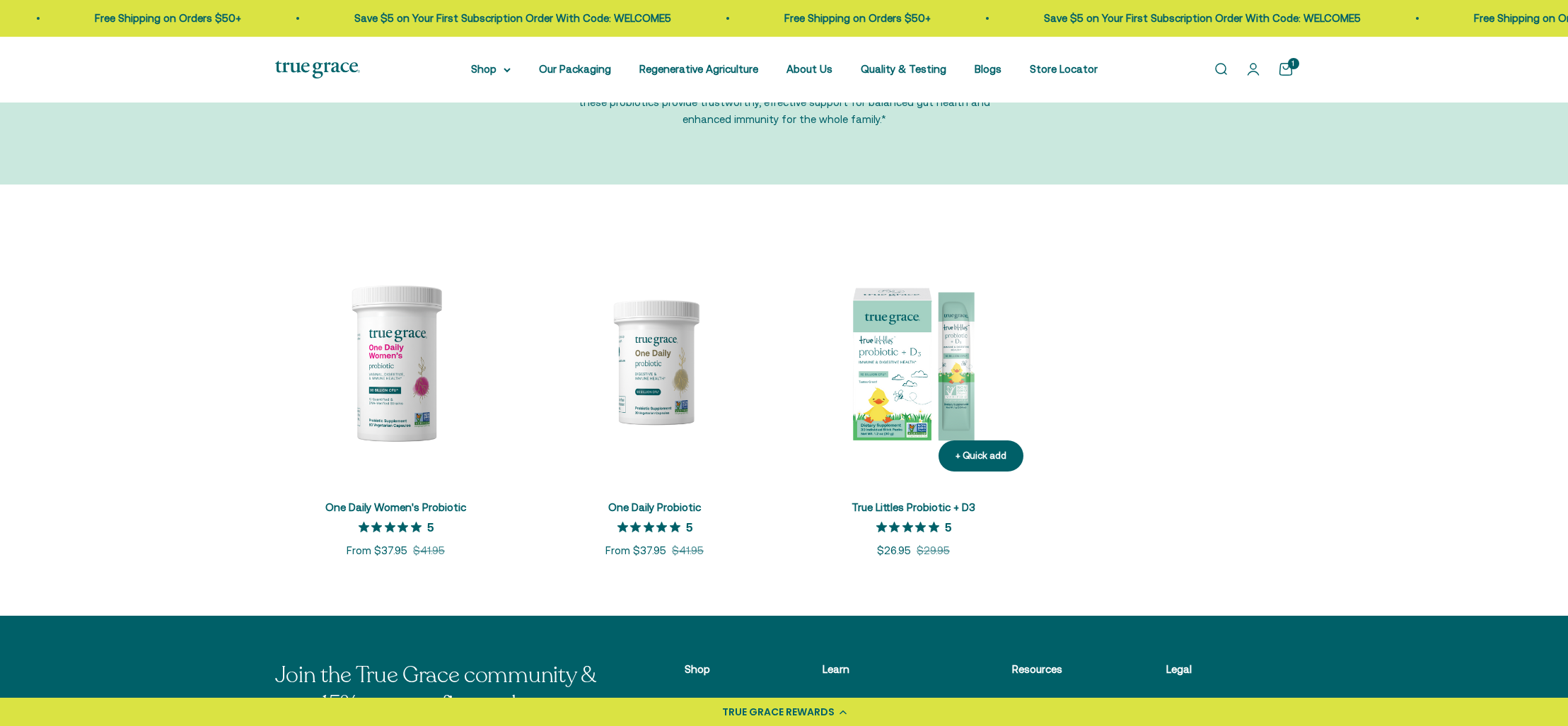
scroll to position [165, 0]
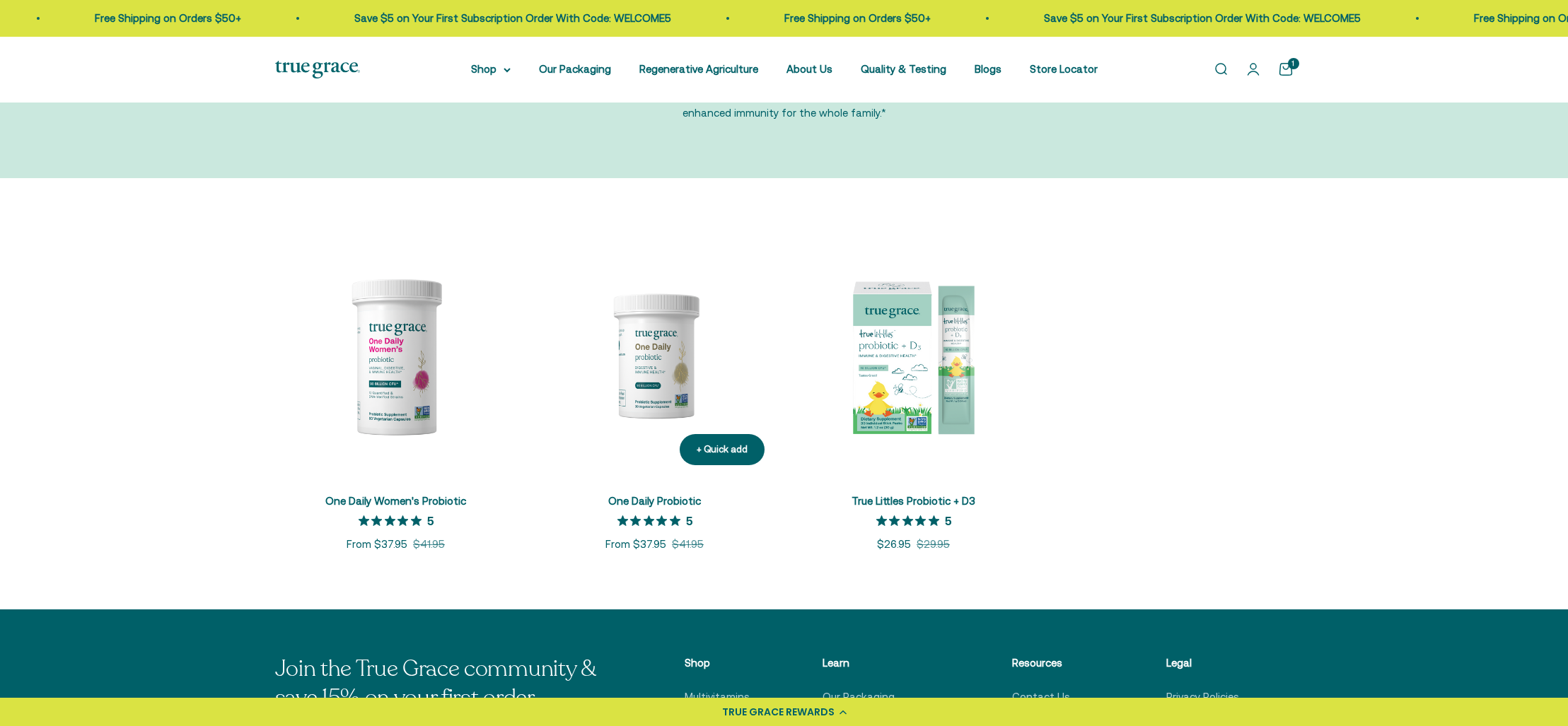
click at [672, 354] on img at bounding box center [655, 356] width 242 height 242
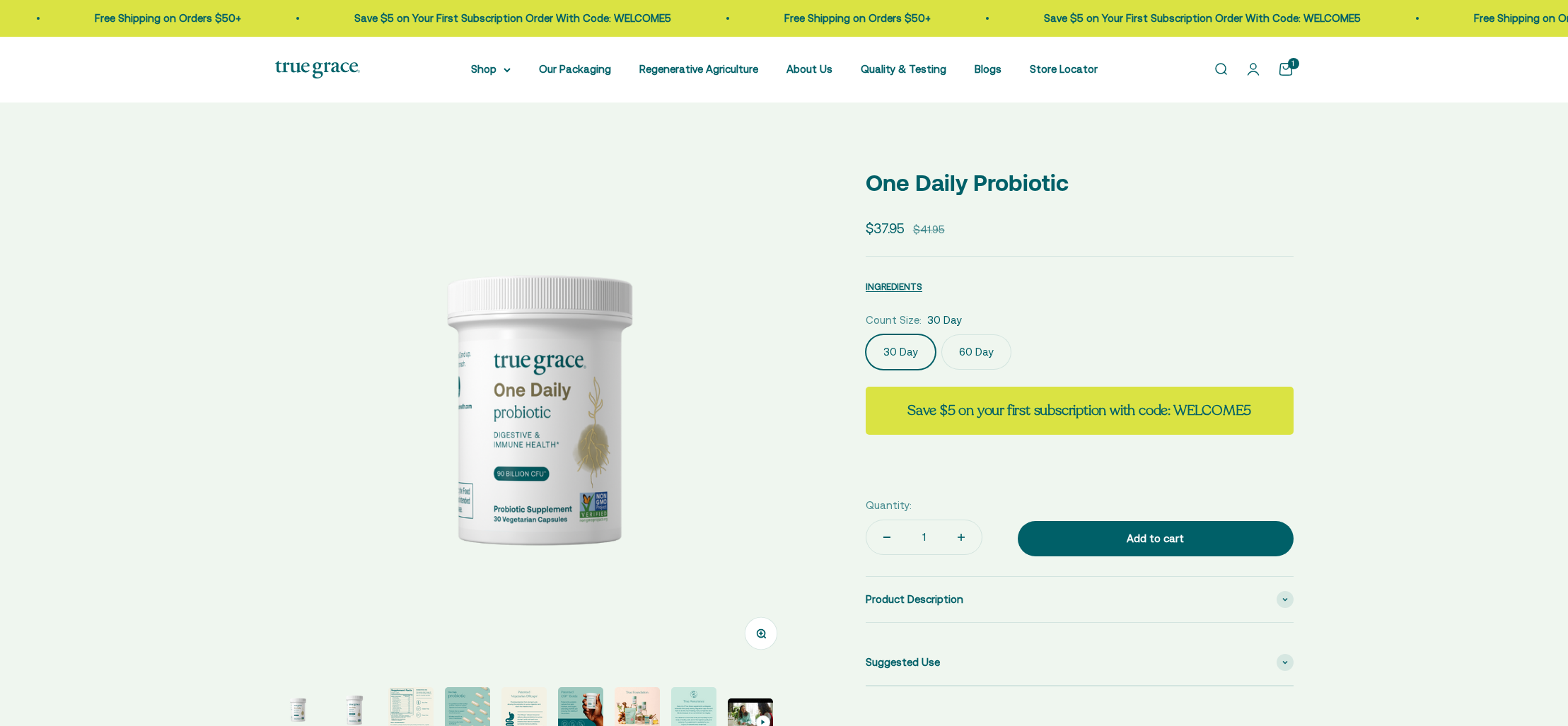
select select "3"
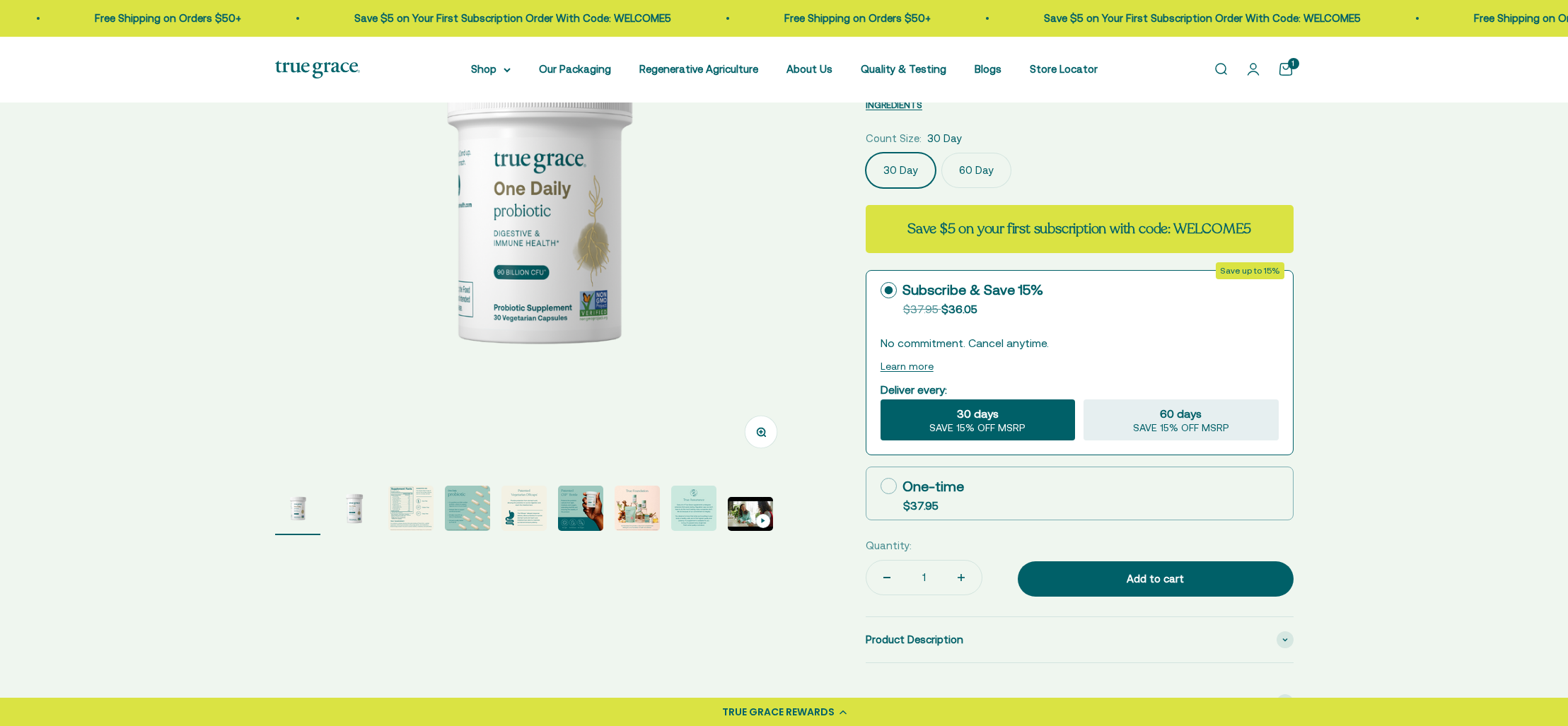
scroll to position [202, 0]
click at [889, 488] on icon at bounding box center [888, 485] width 16 height 16
click at [881, 486] on input "One-time $37.95" at bounding box center [880, 485] width 1 height 1
radio input "true"
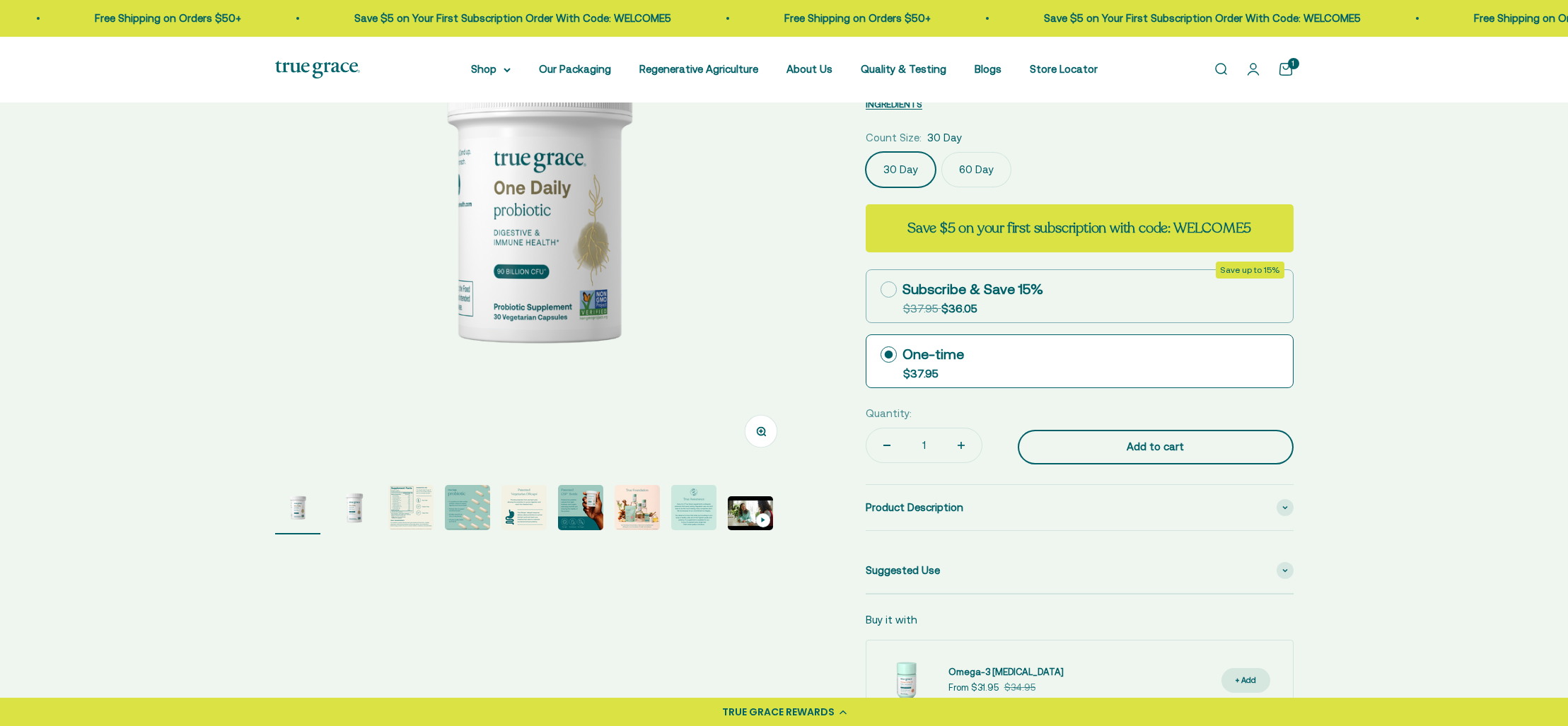
click at [1153, 447] on div "Add to cart" at bounding box center [1155, 447] width 219 height 17
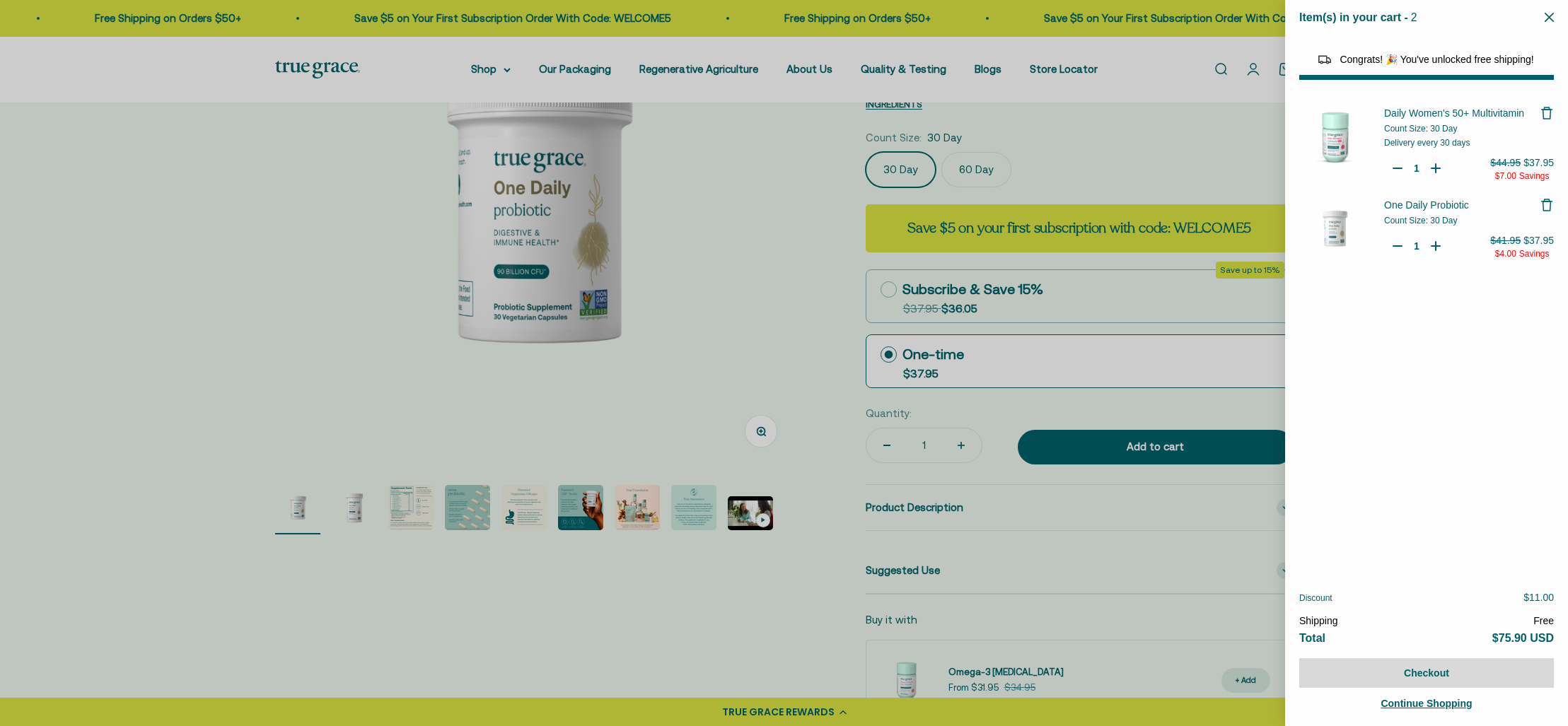
select select "44882812010710"
select select "40055698129088"
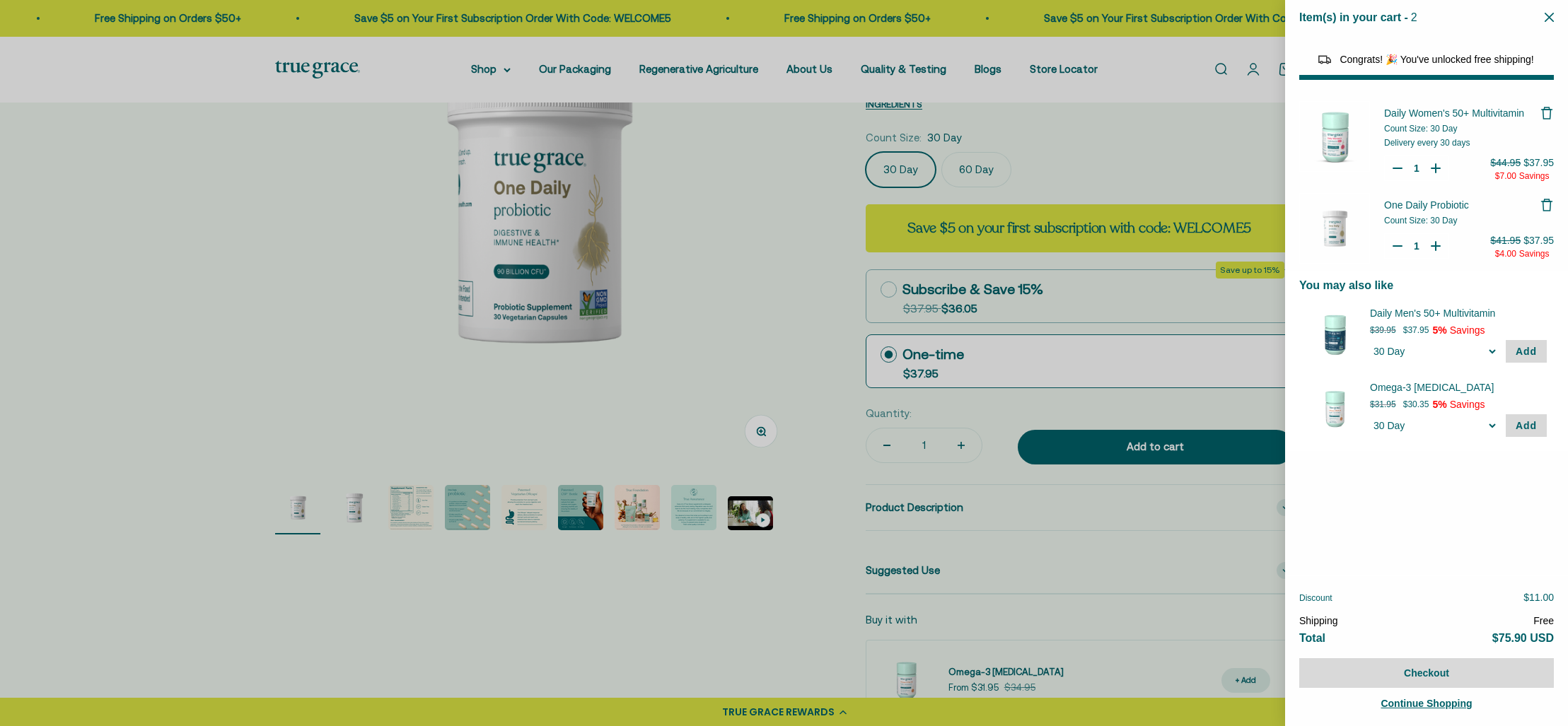
click at [1543, 113] on icon "Remove Daily Women's 50+ Multivitamin" at bounding box center [1547, 115] width 8 height 9
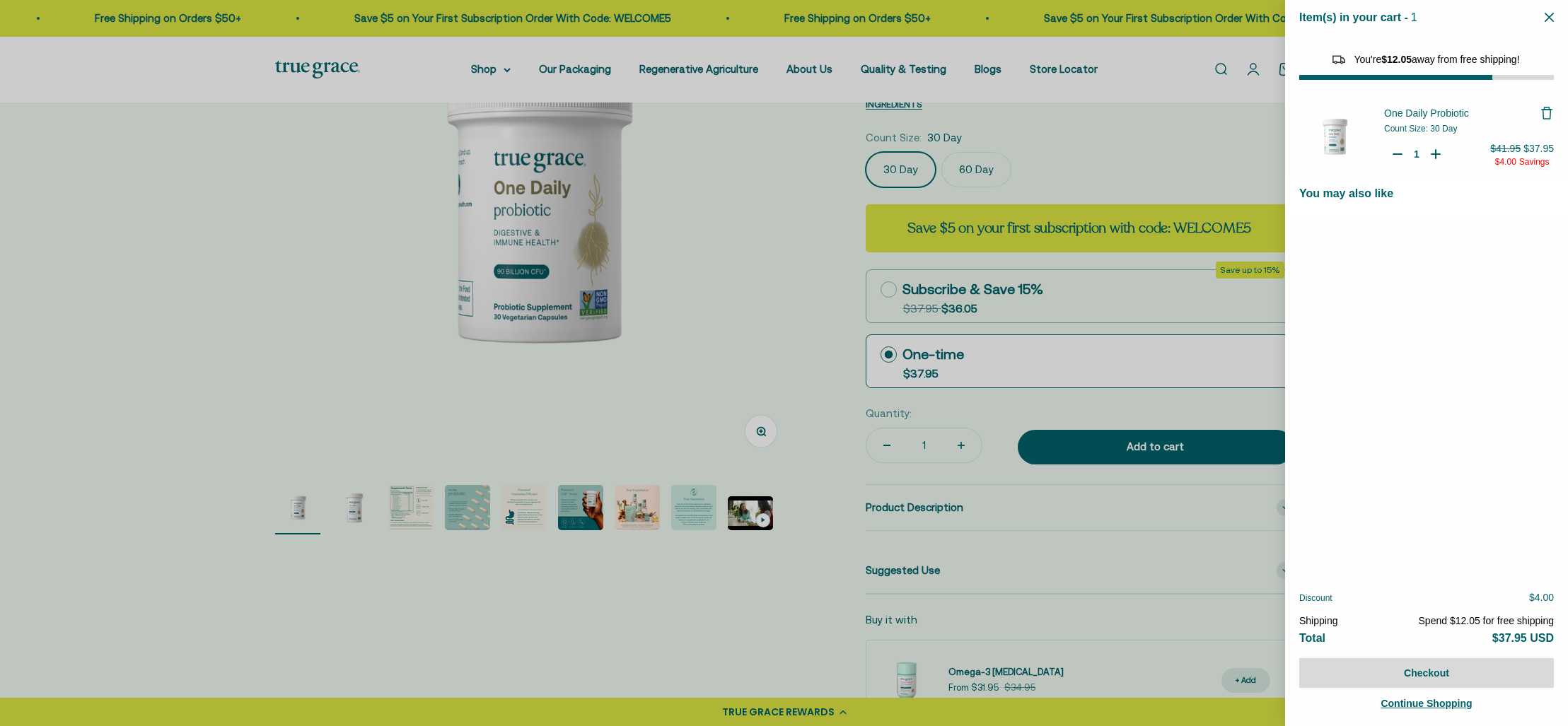
select select "40055698129088"
select select "46108681896150"
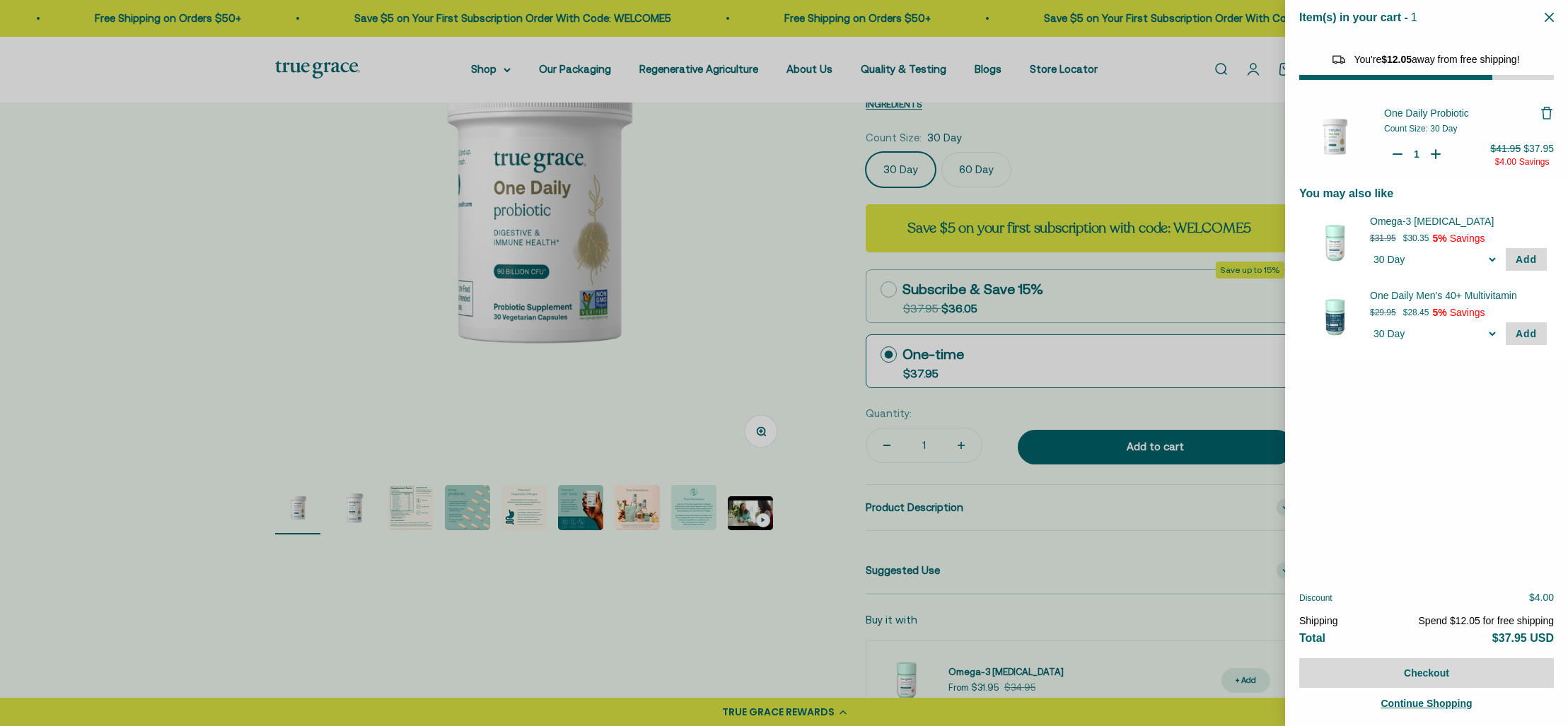
click at [787, 267] on div at bounding box center [784, 363] width 1568 height 726
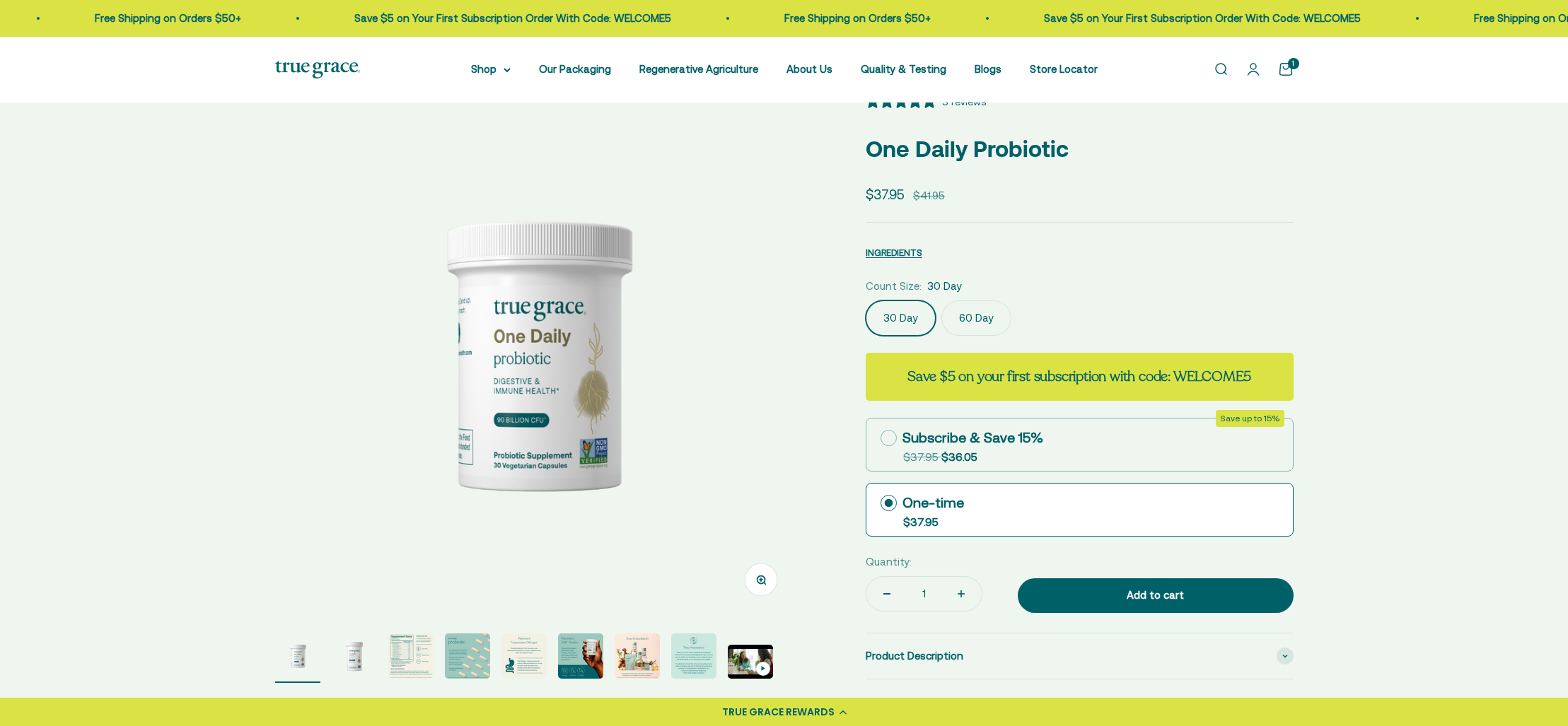
scroll to position [0, 0]
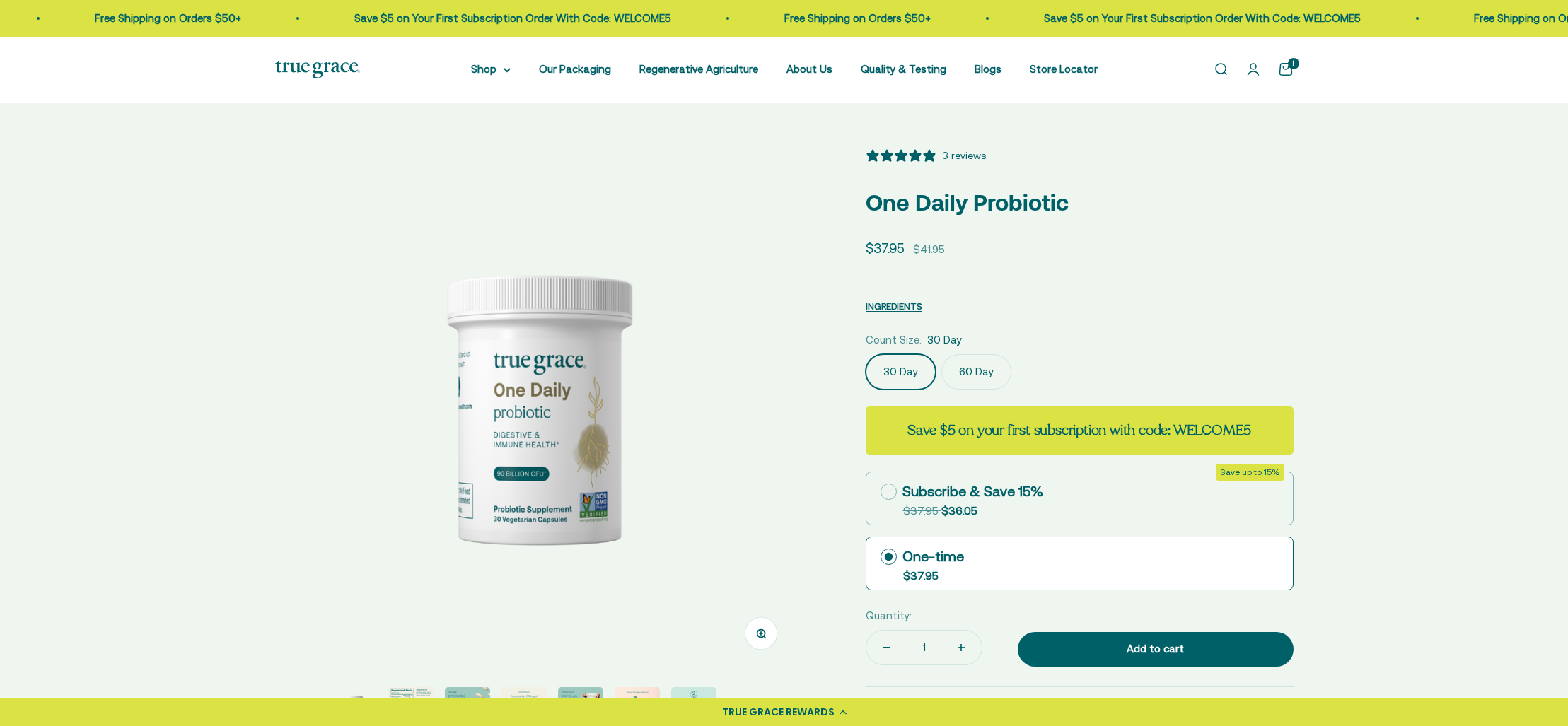
click at [983, 370] on label "60 Day" at bounding box center [975, 371] width 70 height 35
click at [866, 354] on input "60 Day" at bounding box center [865, 354] width 1 height 1
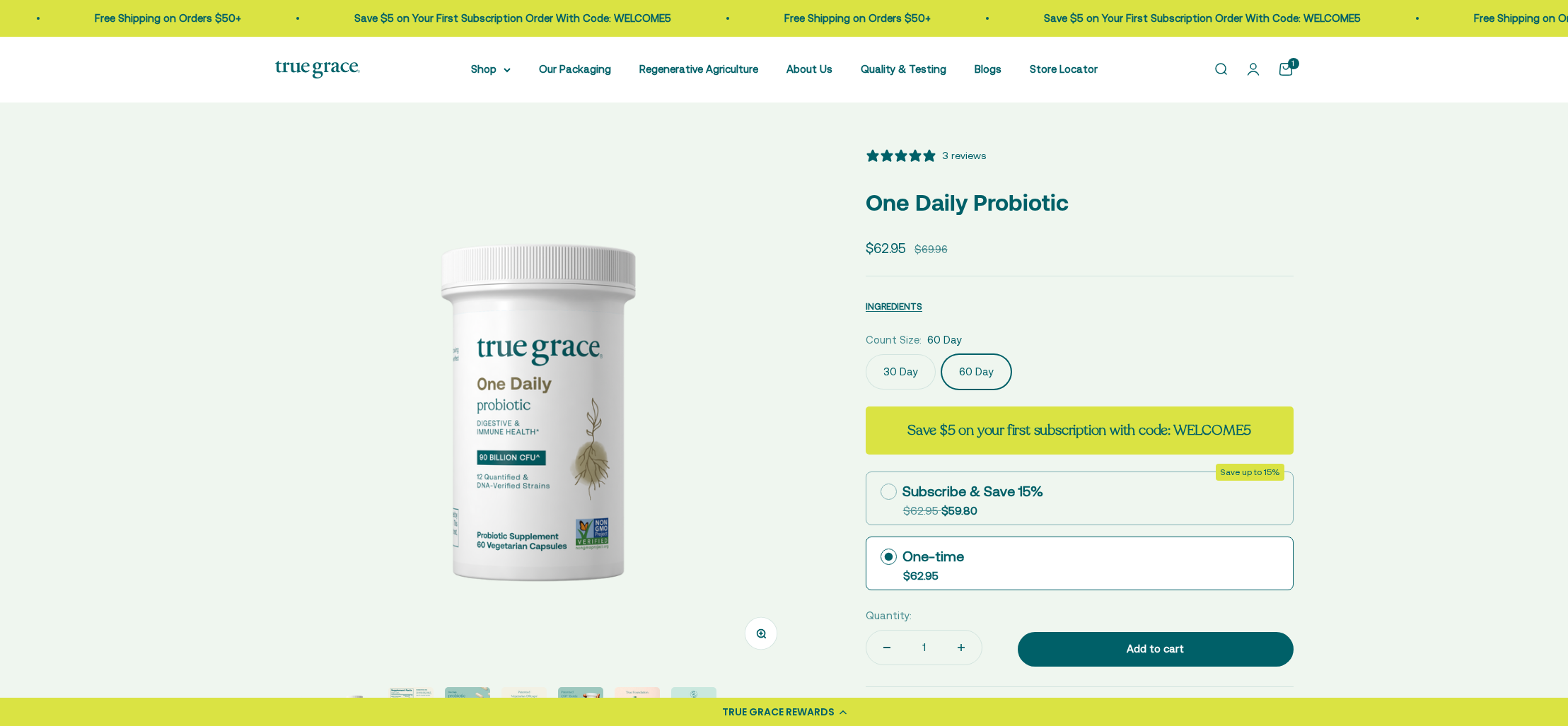
click at [320, 66] on img at bounding box center [318, 69] width 85 height 18
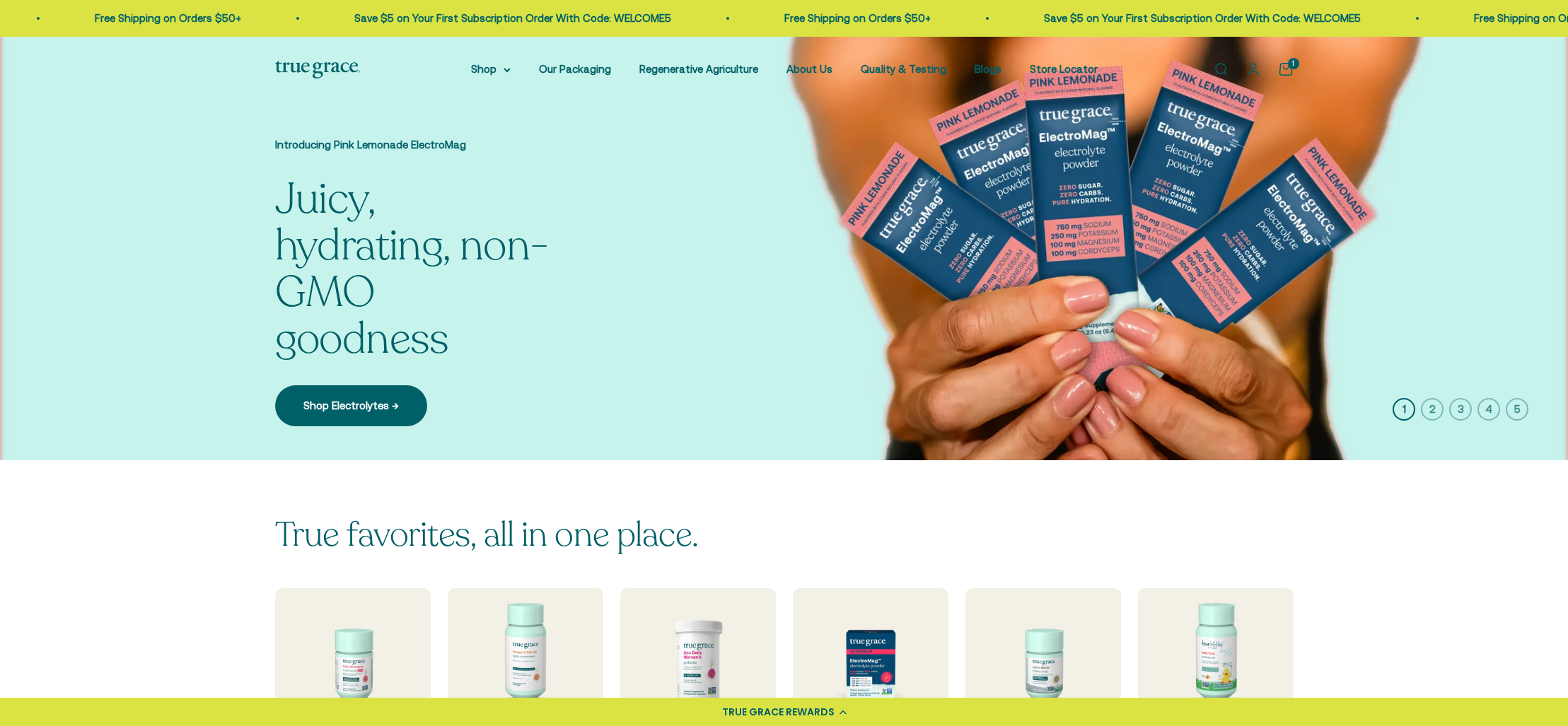
click at [1431, 410] on icon "button" at bounding box center [1431, 409] width 23 height 23
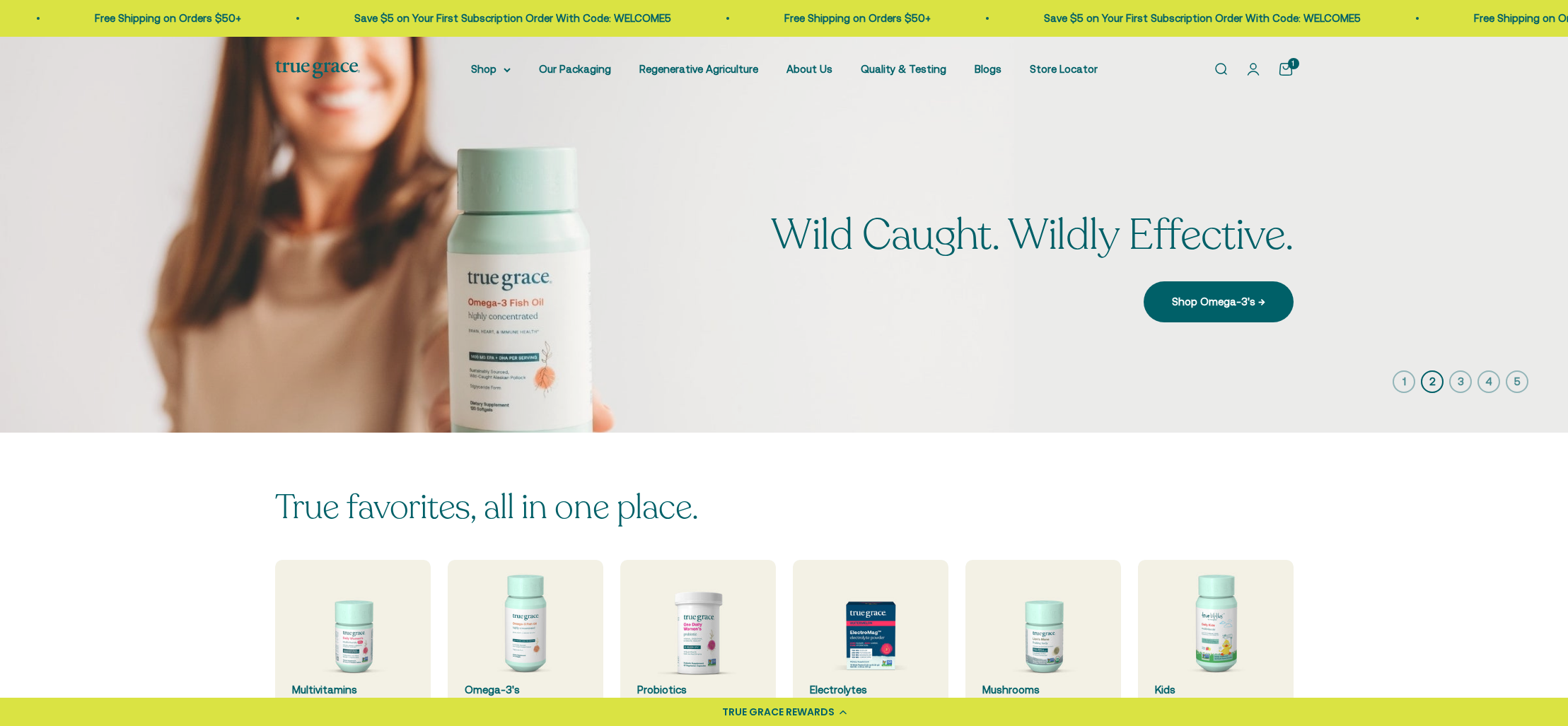
click at [1463, 378] on icon "button" at bounding box center [1460, 381] width 23 height 23
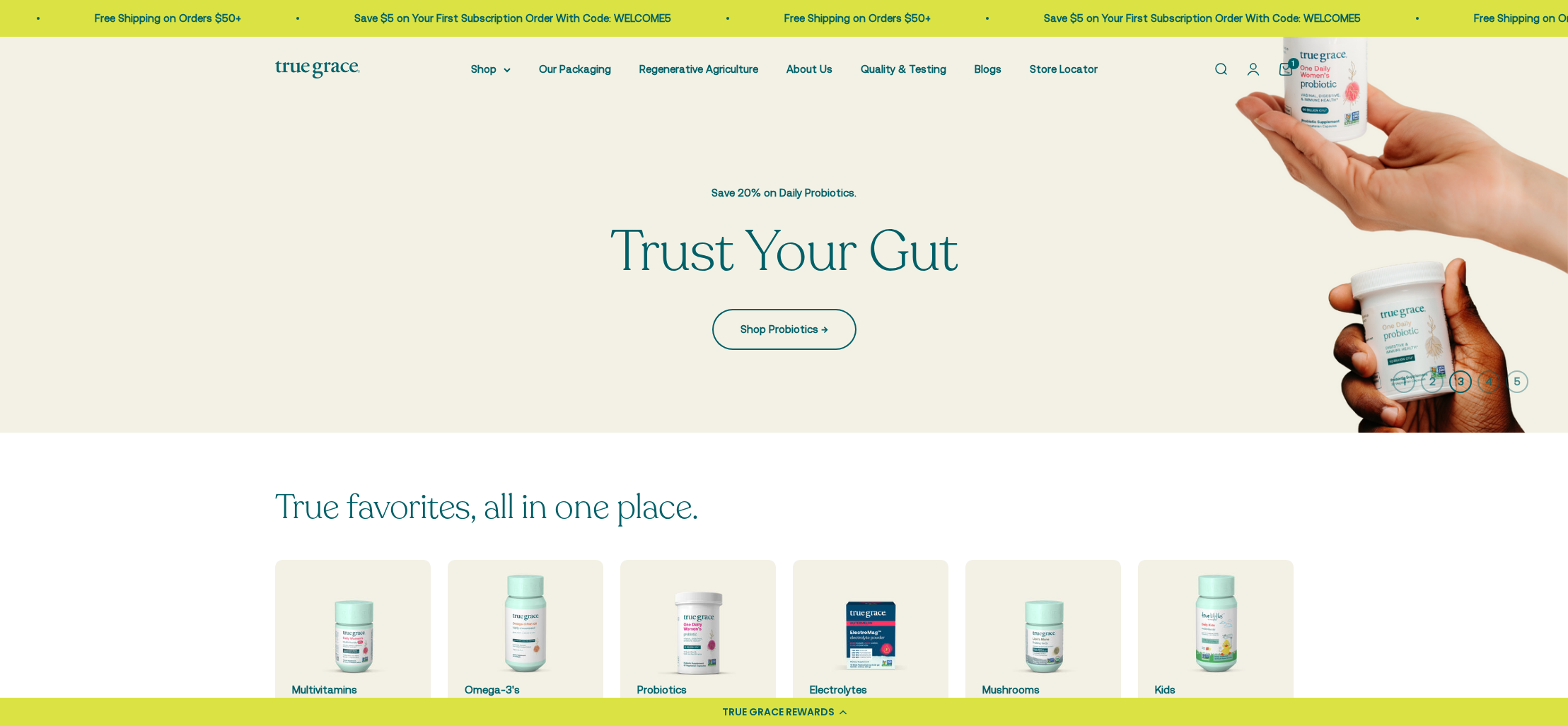
click at [794, 333] on link "Shop Probiotics →" at bounding box center [784, 330] width 144 height 41
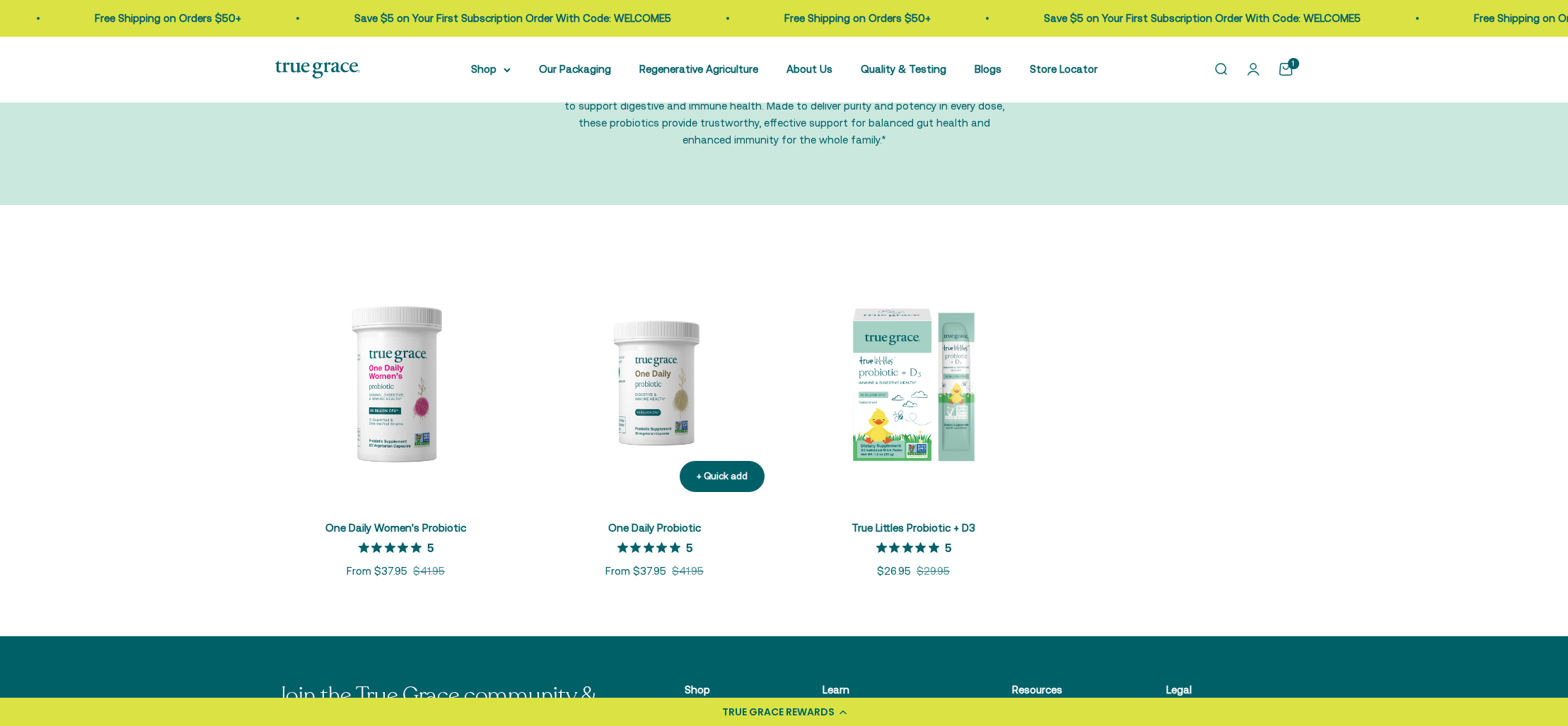
scroll to position [142, 0]
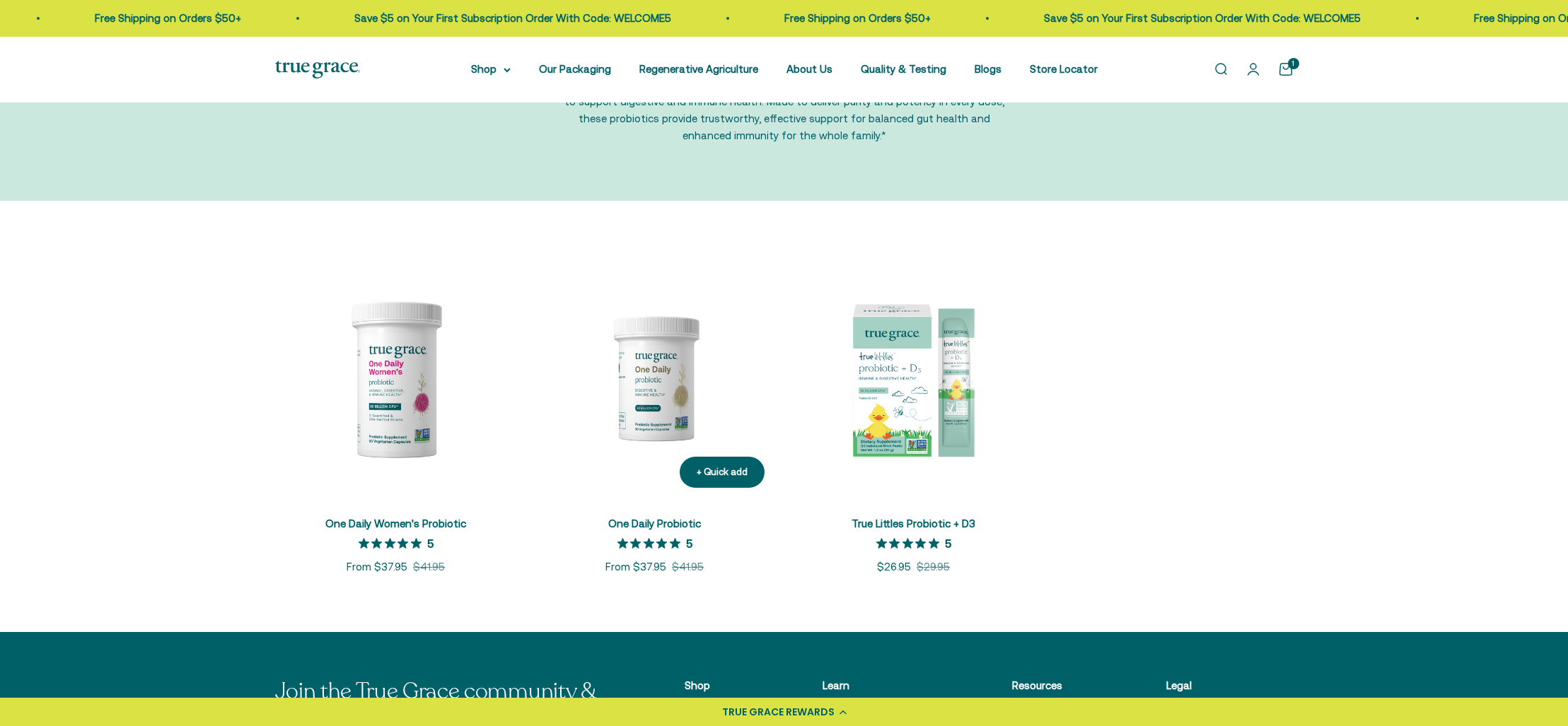
click at [669, 407] on img at bounding box center [655, 378] width 242 height 242
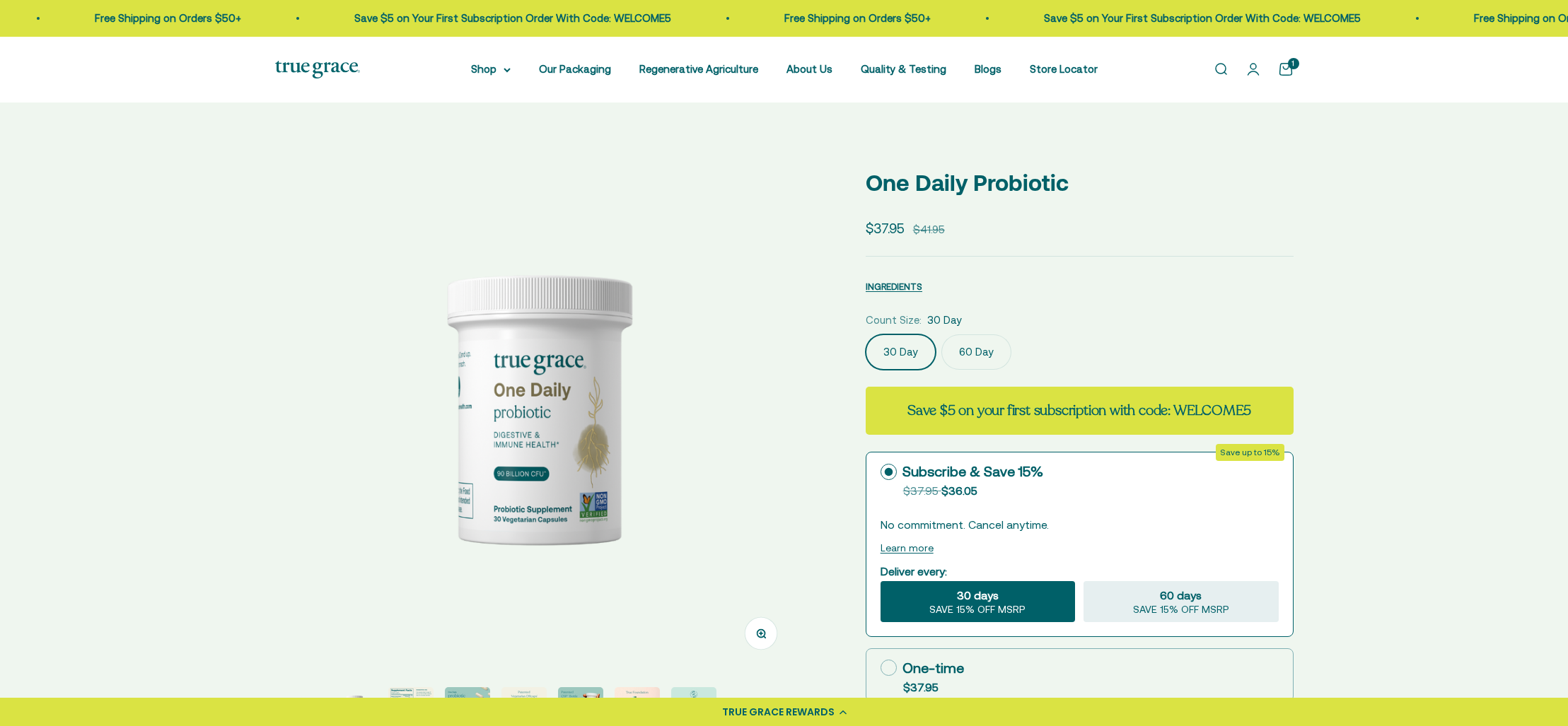
select select "3"
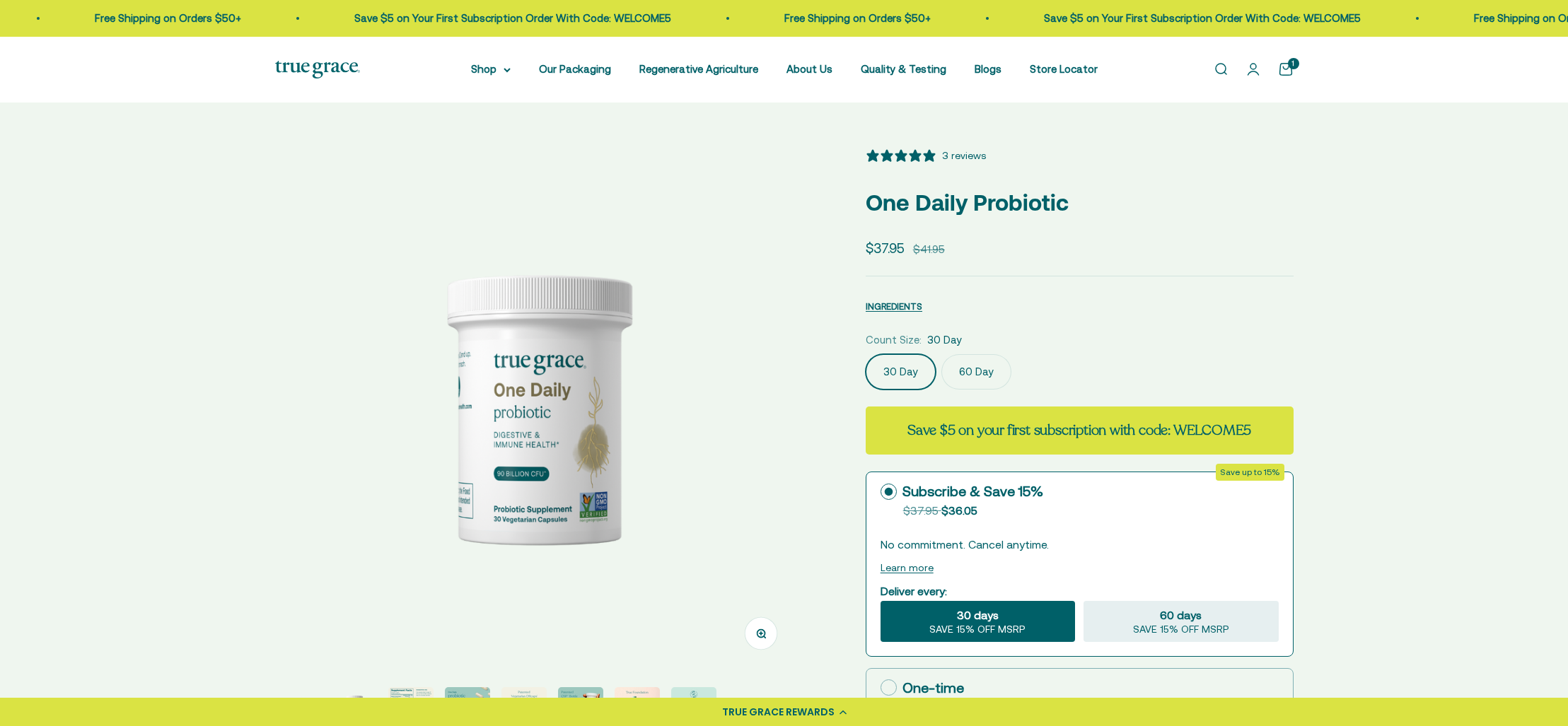
click at [982, 370] on label "60 Day" at bounding box center [975, 371] width 70 height 35
click at [866, 354] on input "60 Day" at bounding box center [865, 354] width 1 height 1
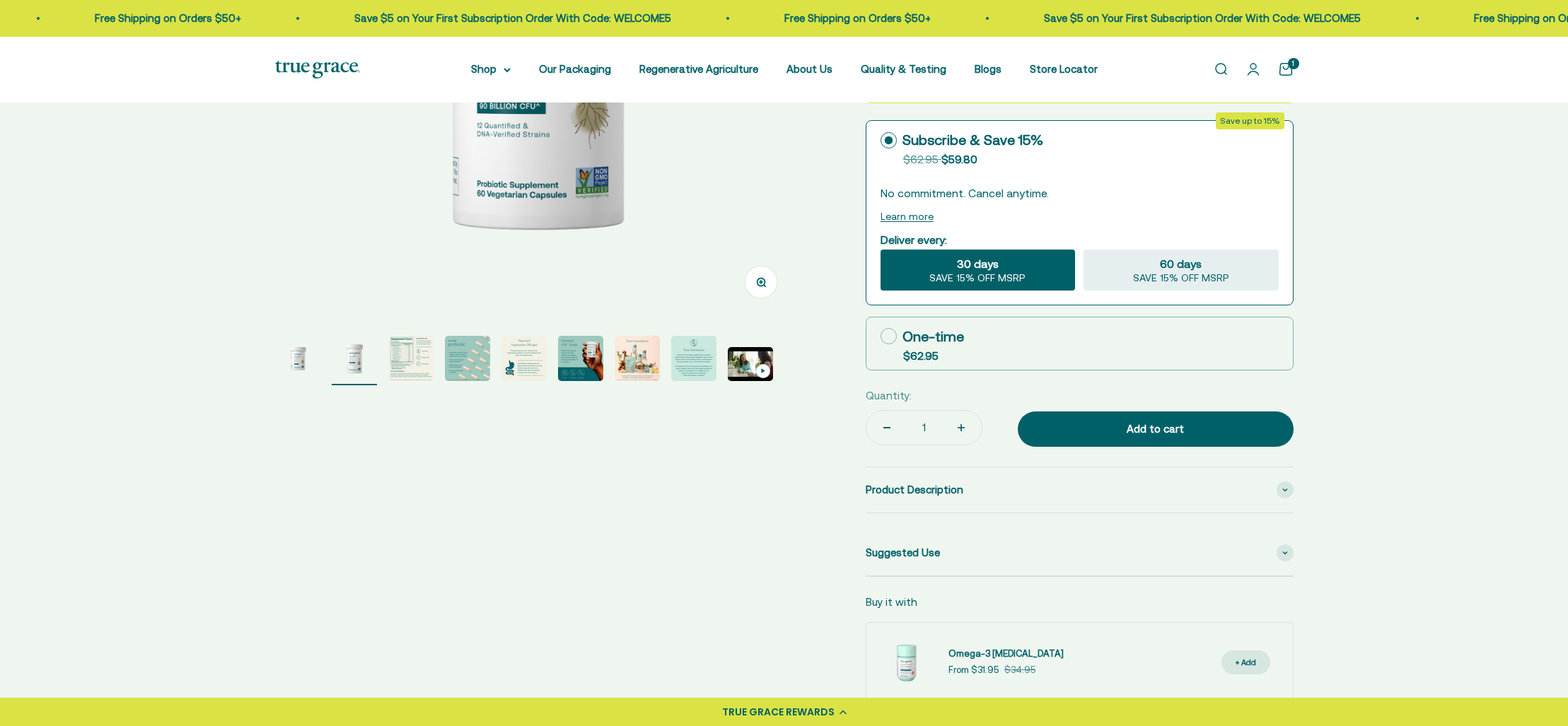
scroll to position [340, 0]
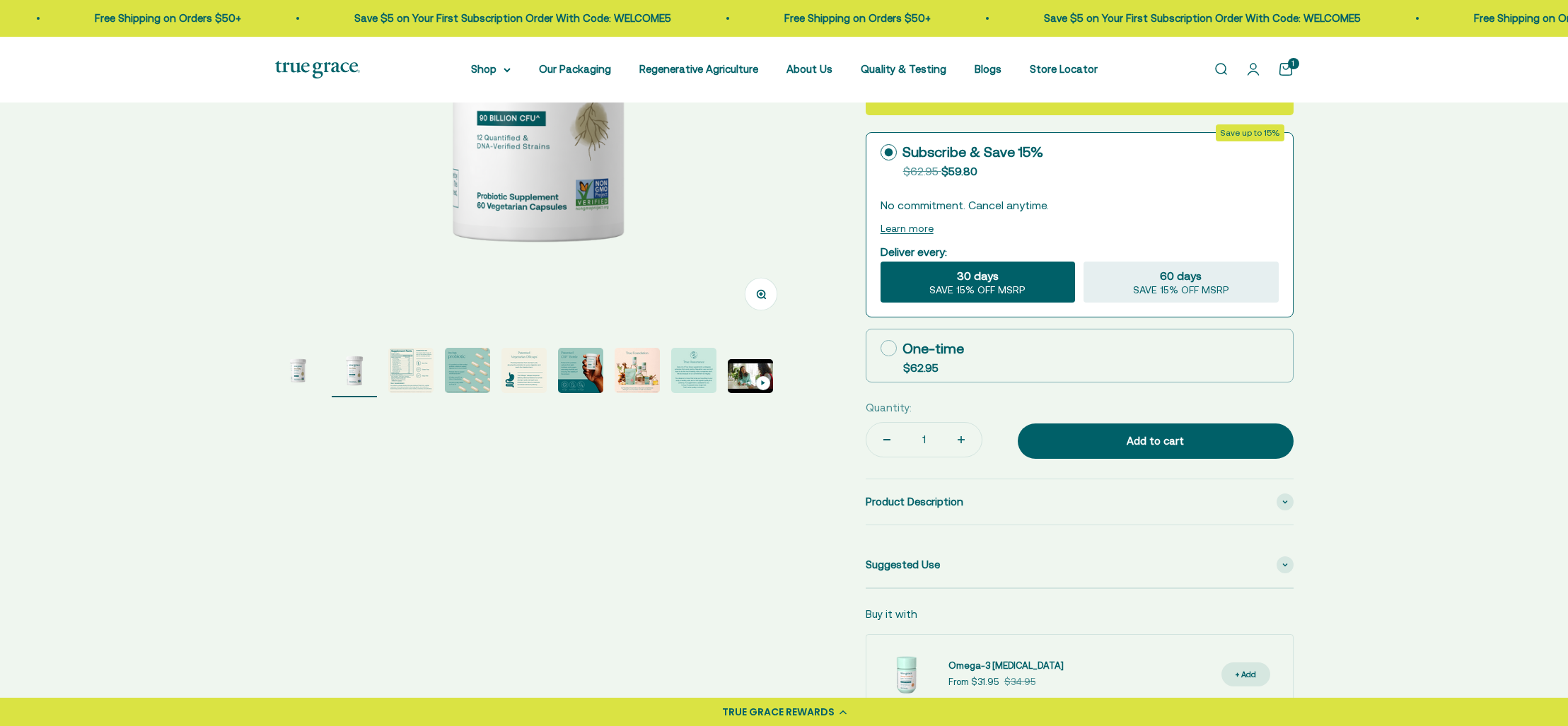
click at [418, 368] on img "Go to item 3" at bounding box center [411, 370] width 46 height 46
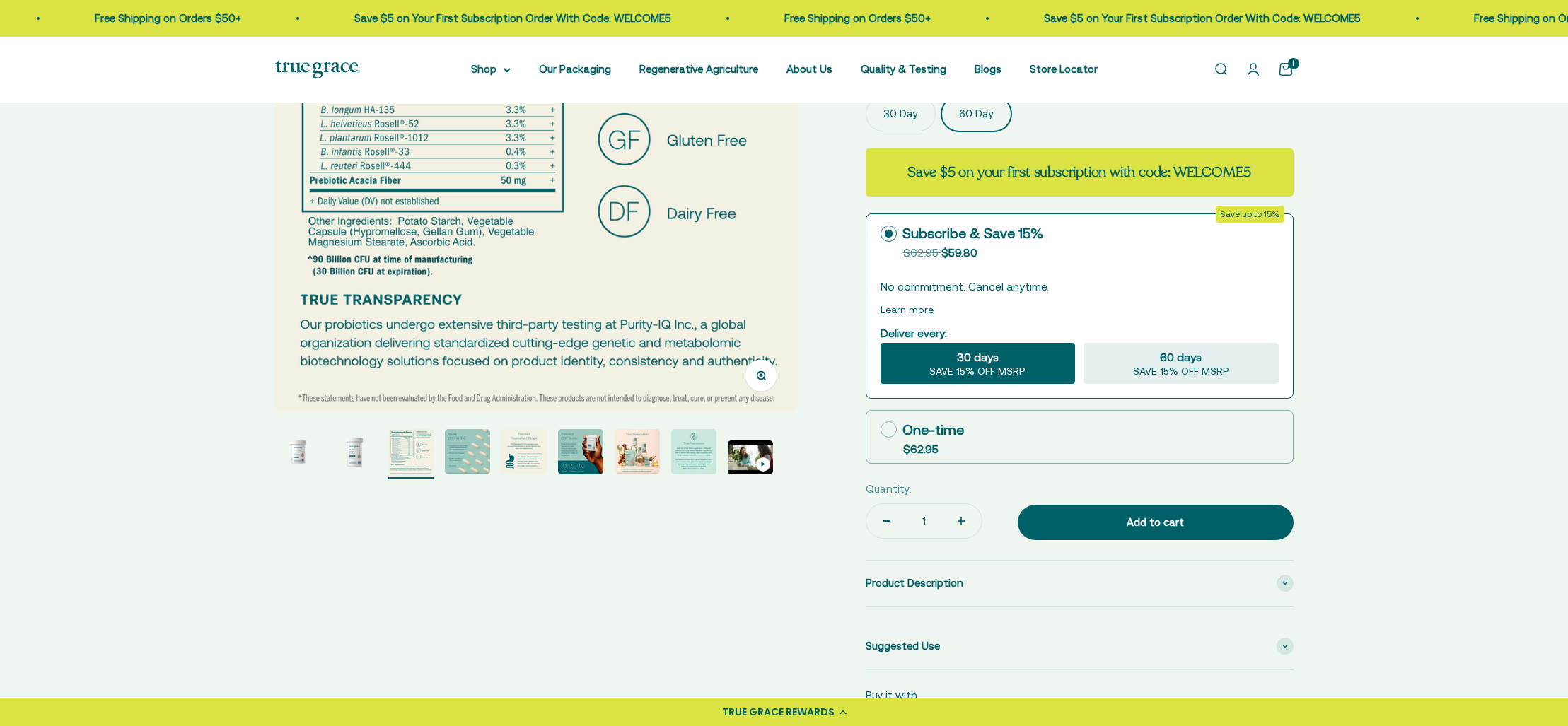
scroll to position [264, 0]
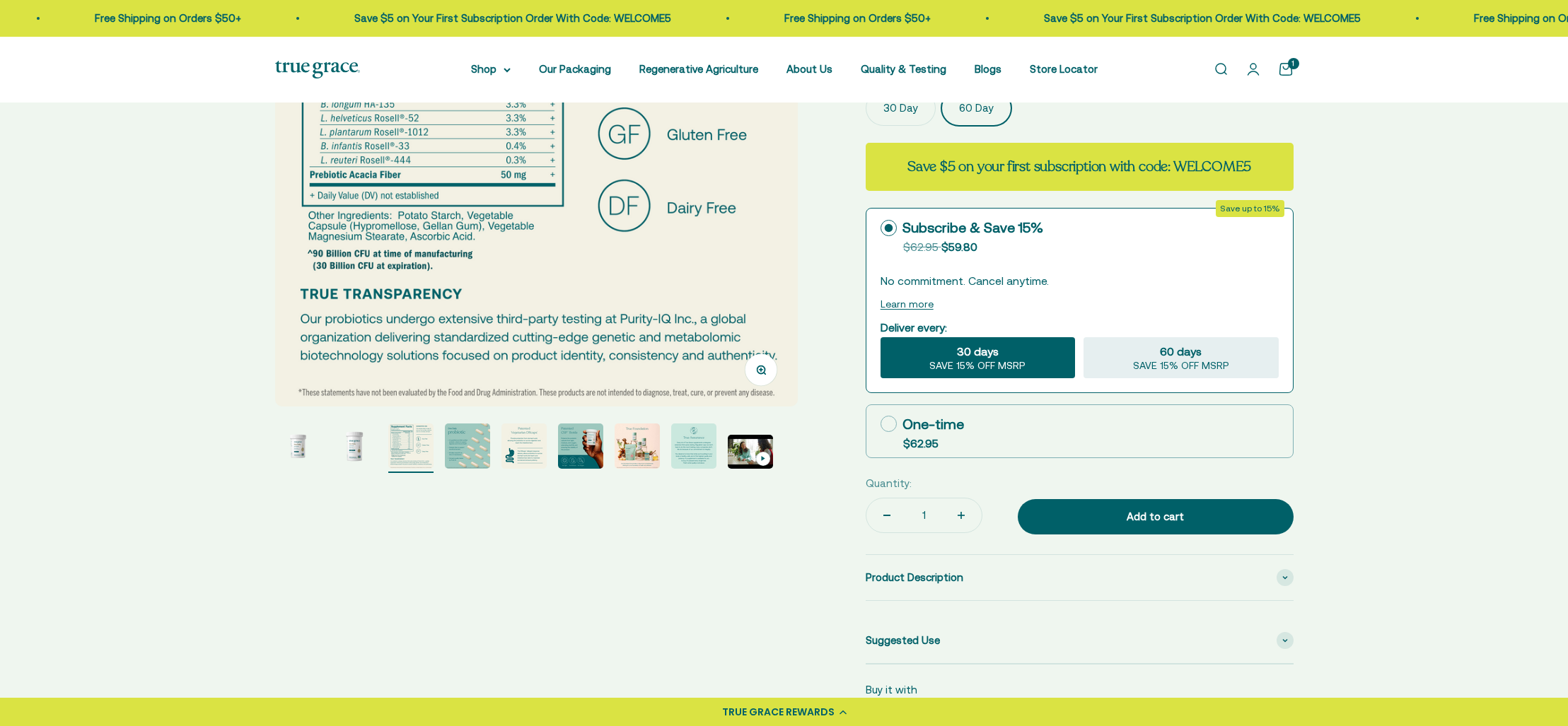
click at [468, 448] on img "Go to item 4" at bounding box center [468, 447] width 46 height 46
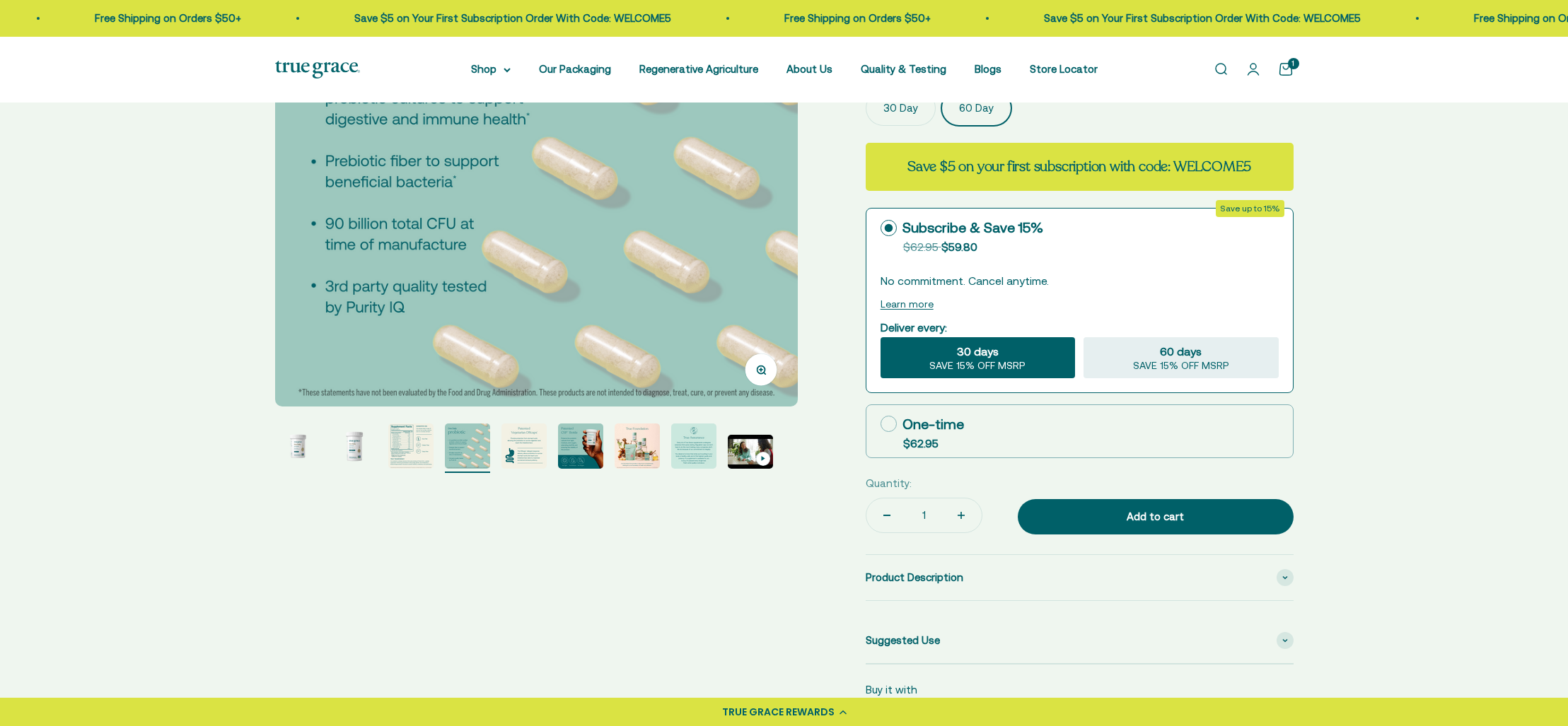
click at [520, 446] on img "Go to item 5" at bounding box center [524, 447] width 46 height 46
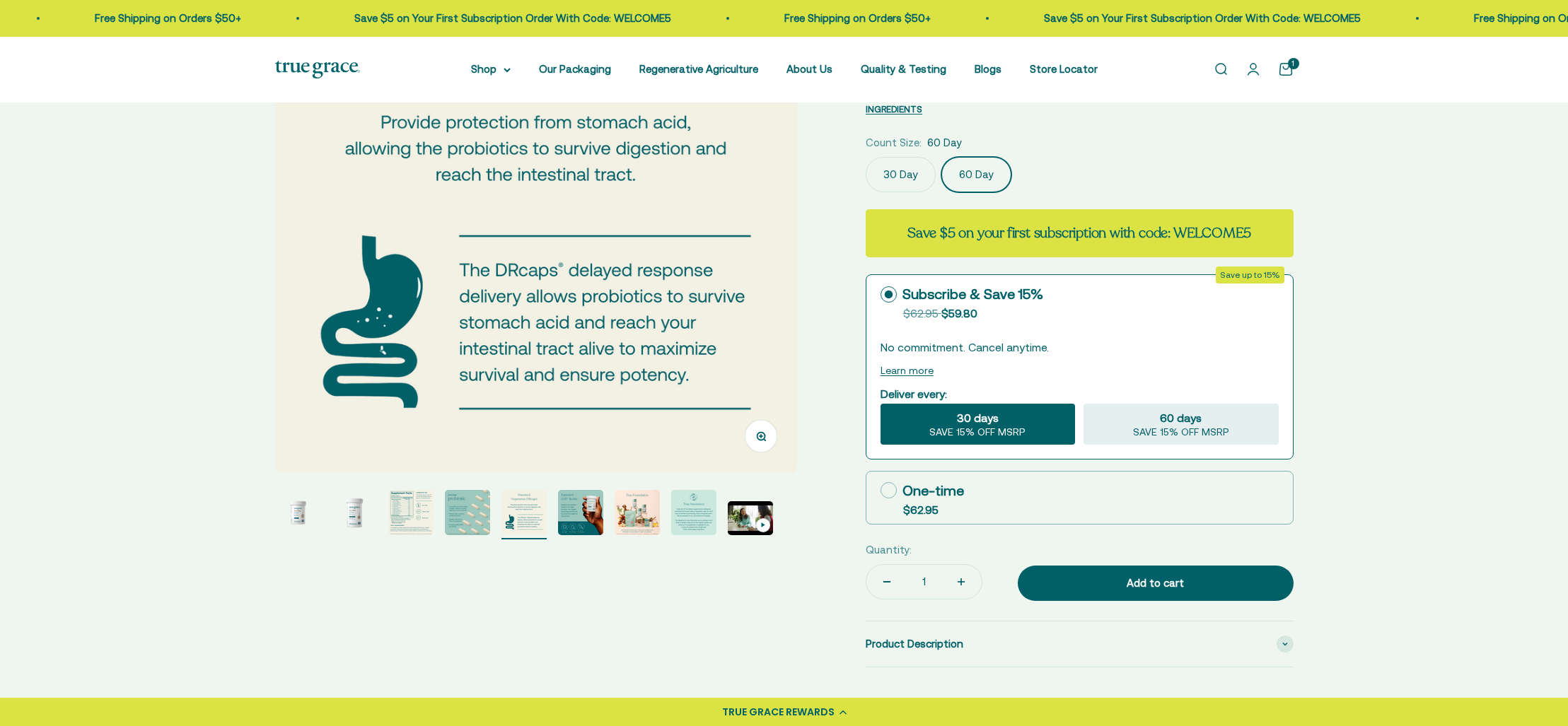
scroll to position [212, 0]
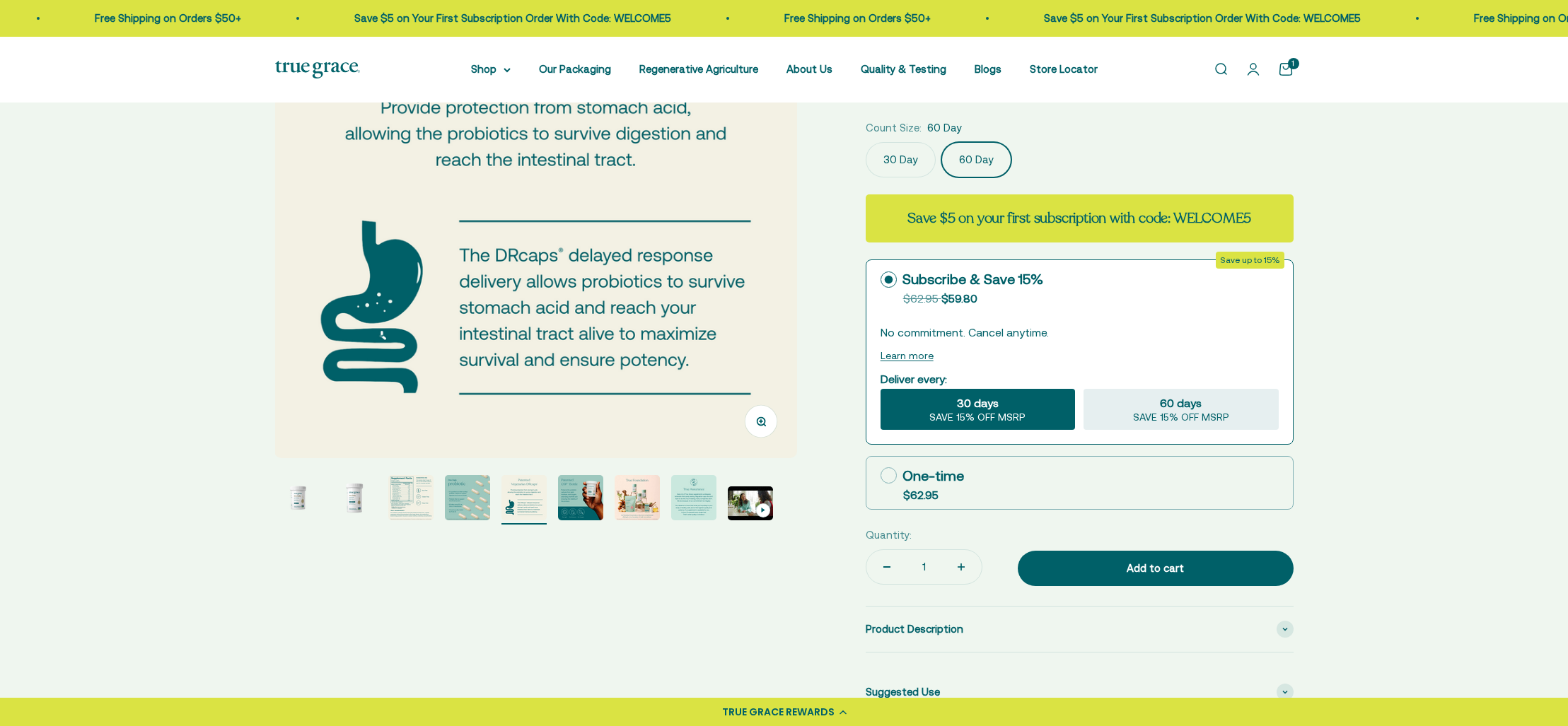
click at [581, 497] on img "Go to item 6" at bounding box center [581, 498] width 46 height 46
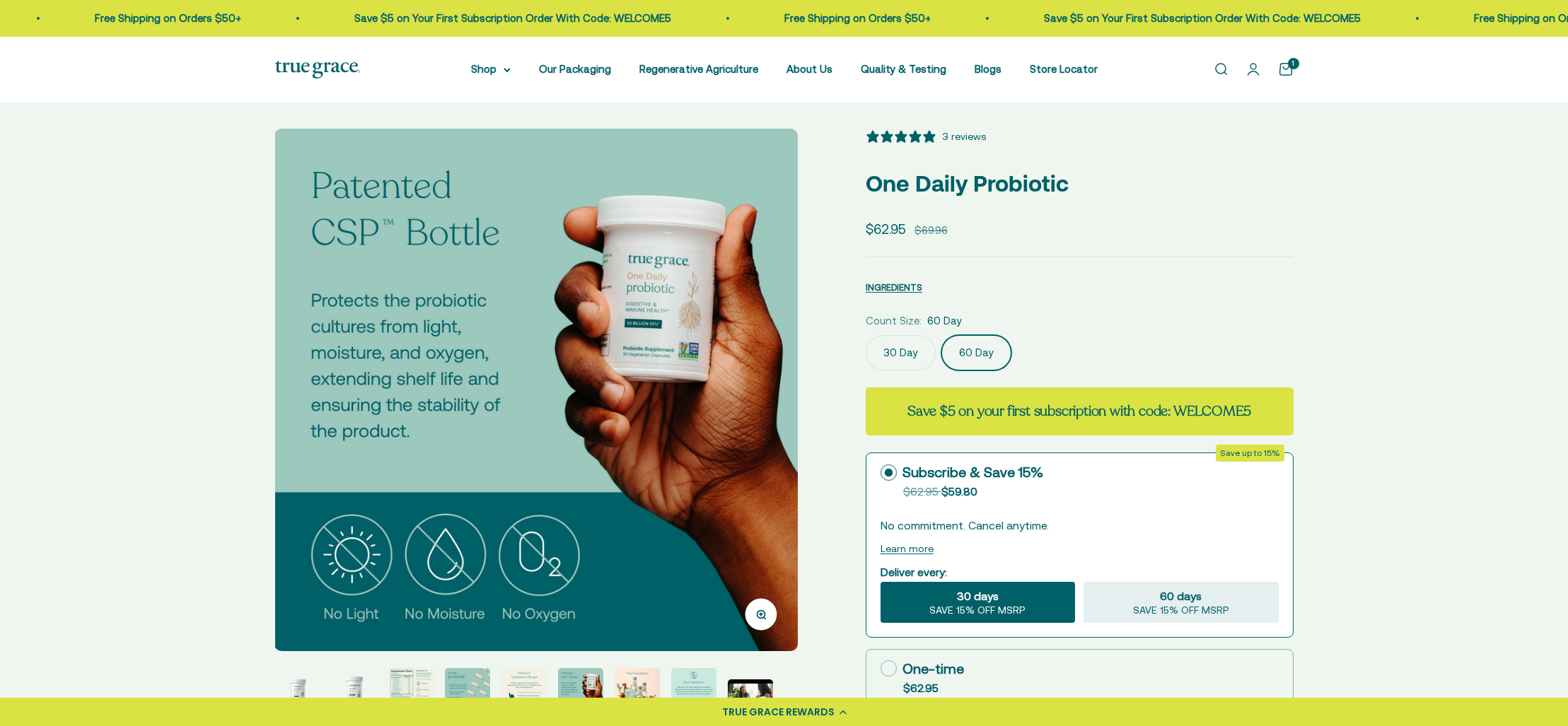
scroll to position [0, 0]
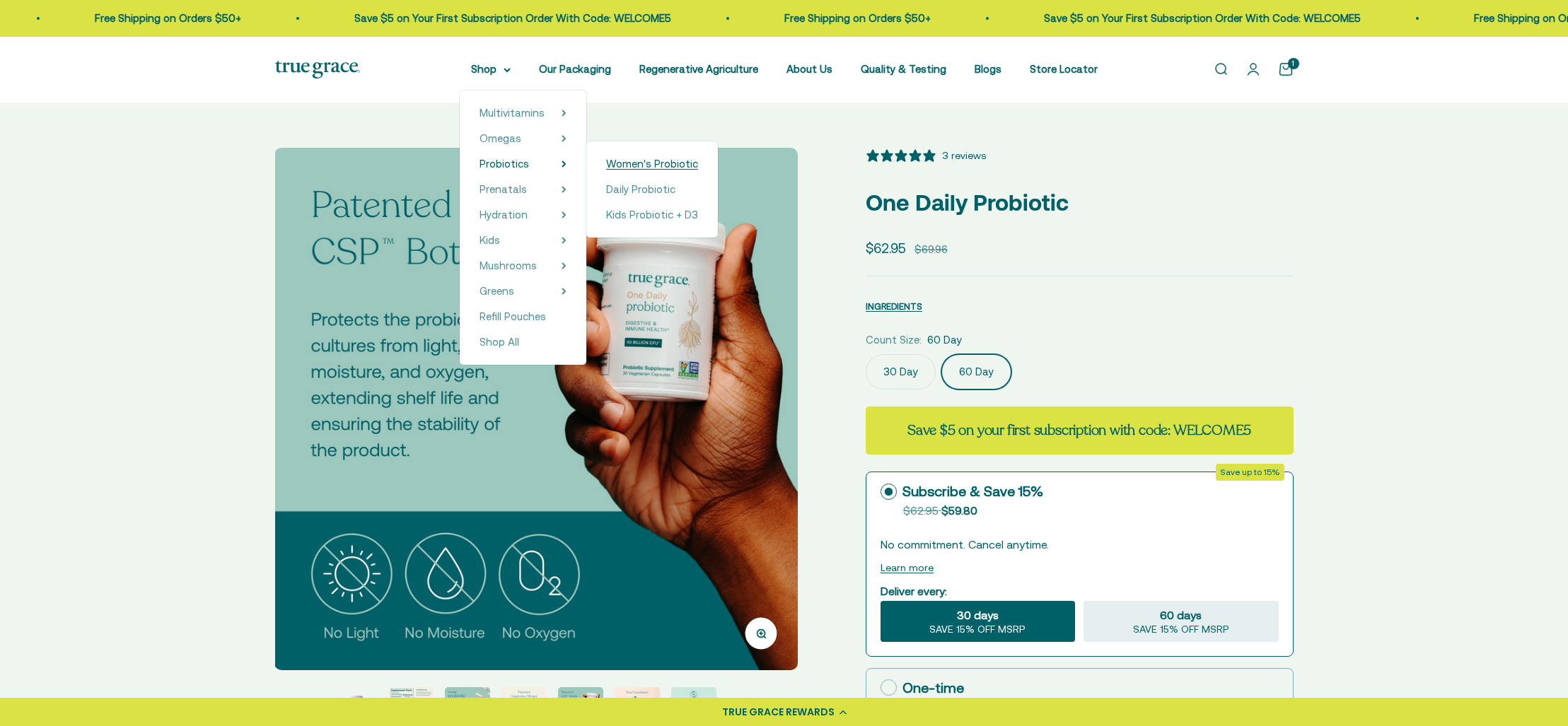
click at [636, 163] on span "Women's Probiotic" at bounding box center [651, 163] width 92 height 12
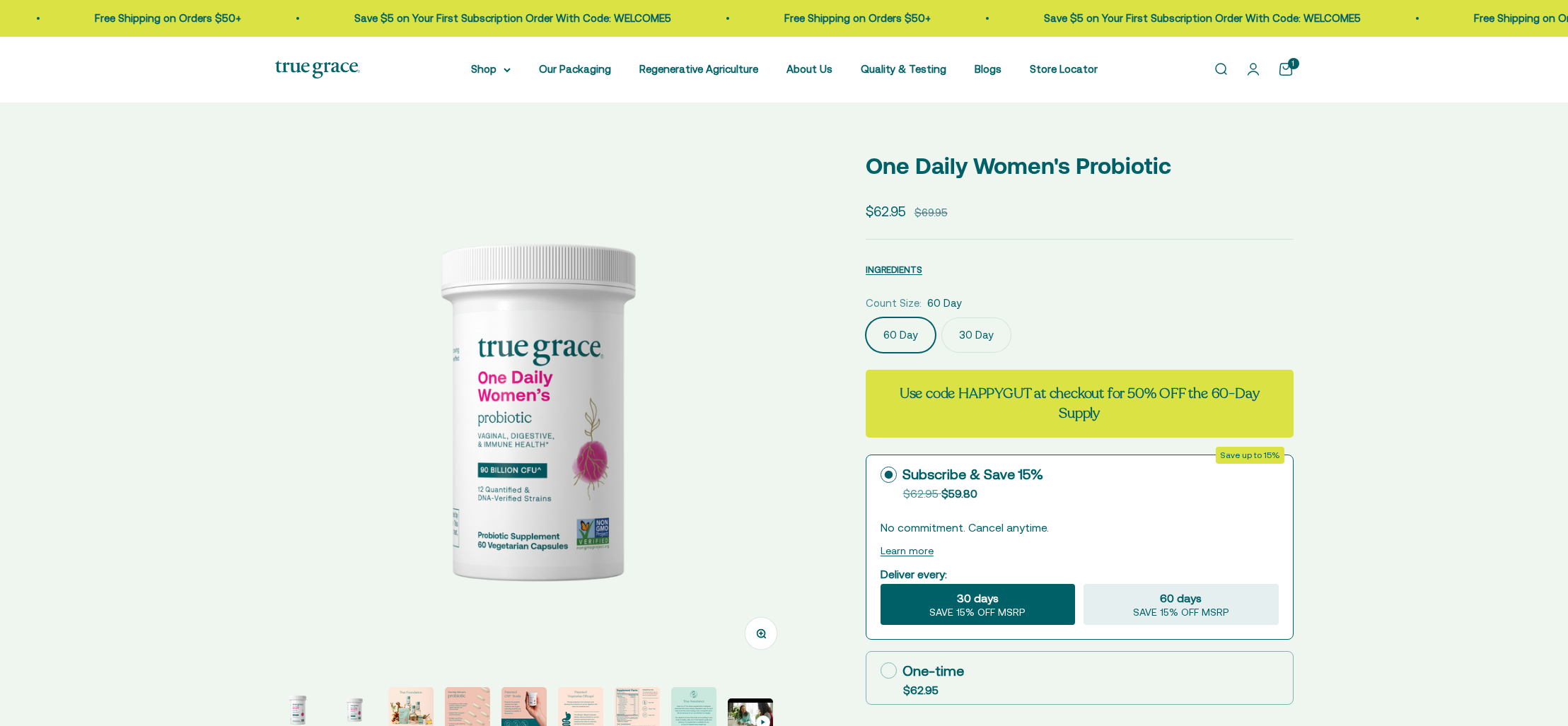
select select "3"
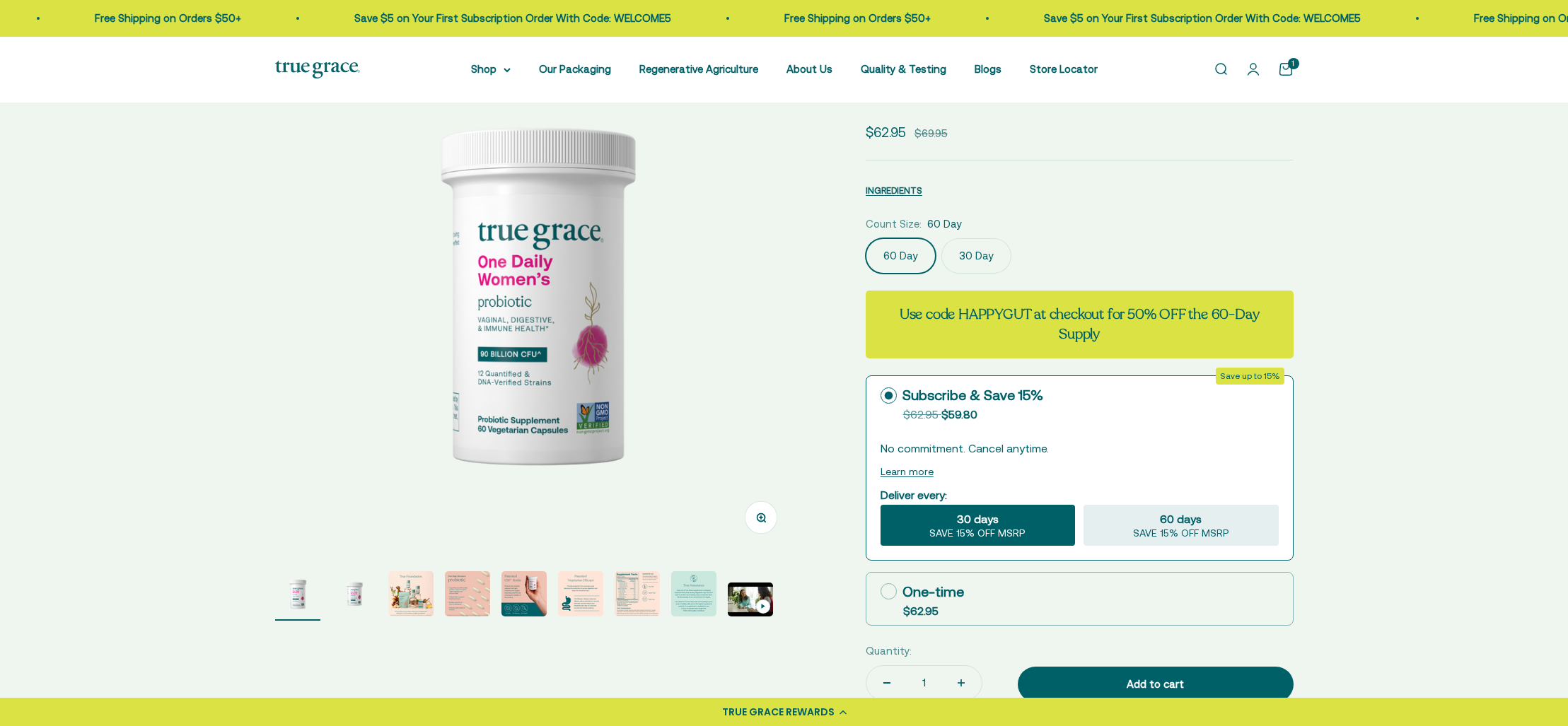
scroll to position [118, 0]
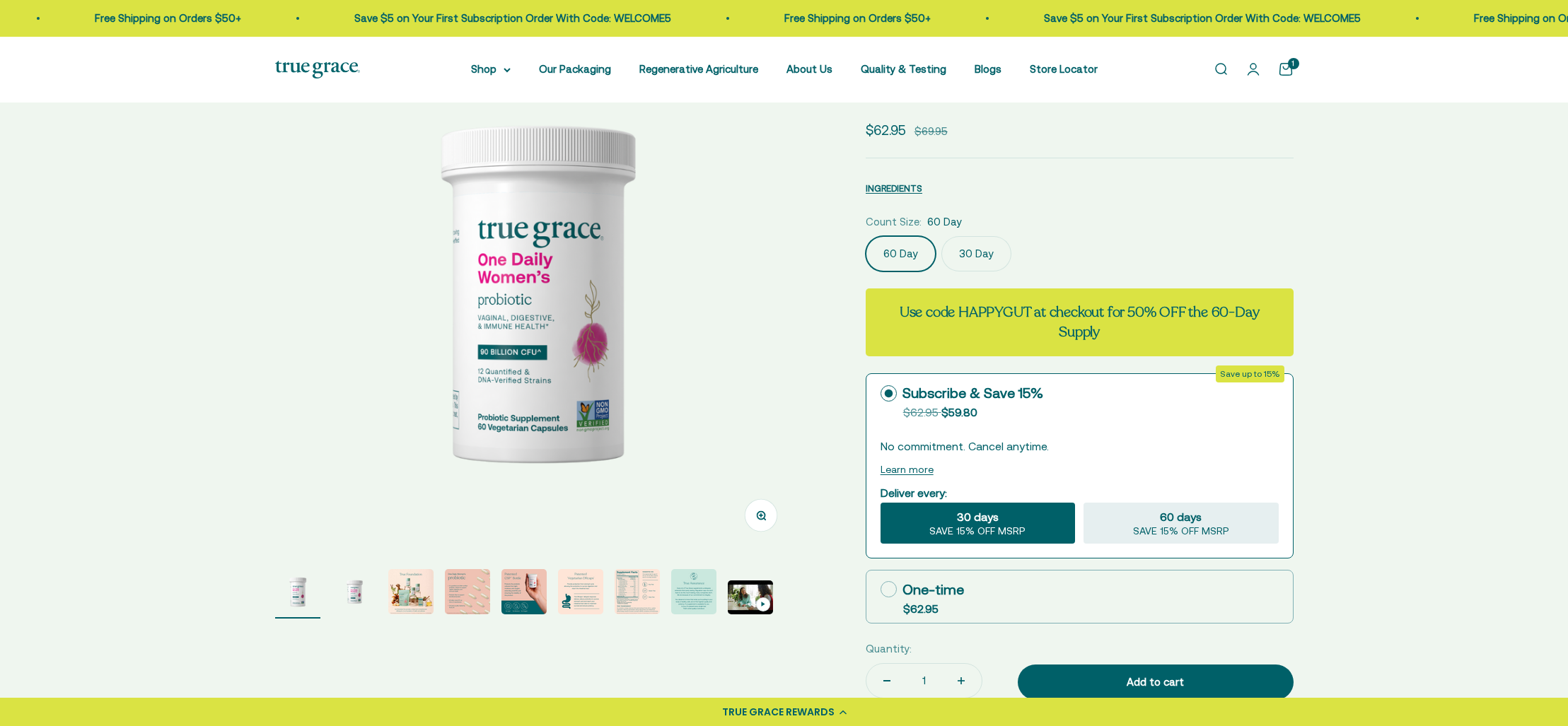
click at [353, 590] on img "Go to item 2" at bounding box center [355, 592] width 46 height 46
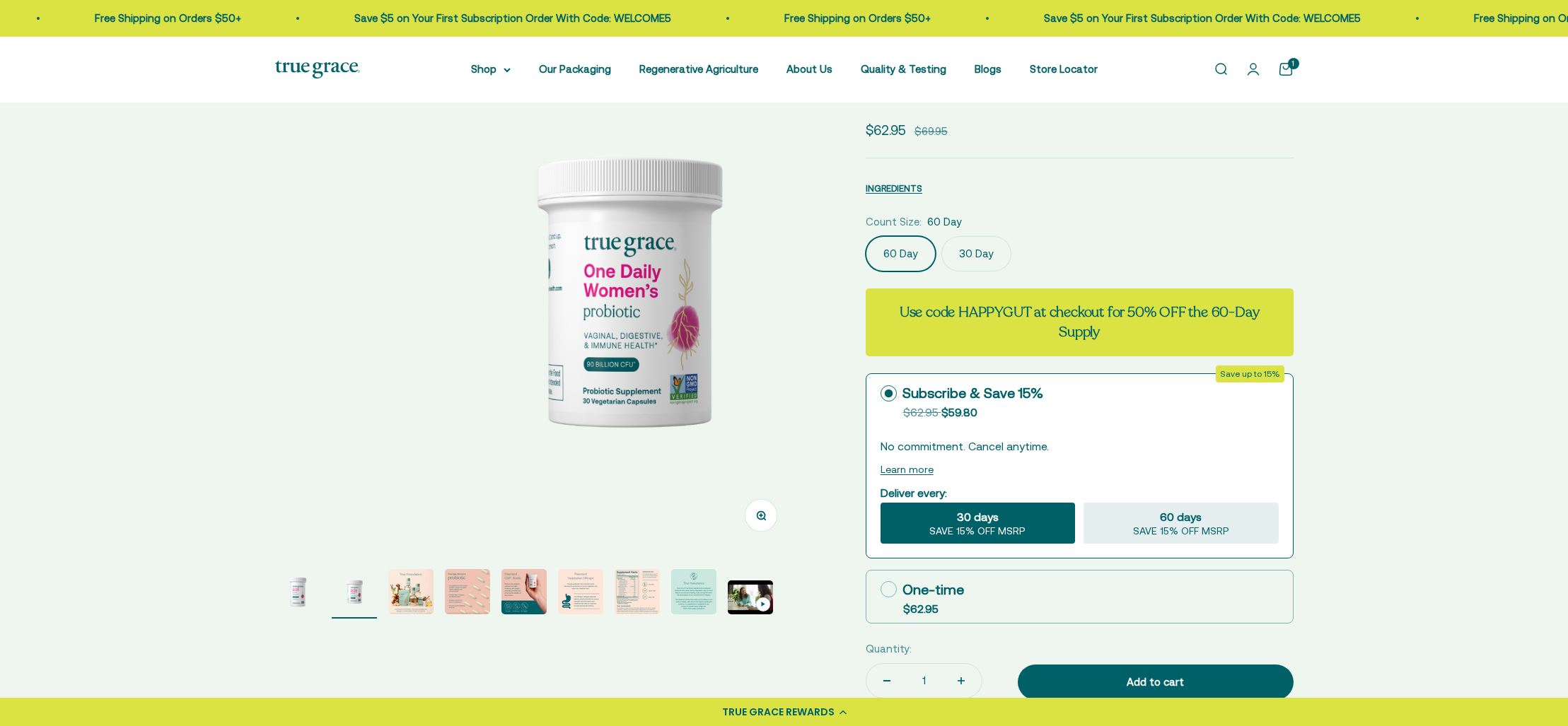
scroll to position [0, 540]
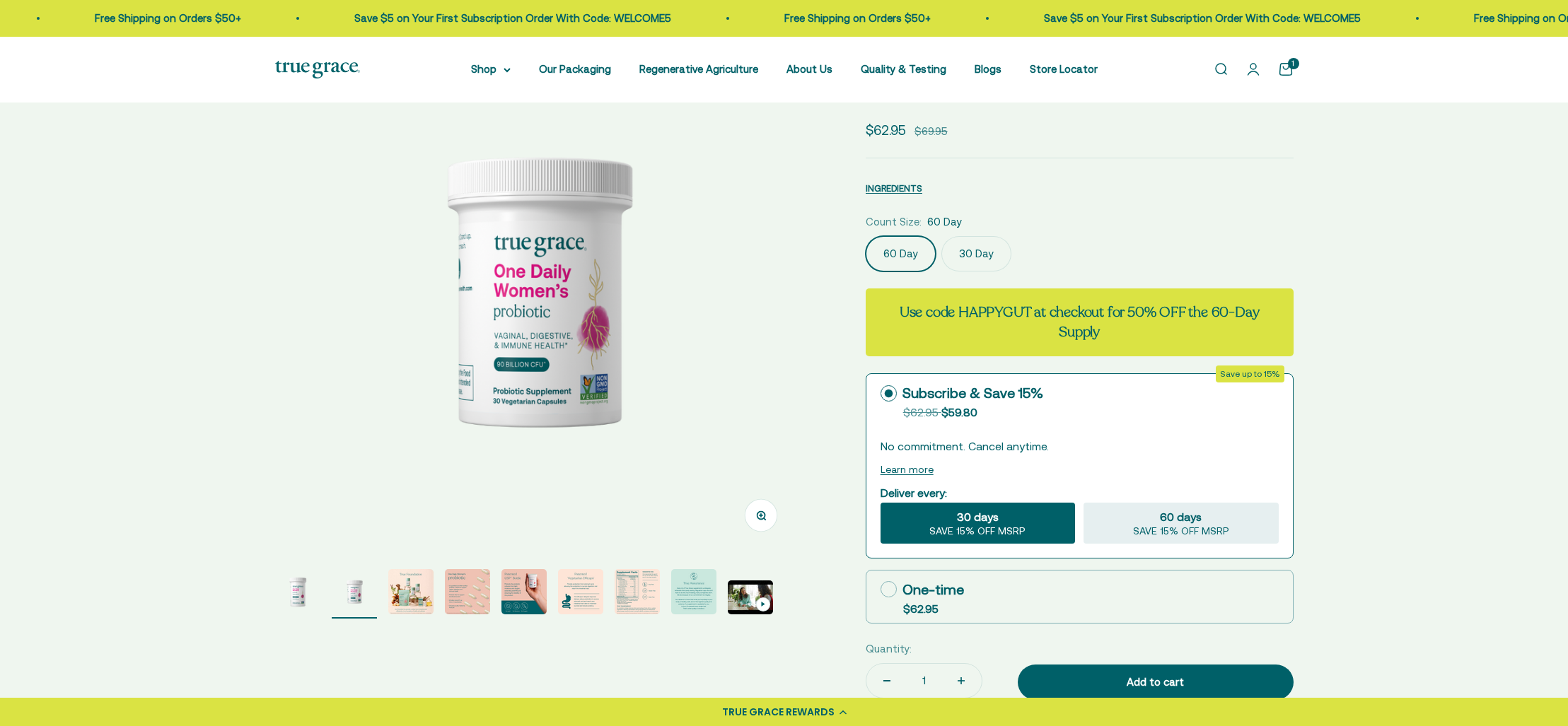
click at [407, 589] on img "Go to item 3" at bounding box center [411, 592] width 46 height 46
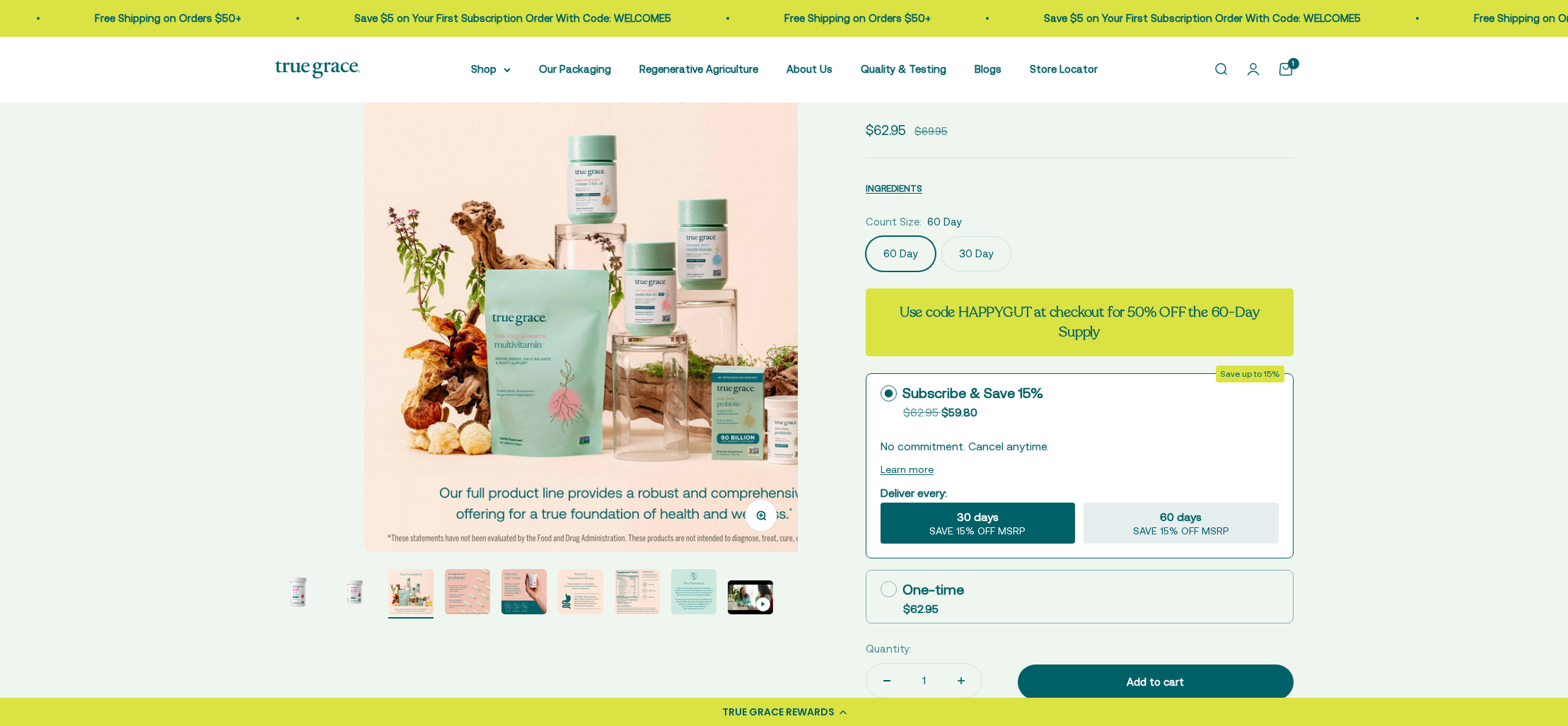
scroll to position [0, 1079]
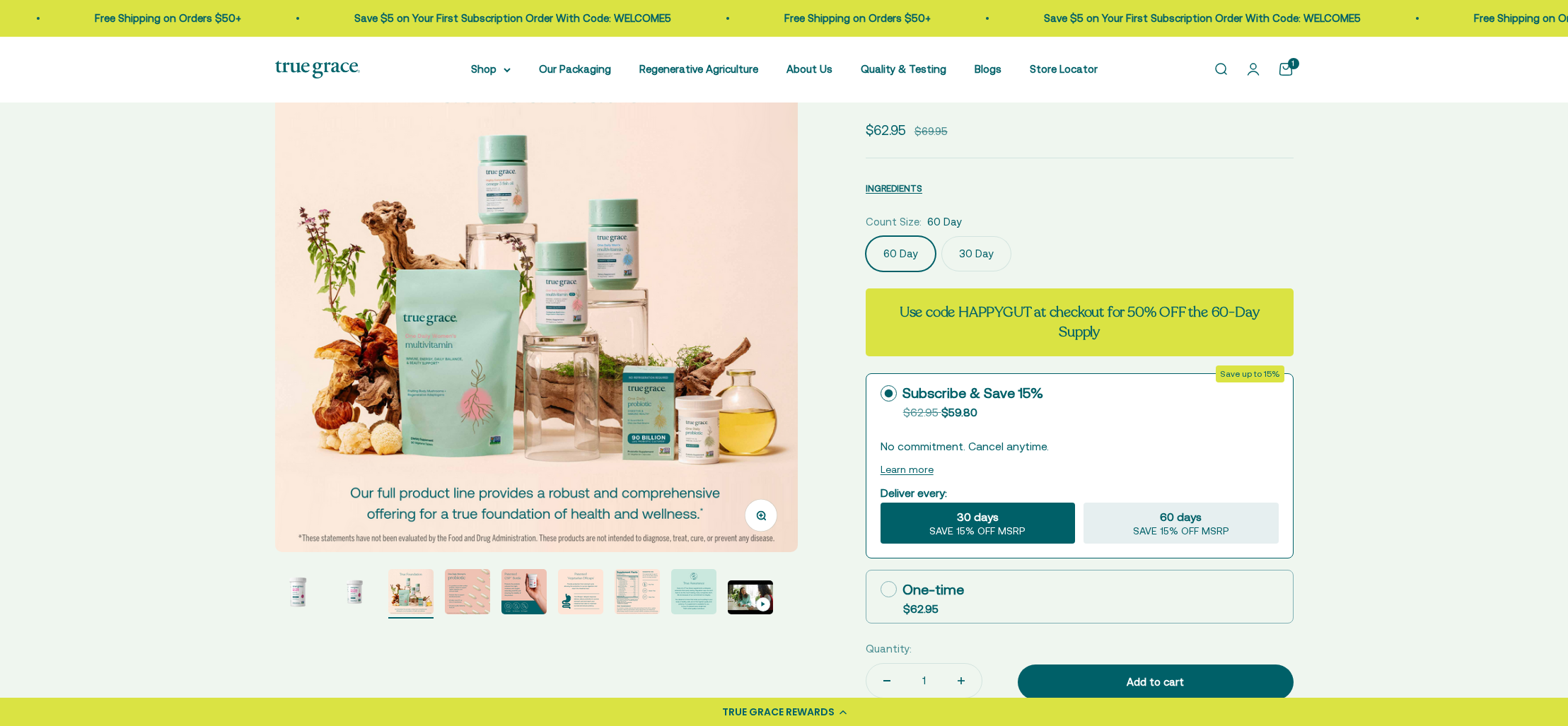
click at [472, 597] on img "Go to item 4" at bounding box center [468, 592] width 46 height 46
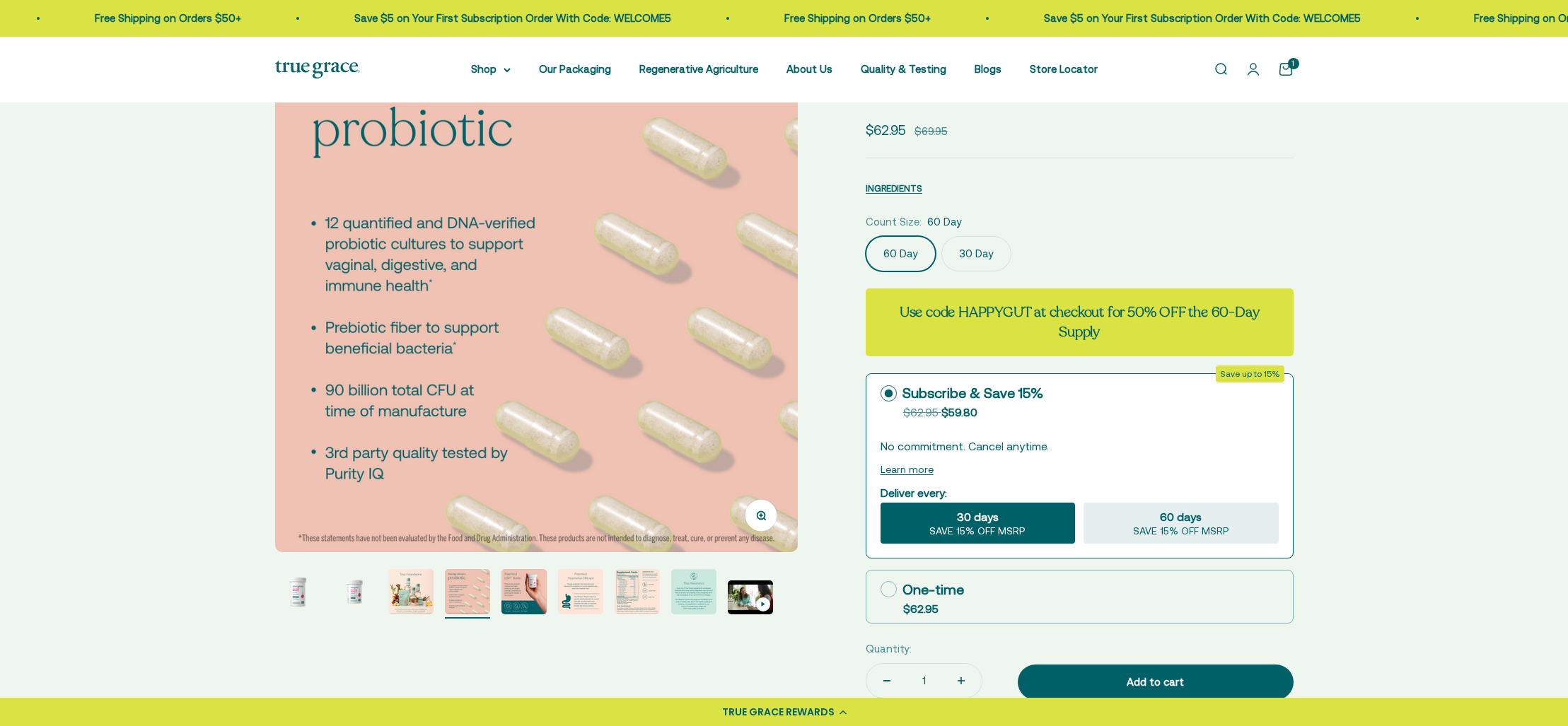
click at [518, 595] on img "Go to item 5" at bounding box center [524, 592] width 46 height 46
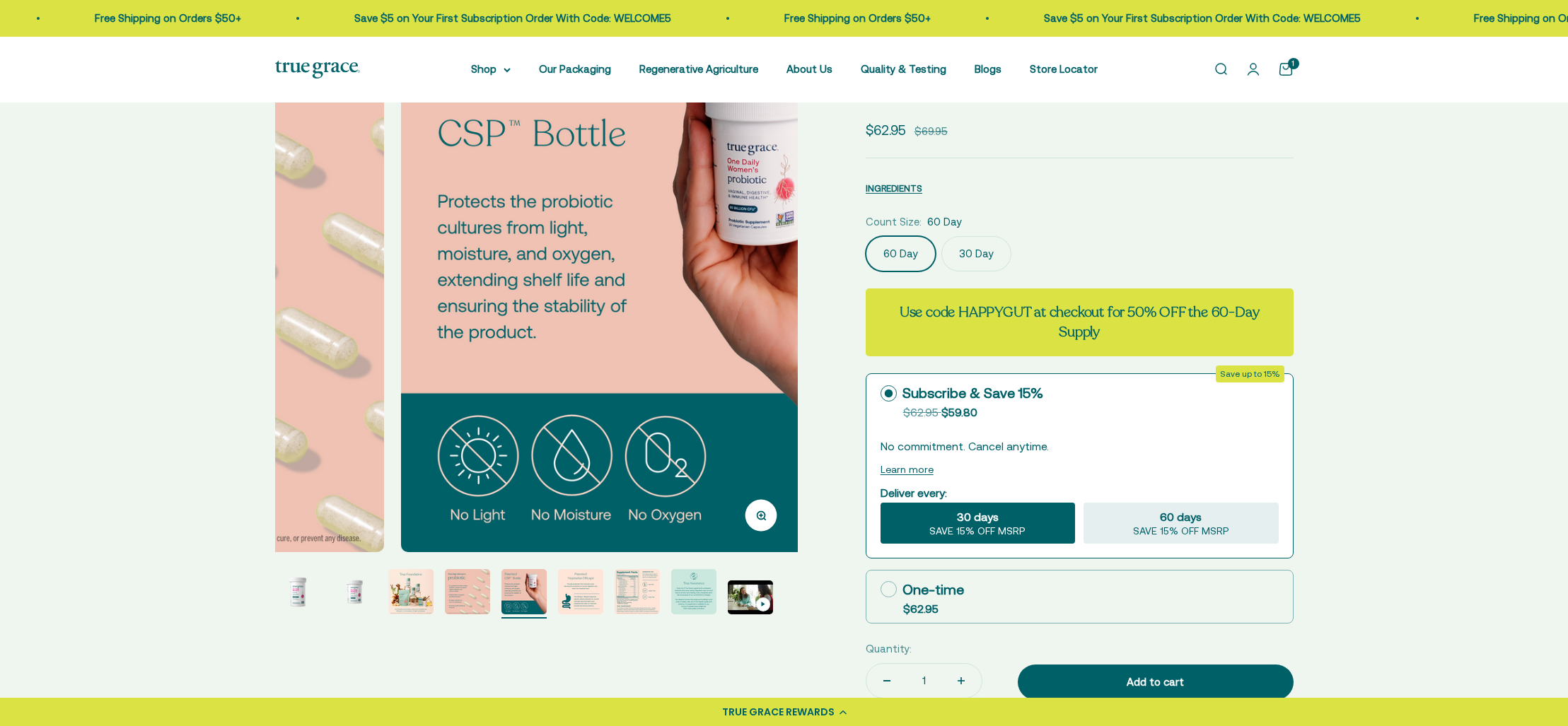
scroll to position [0, 2159]
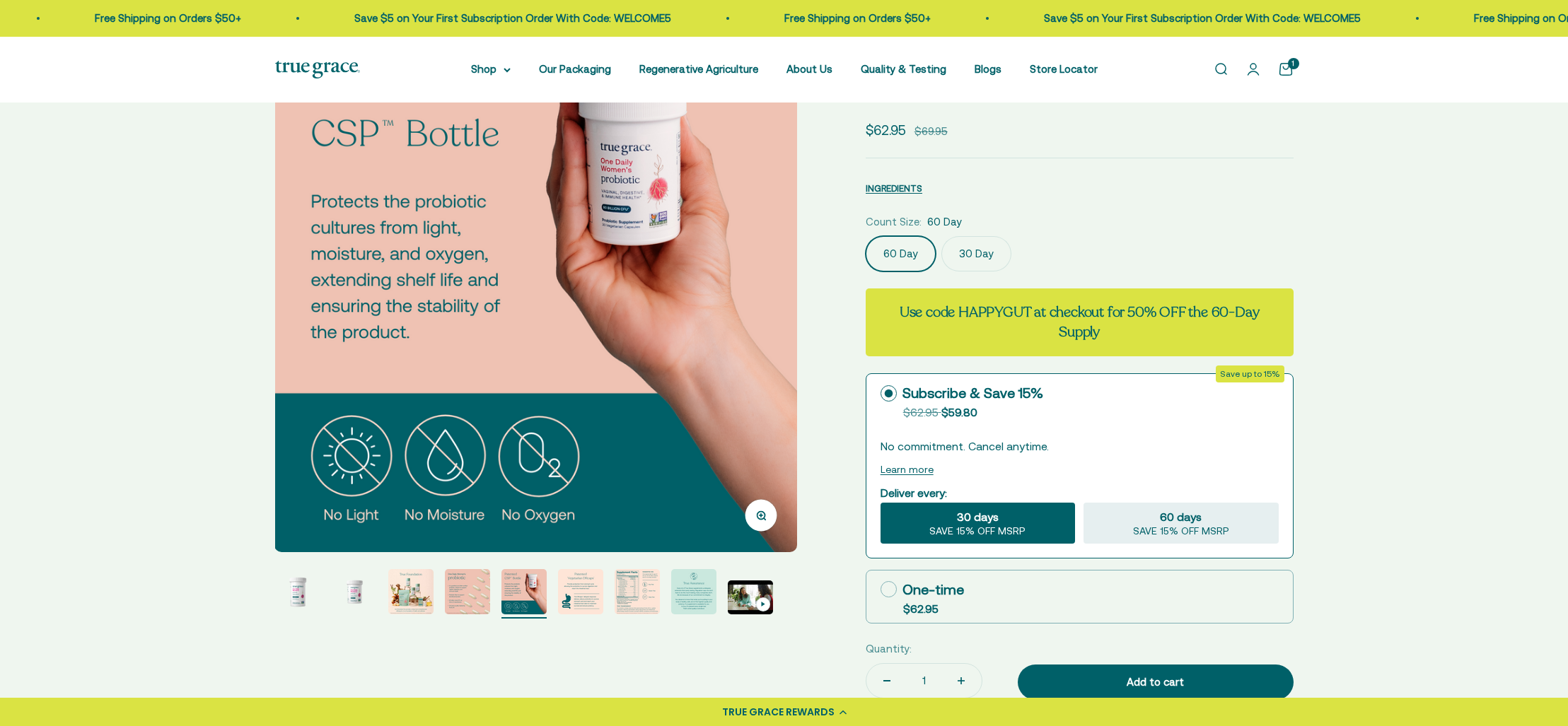
click at [578, 595] on img "Go to item 6" at bounding box center [581, 592] width 46 height 46
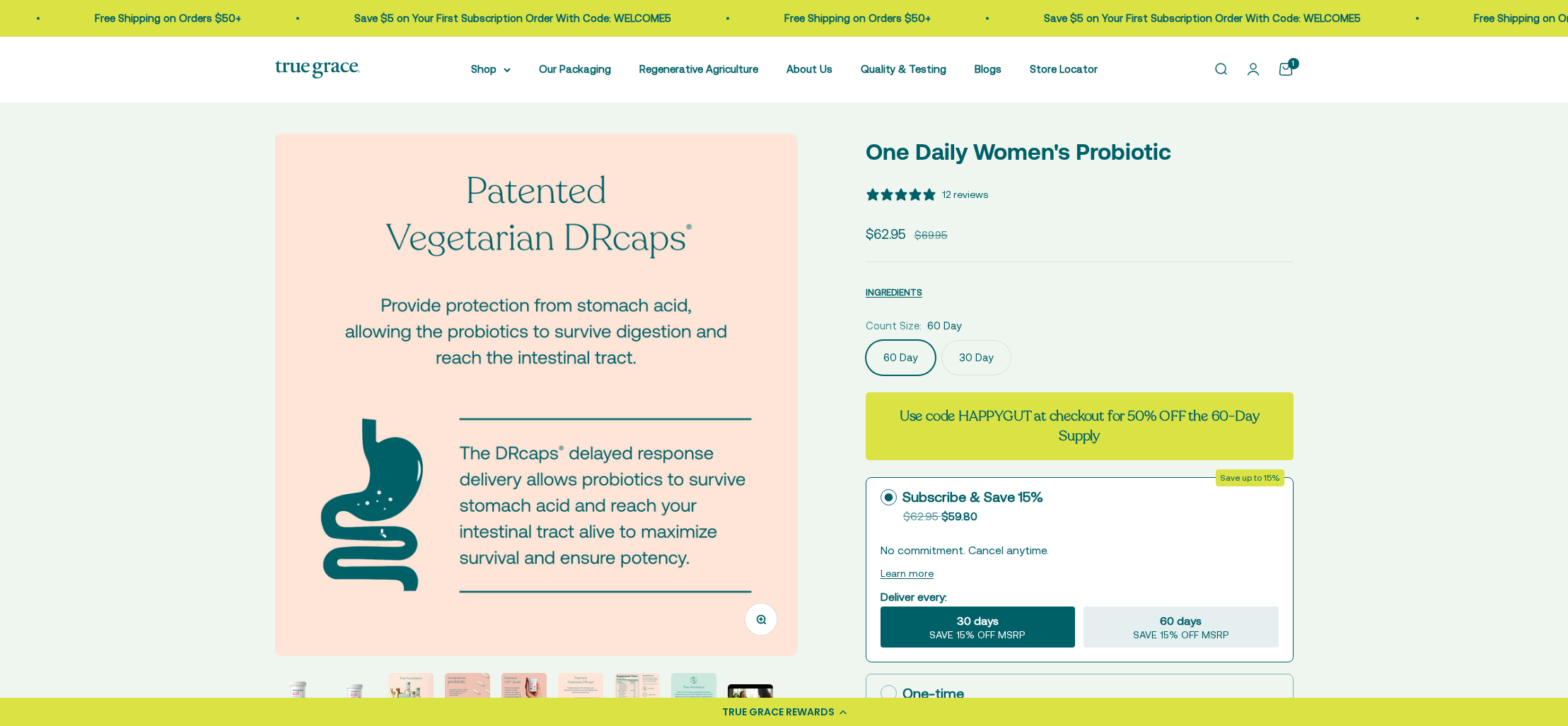
scroll to position [0, 0]
